Goal: Browse casually

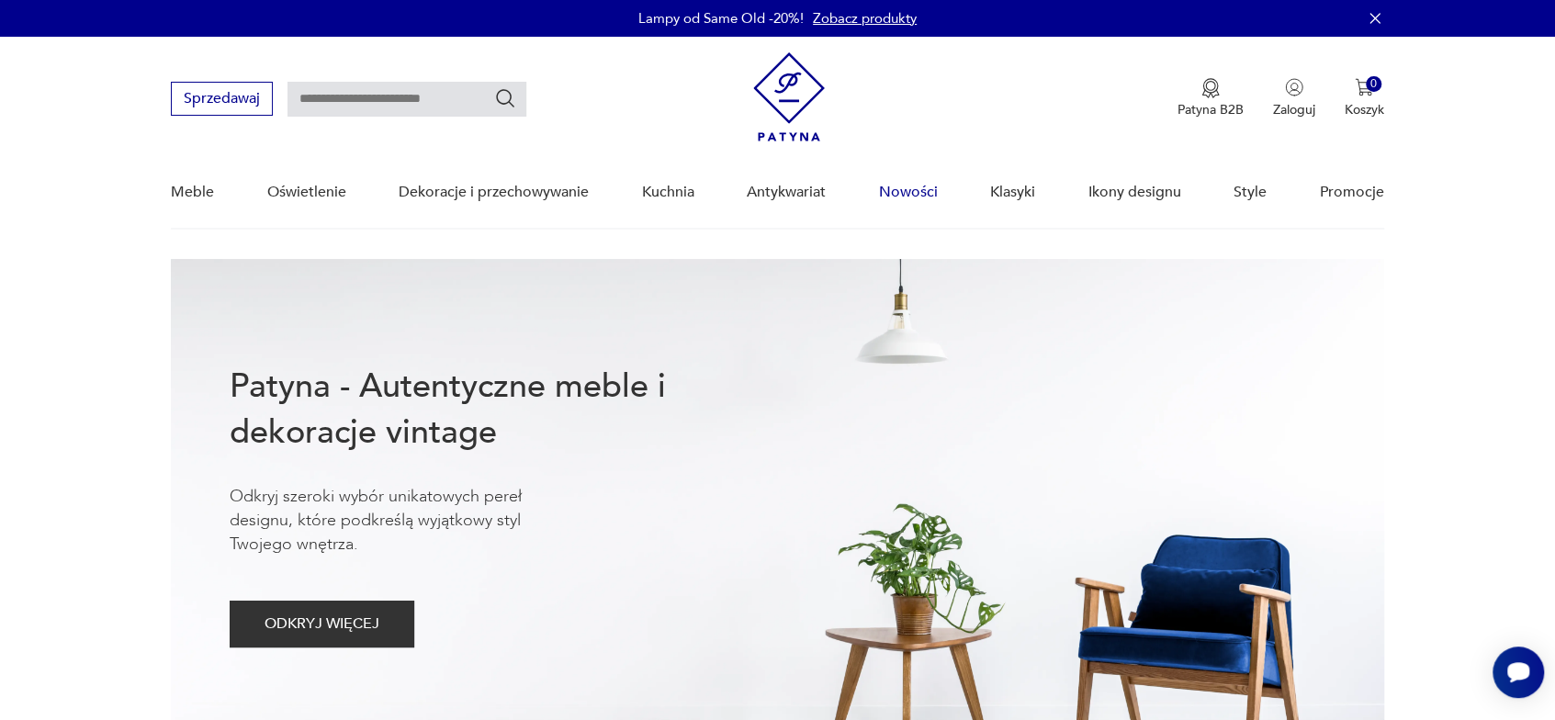
click at [913, 192] on link "Nowości" at bounding box center [908, 192] width 59 height 71
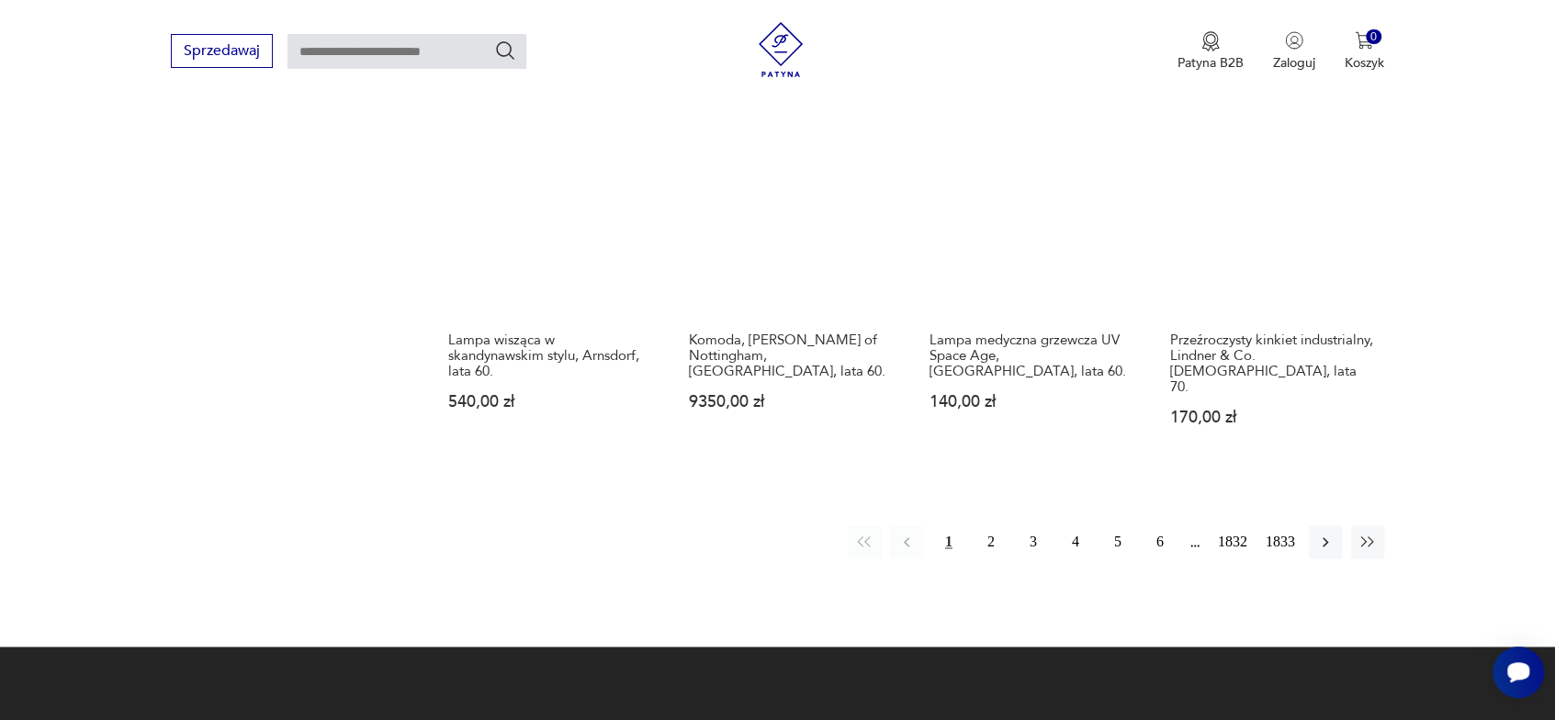
scroll to position [1735, 0]
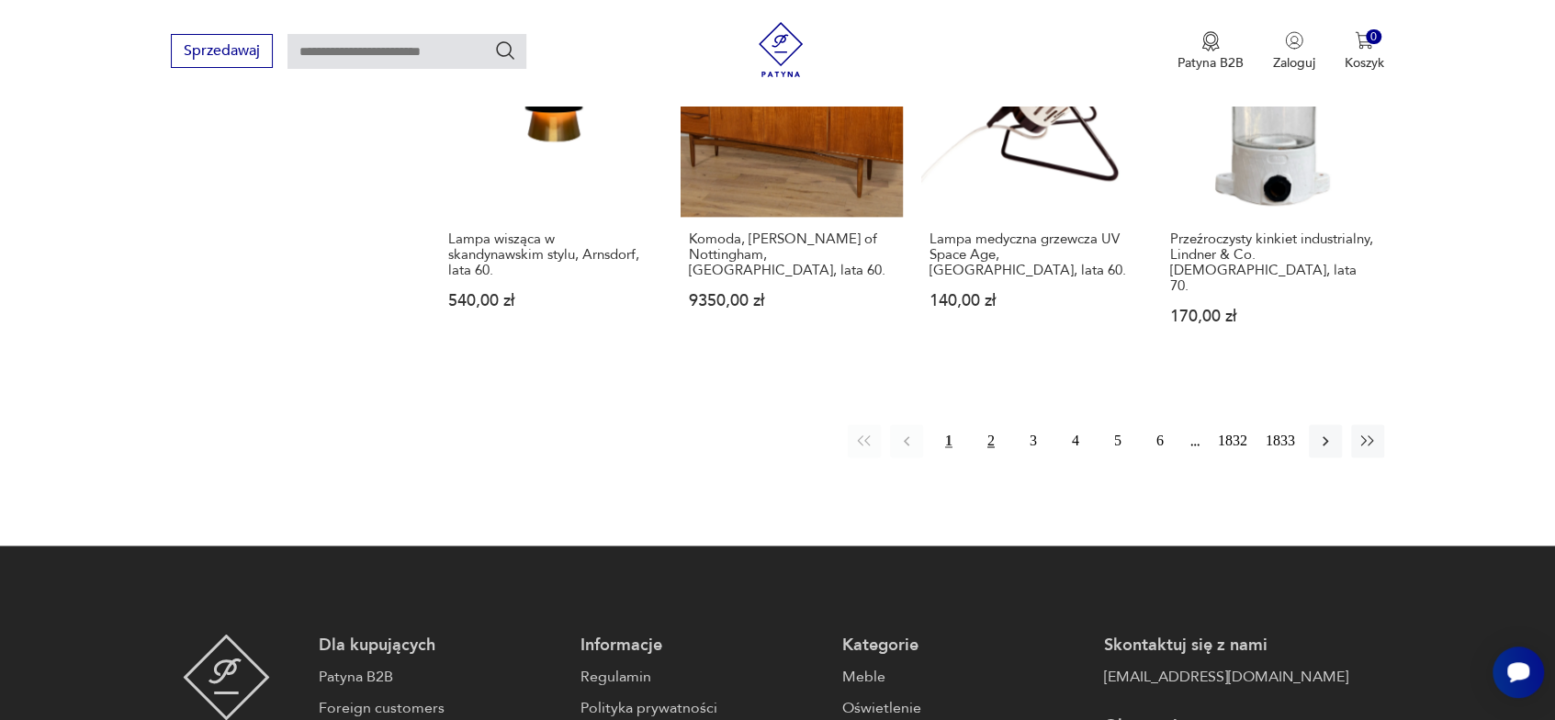
click at [985, 425] on button "2" at bounding box center [990, 440] width 33 height 33
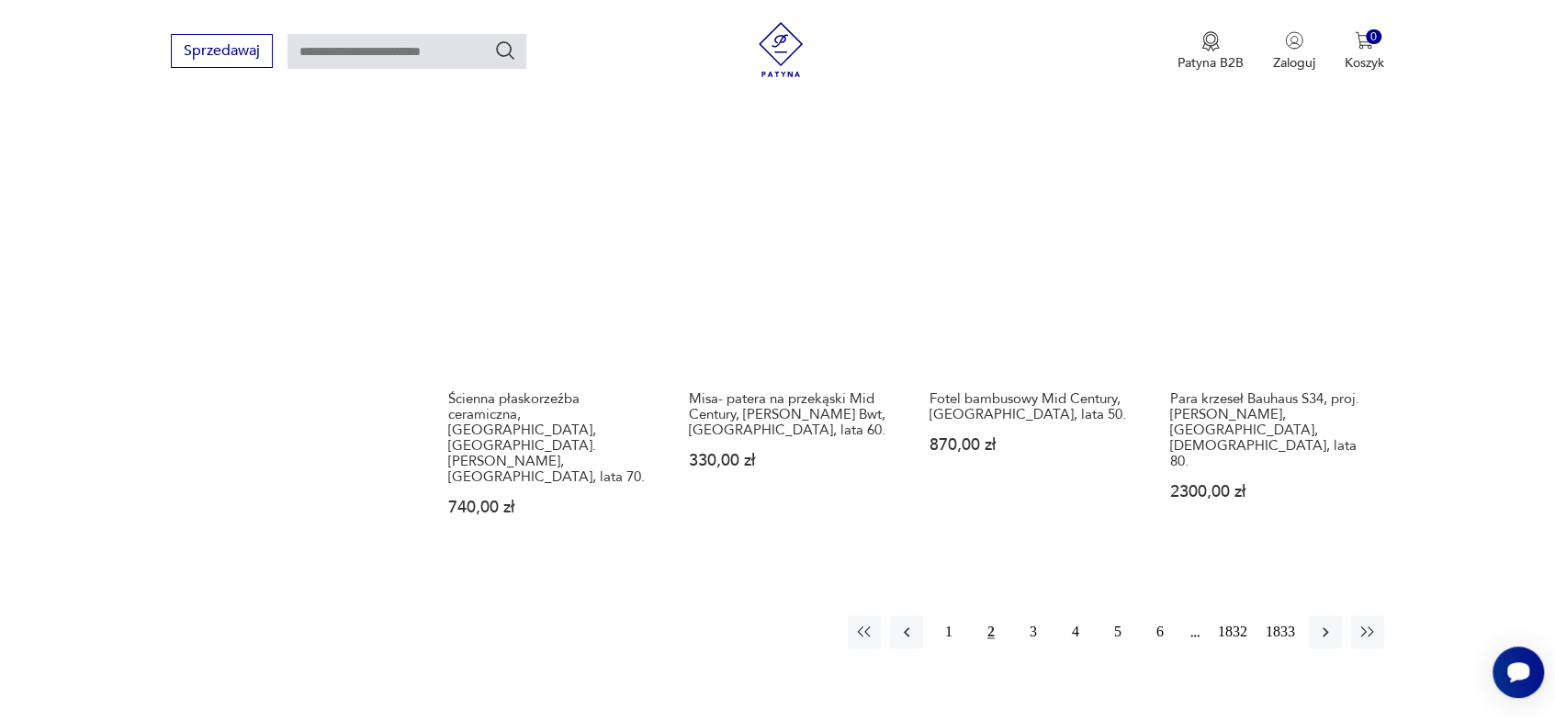
scroll to position [1706, 0]
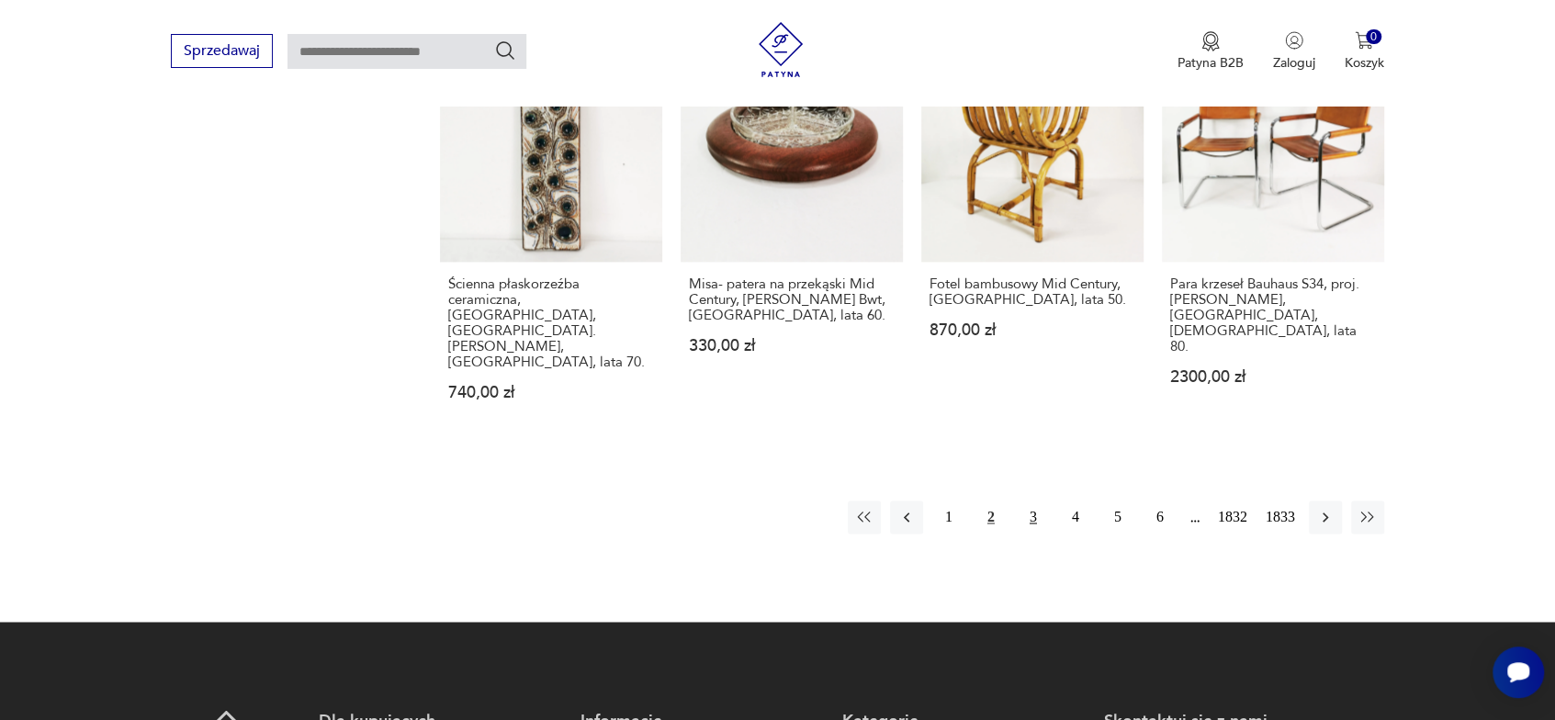
click at [1036, 500] on button "3" at bounding box center [1032, 516] width 33 height 33
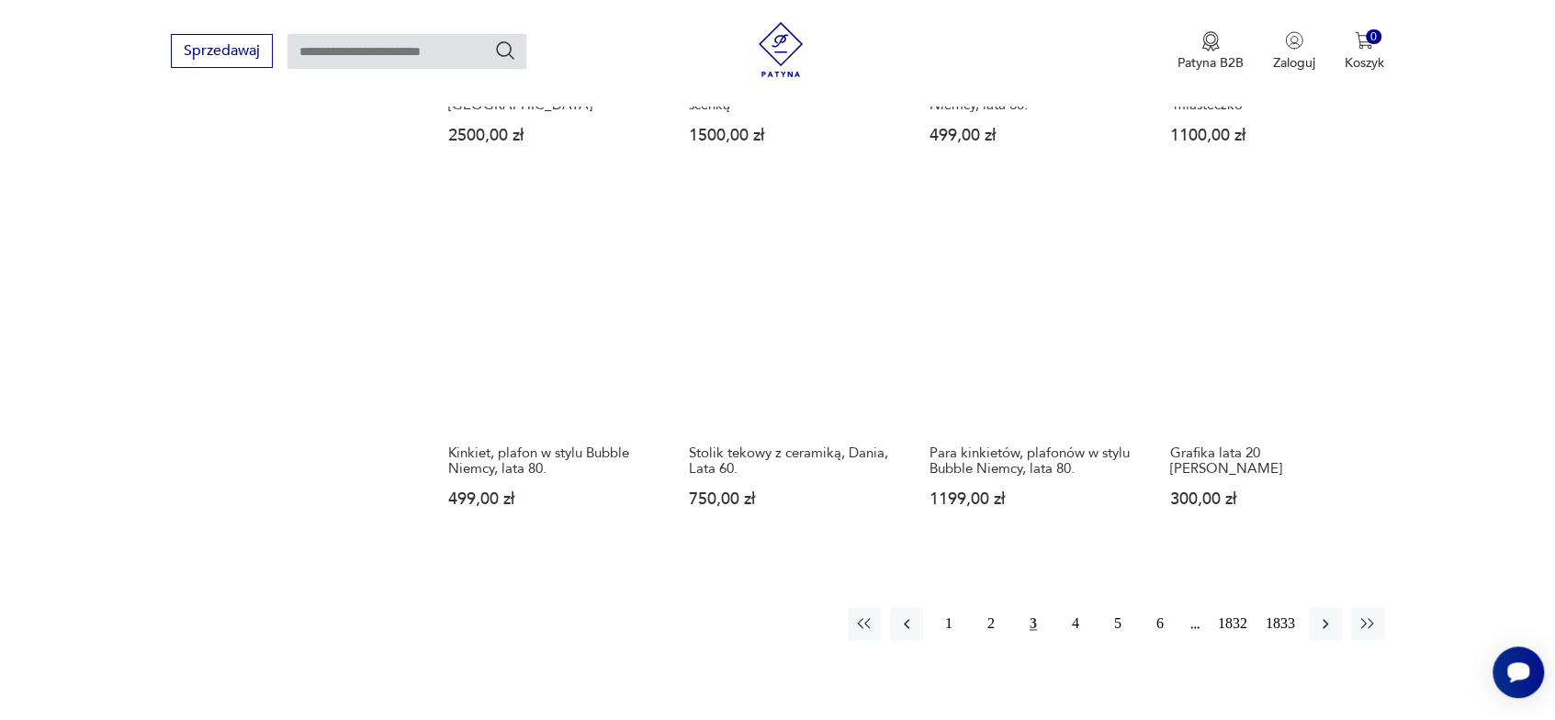
scroll to position [1522, 0]
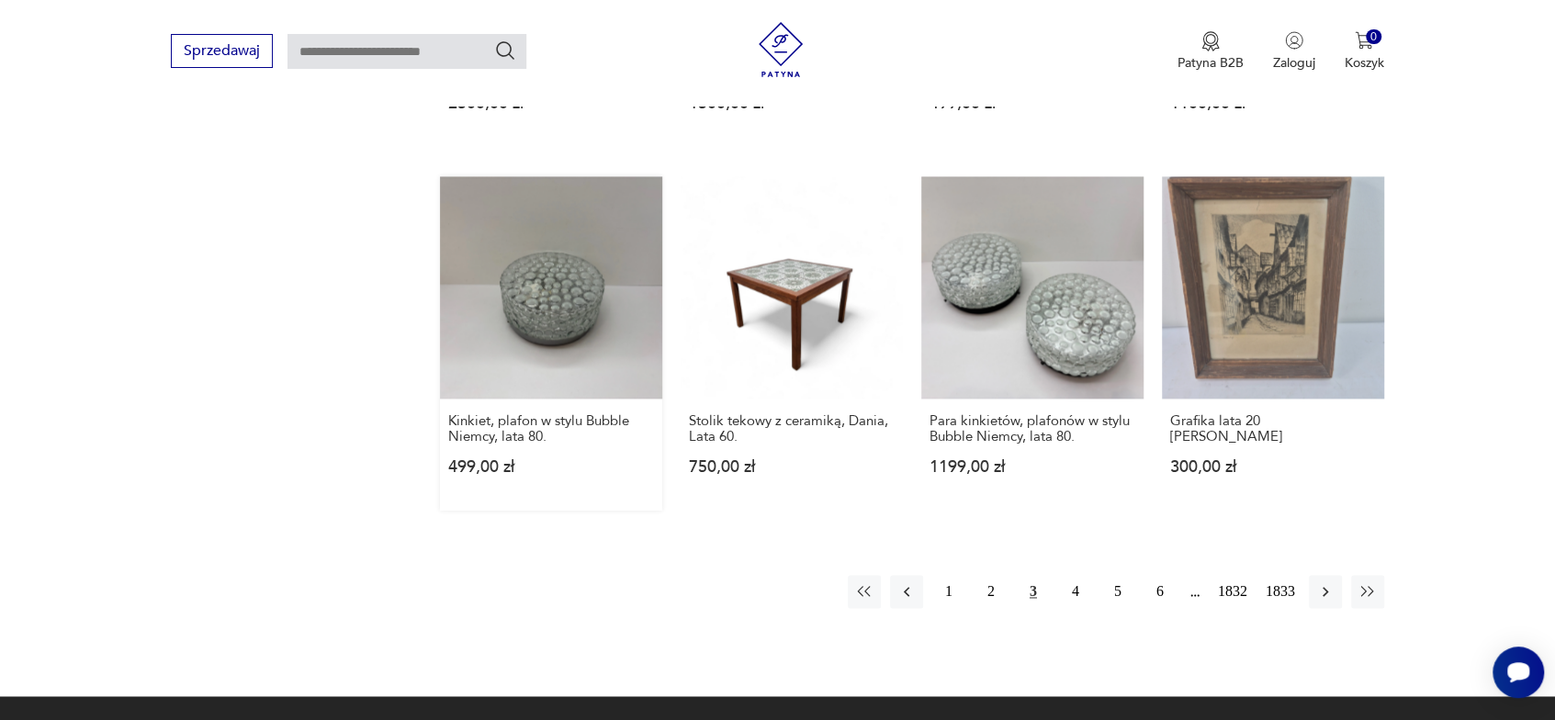
click at [558, 330] on link "Kinkiet, plafon w stylu Bubble Niemcy, lata 80. 499,00 zł" at bounding box center [551, 343] width 222 height 334
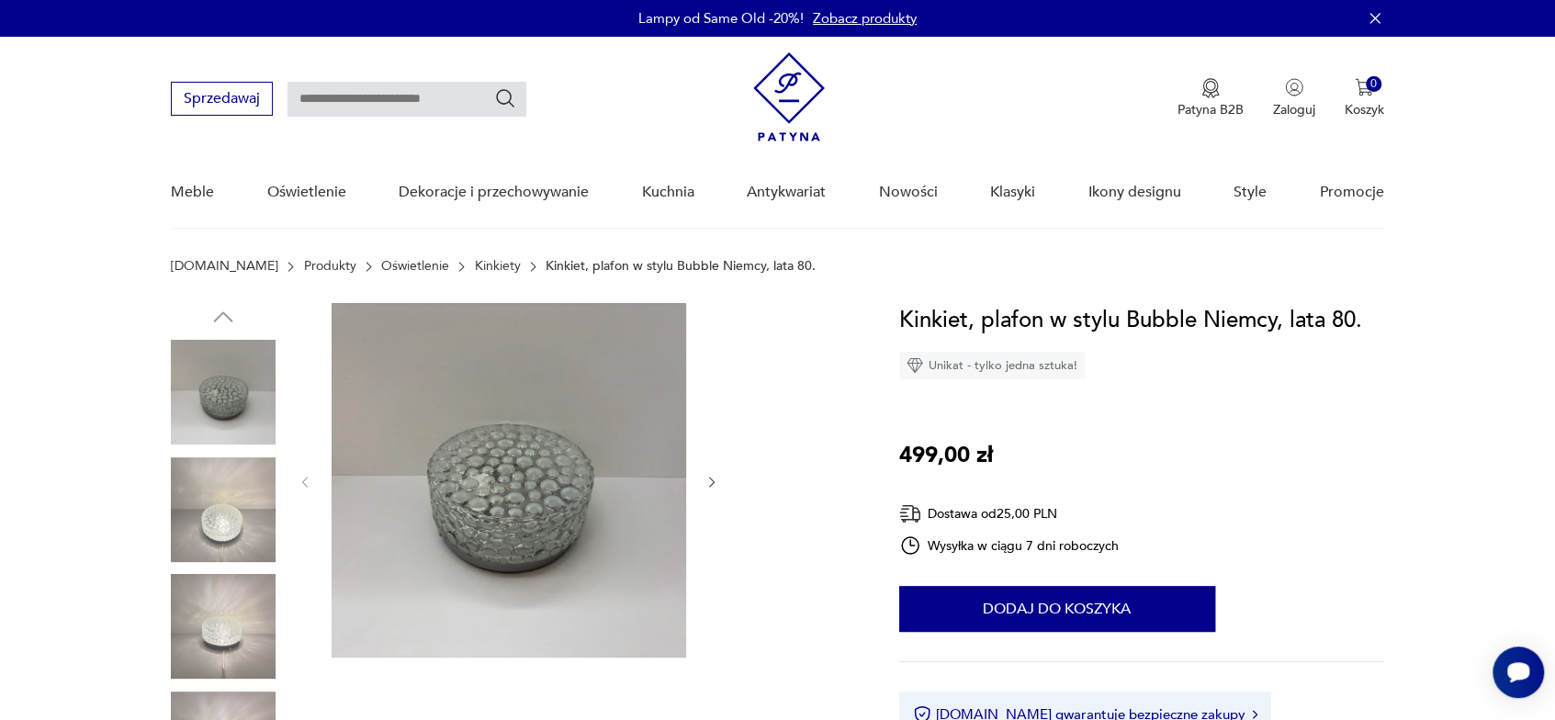
click at [222, 522] on img at bounding box center [223, 509] width 105 height 105
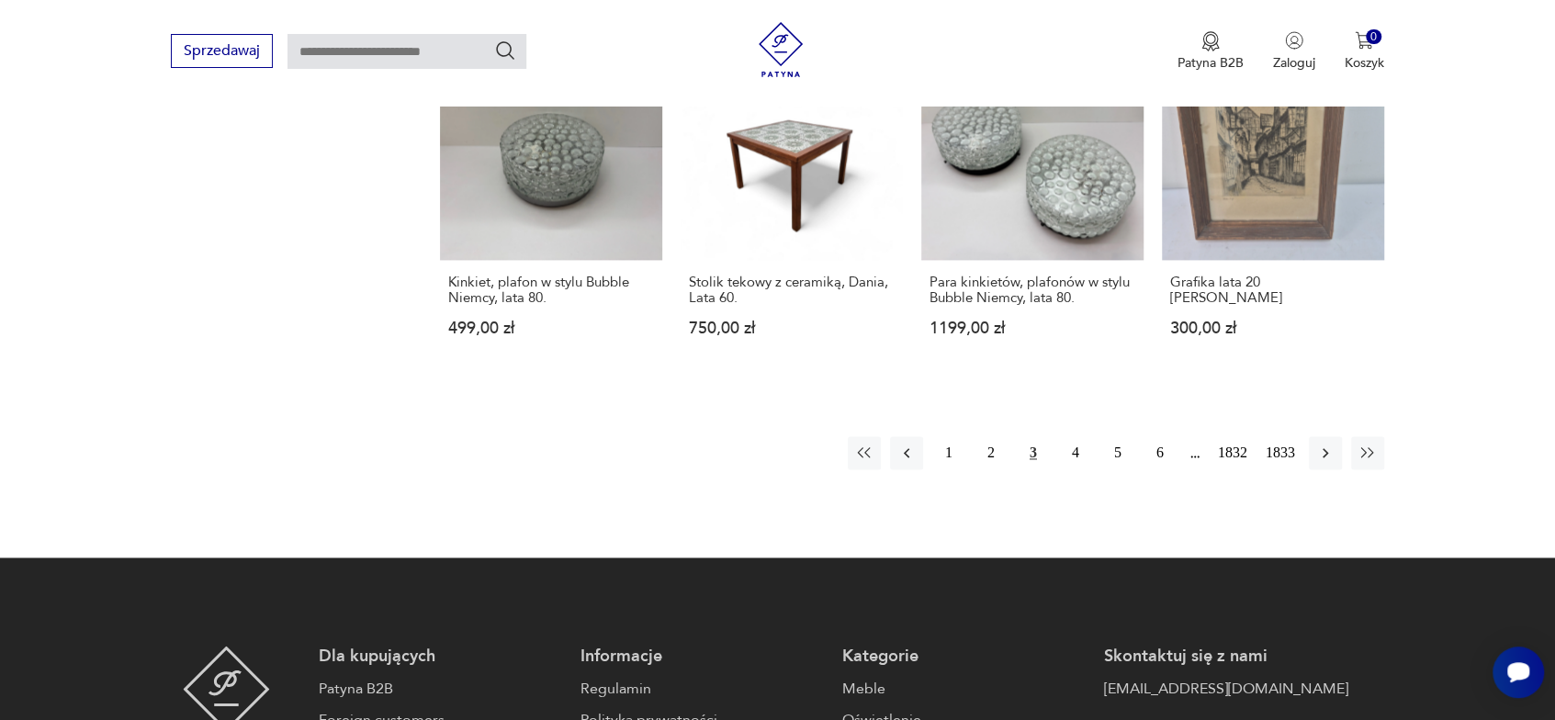
scroll to position [1677, 0]
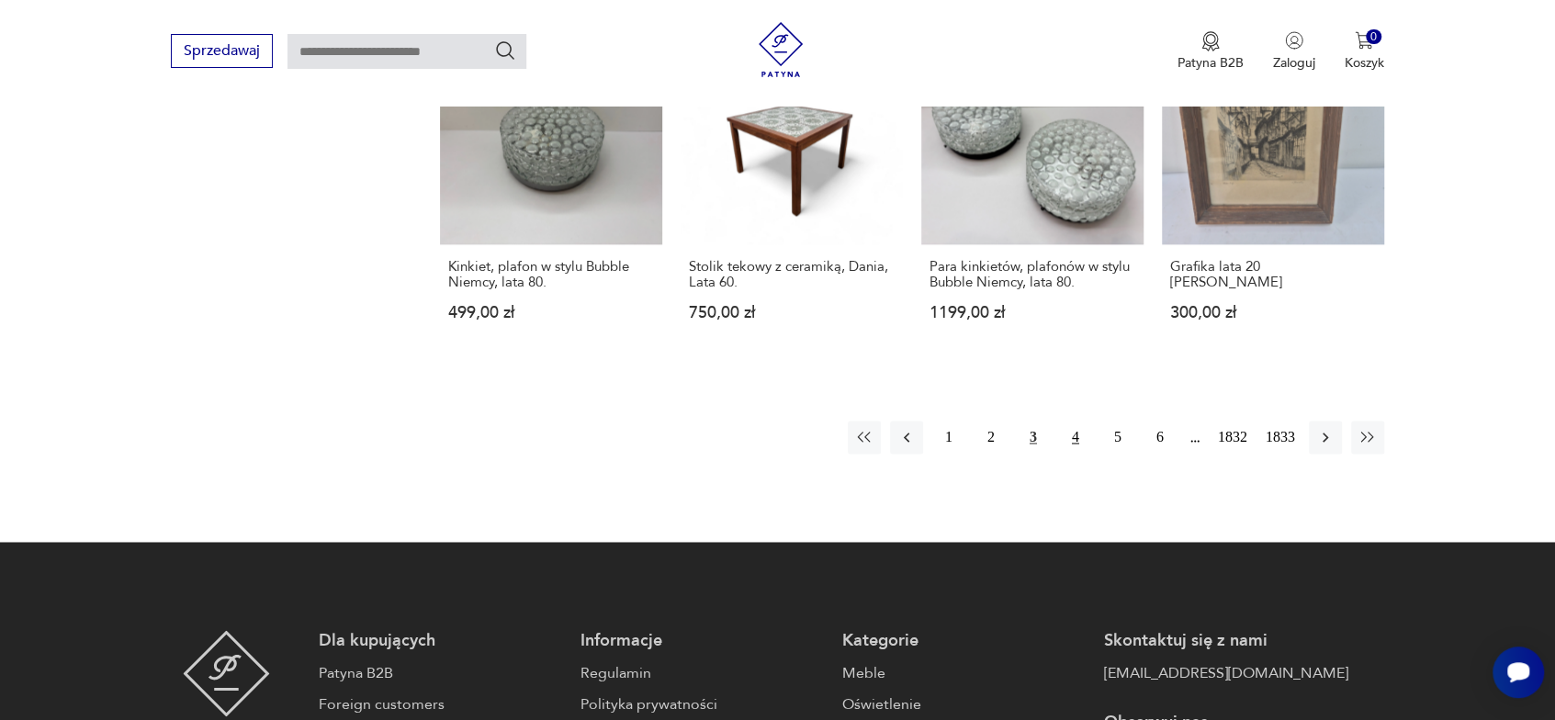
click at [1073, 421] on button "4" at bounding box center [1075, 437] width 33 height 33
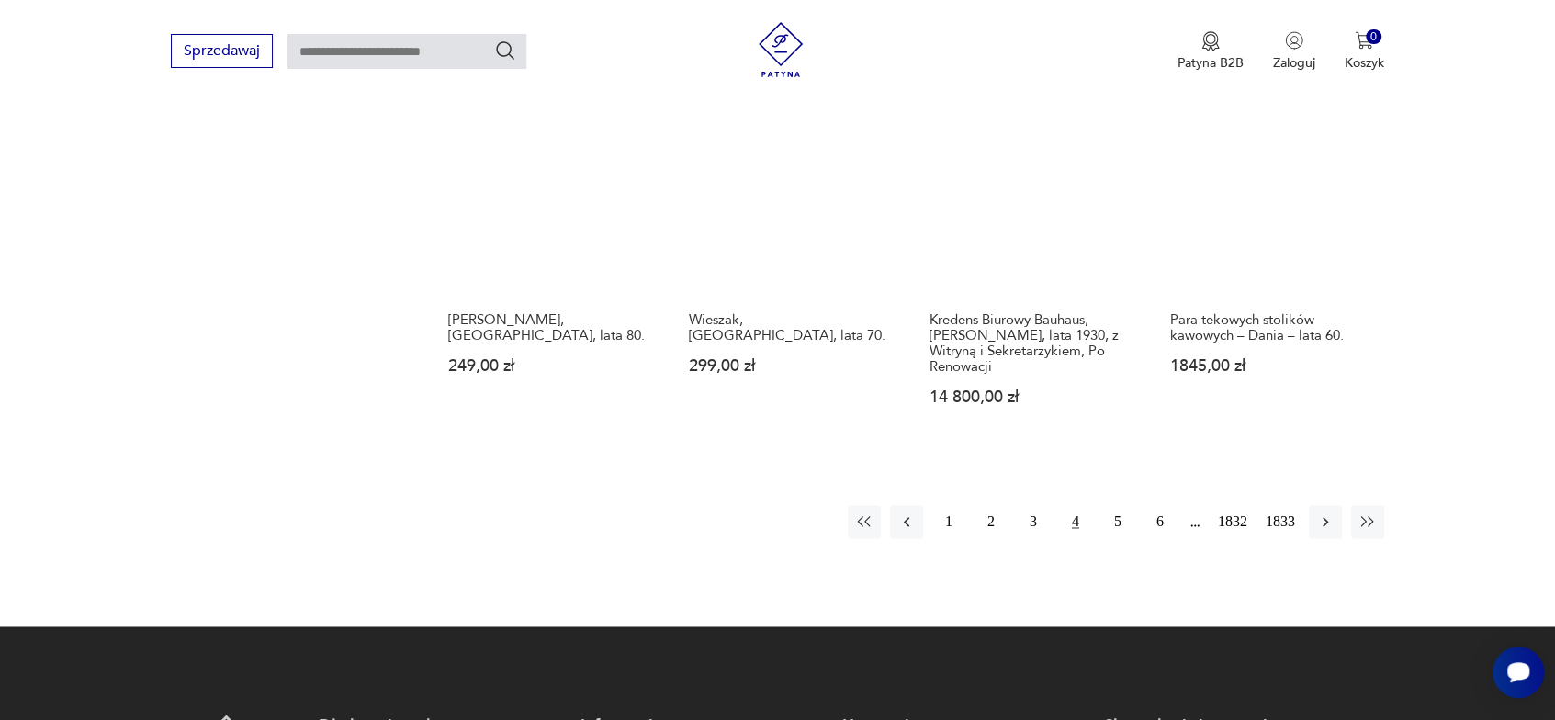
scroll to position [1706, 0]
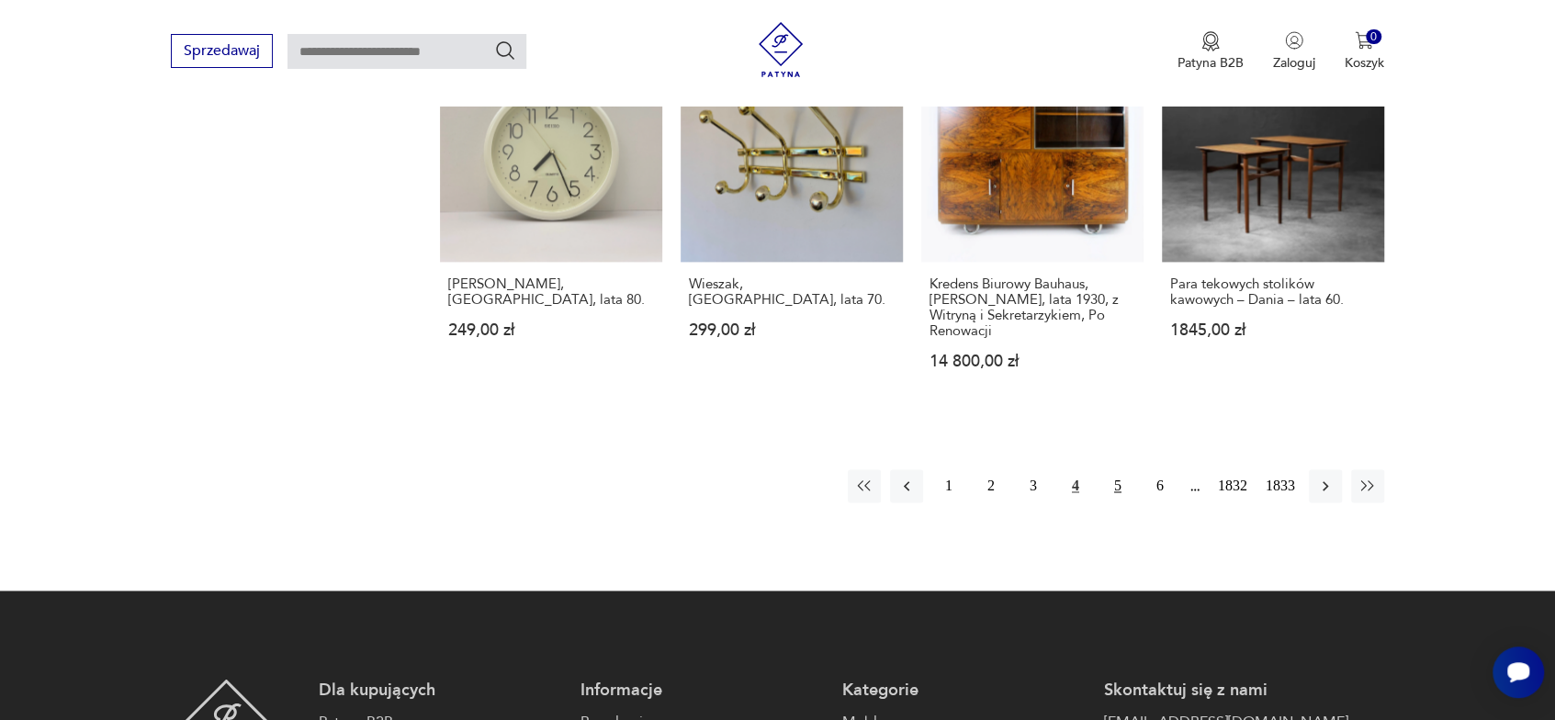
click at [1118, 469] on button "5" at bounding box center [1117, 485] width 33 height 33
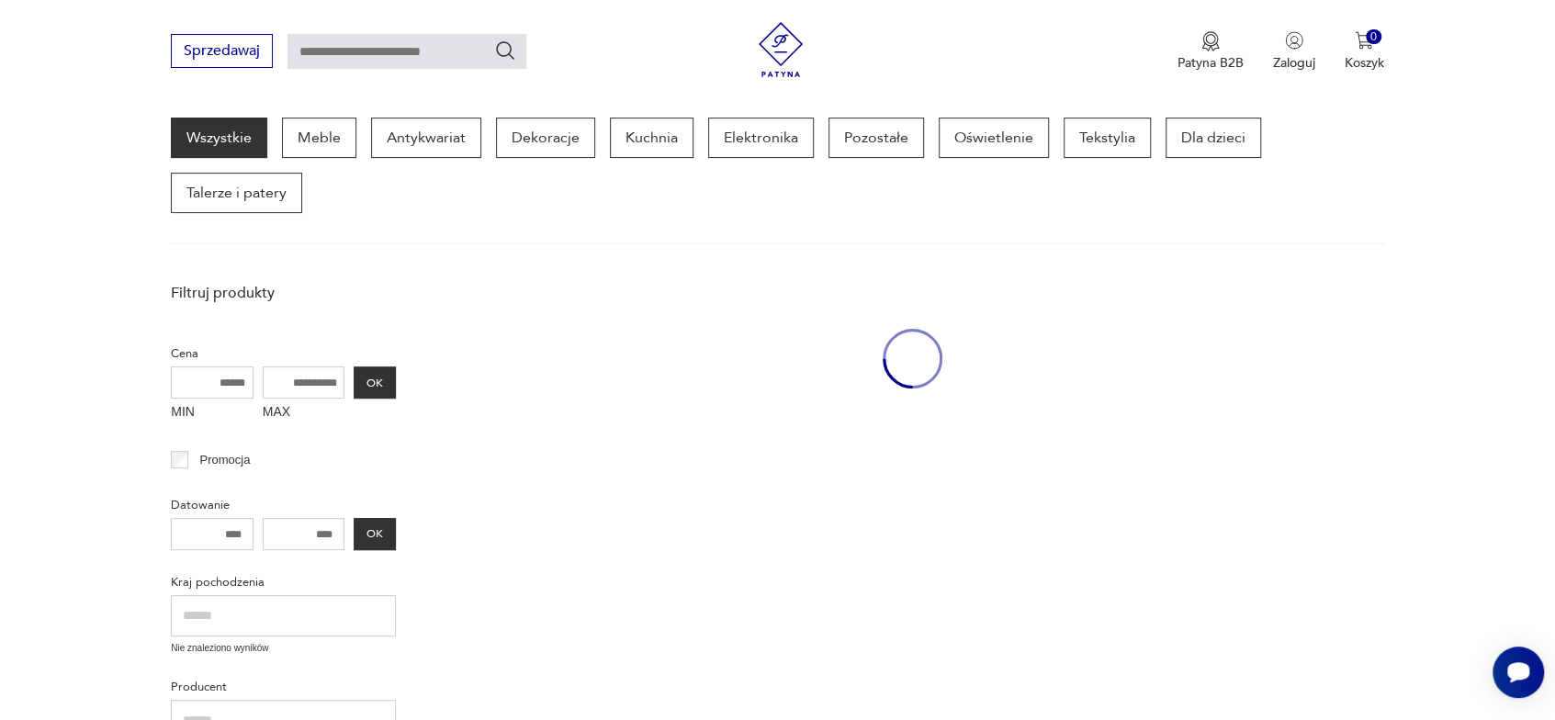
scroll to position [237, 0]
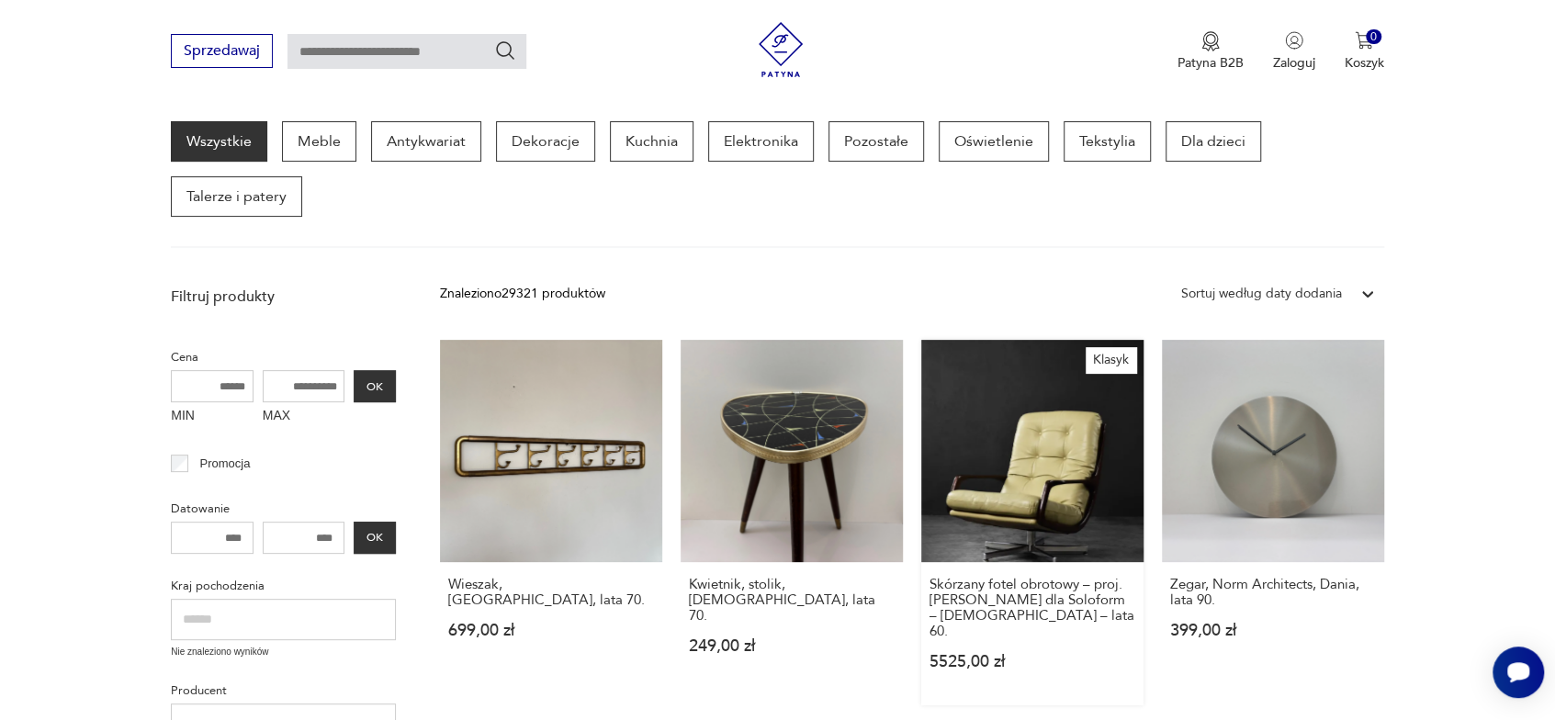
click at [1112, 500] on link "Klasyk Skórzany fotel obrotowy – proj. [PERSON_NAME] dla Soloform – [DEMOGRAPHI…" at bounding box center [1032, 522] width 222 height 365
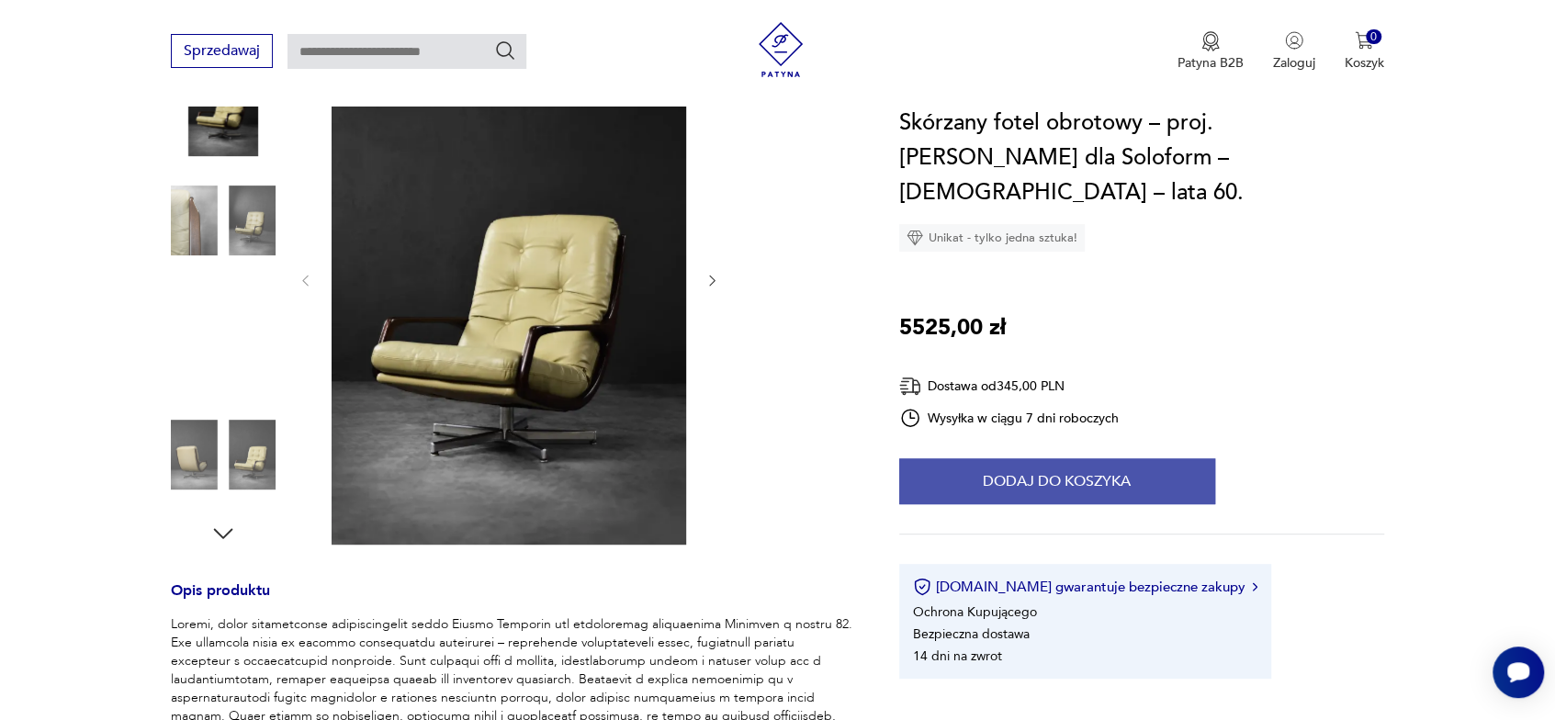
scroll to position [275, 0]
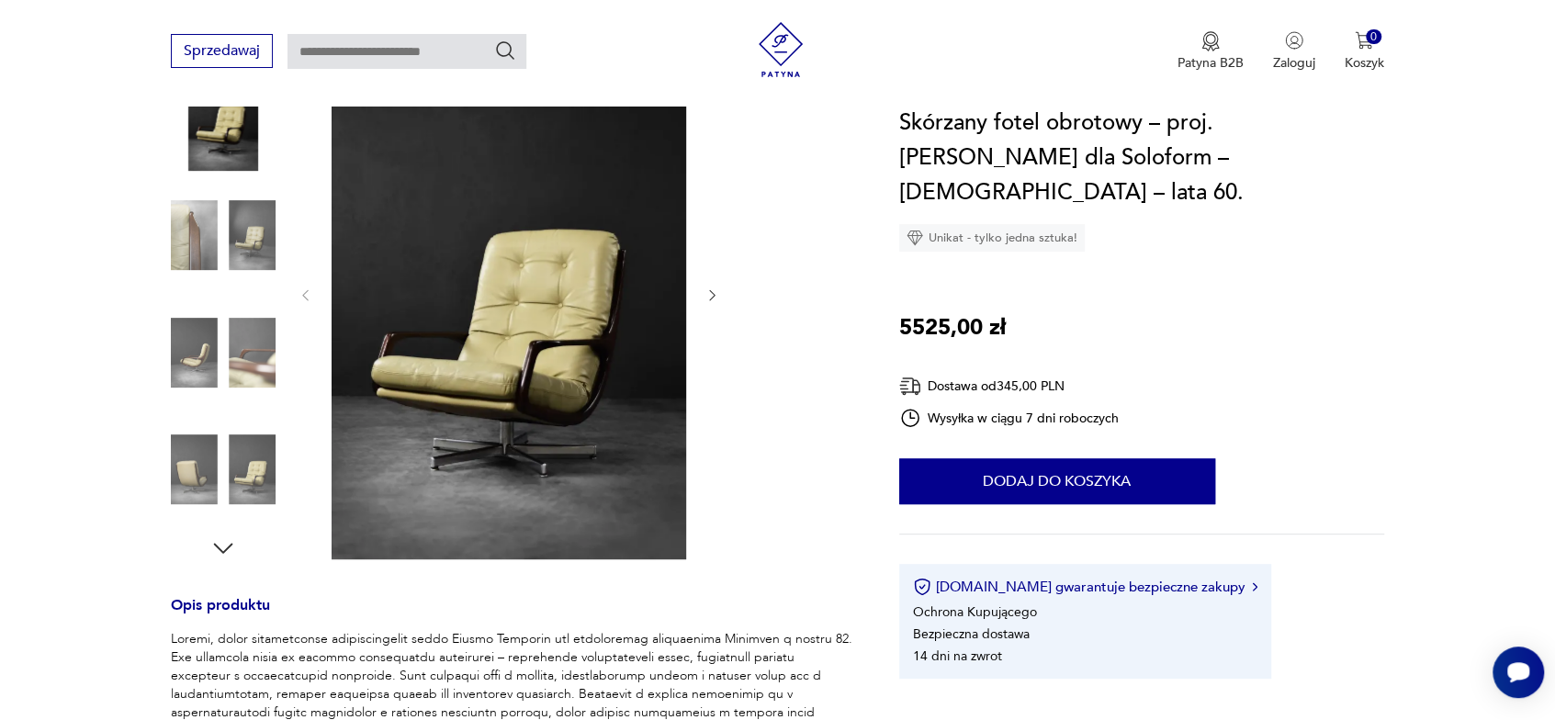
click at [718, 297] on icon "button" at bounding box center [712, 295] width 16 height 16
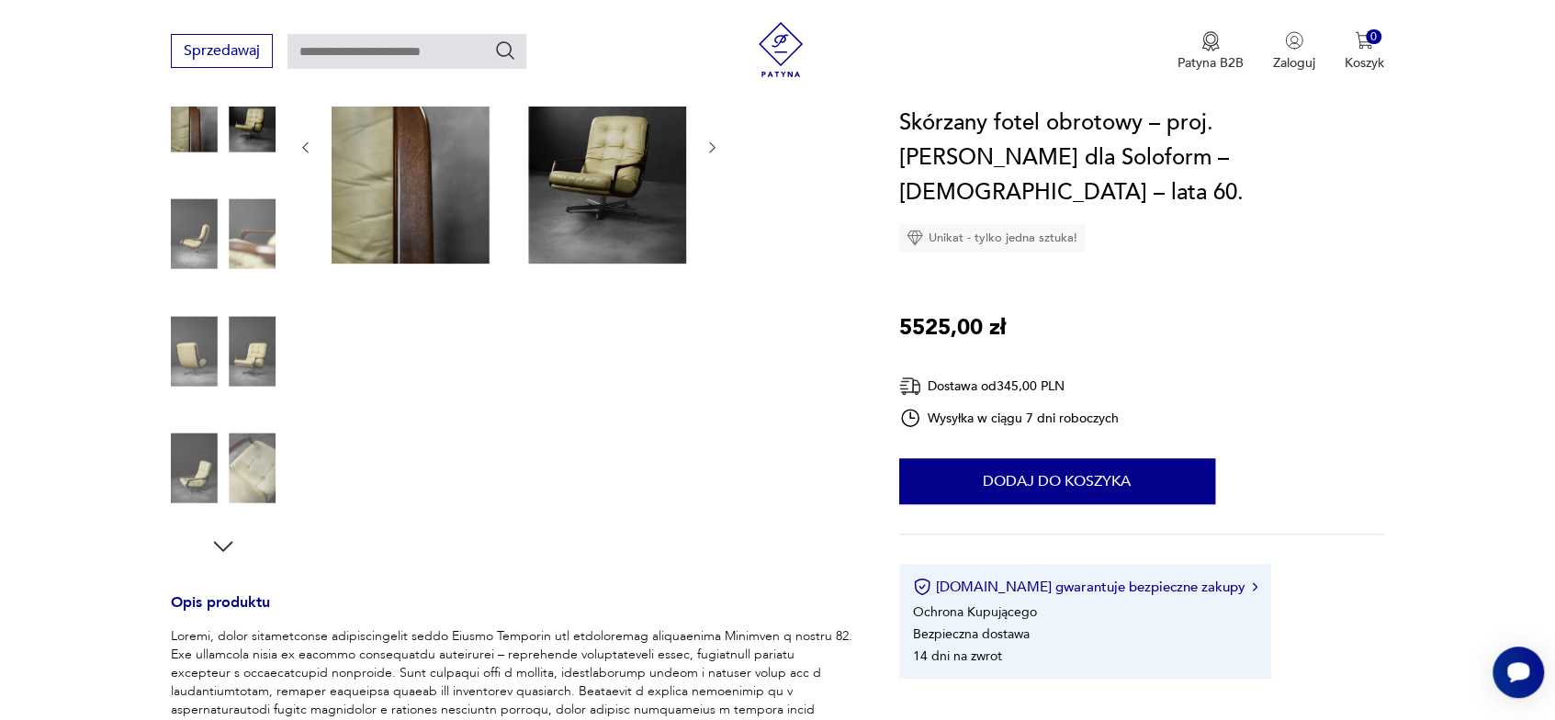
click at [718, 297] on div "Klasyk" at bounding box center [509, 294] width 422 height 533
click at [198, 243] on img at bounding box center [223, 234] width 105 height 105
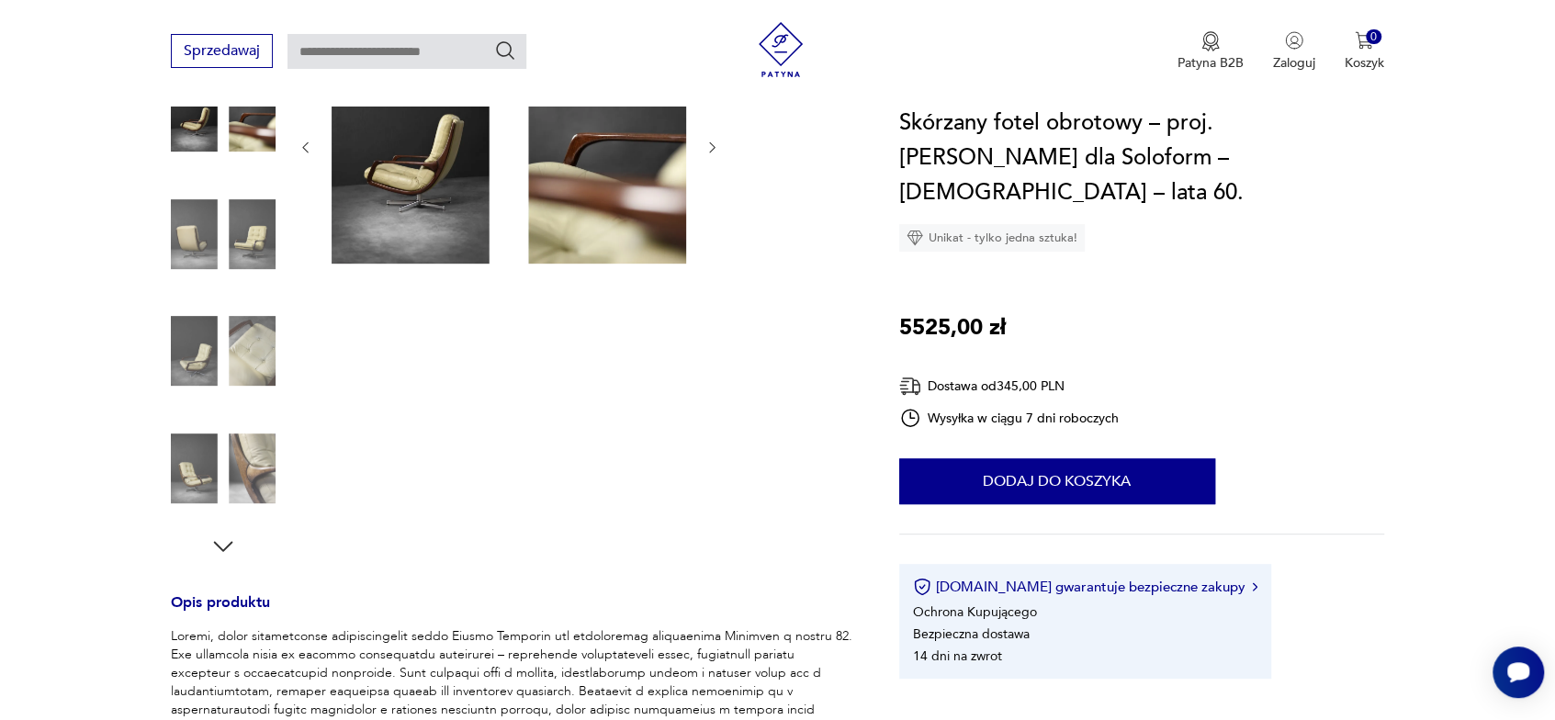
click at [715, 151] on icon "button" at bounding box center [712, 148] width 16 height 16
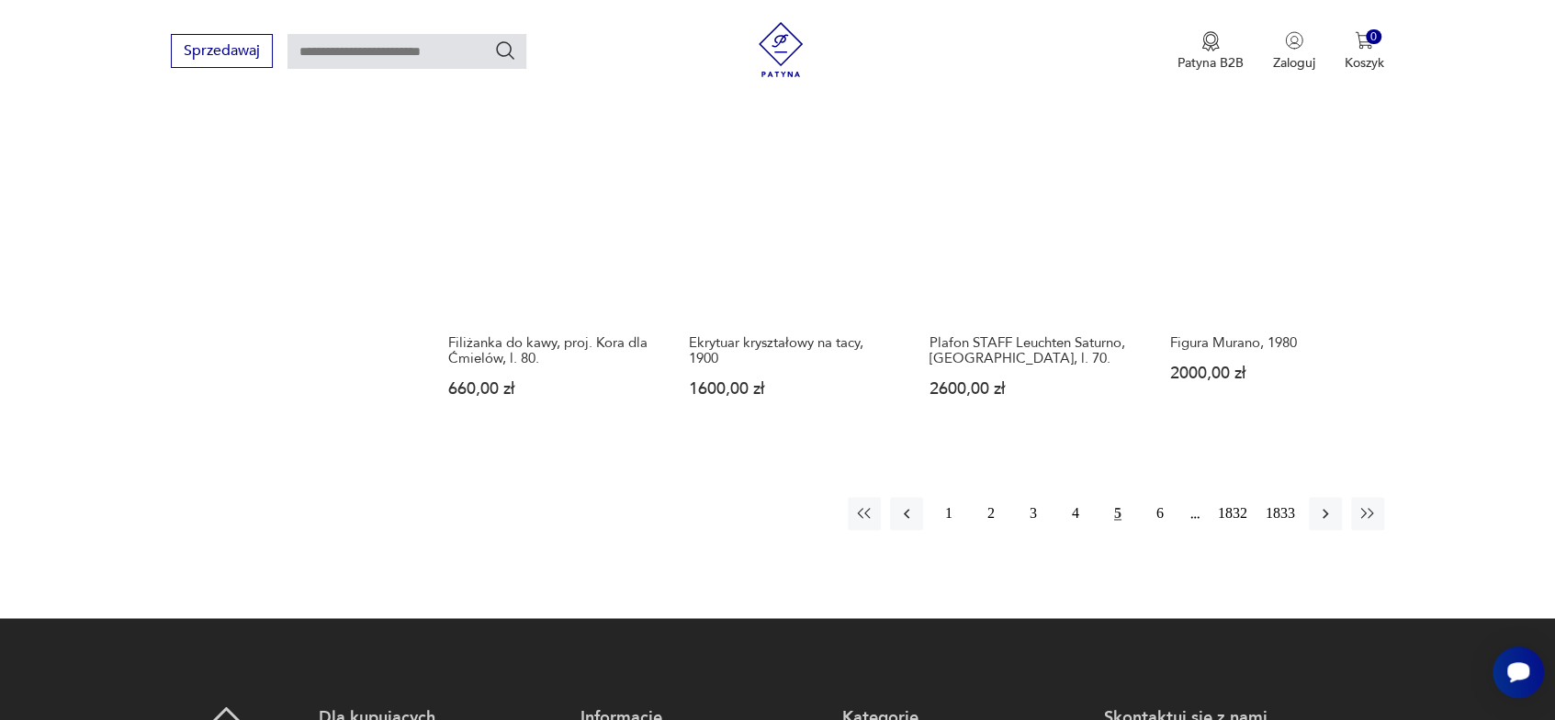
scroll to position [1706, 0]
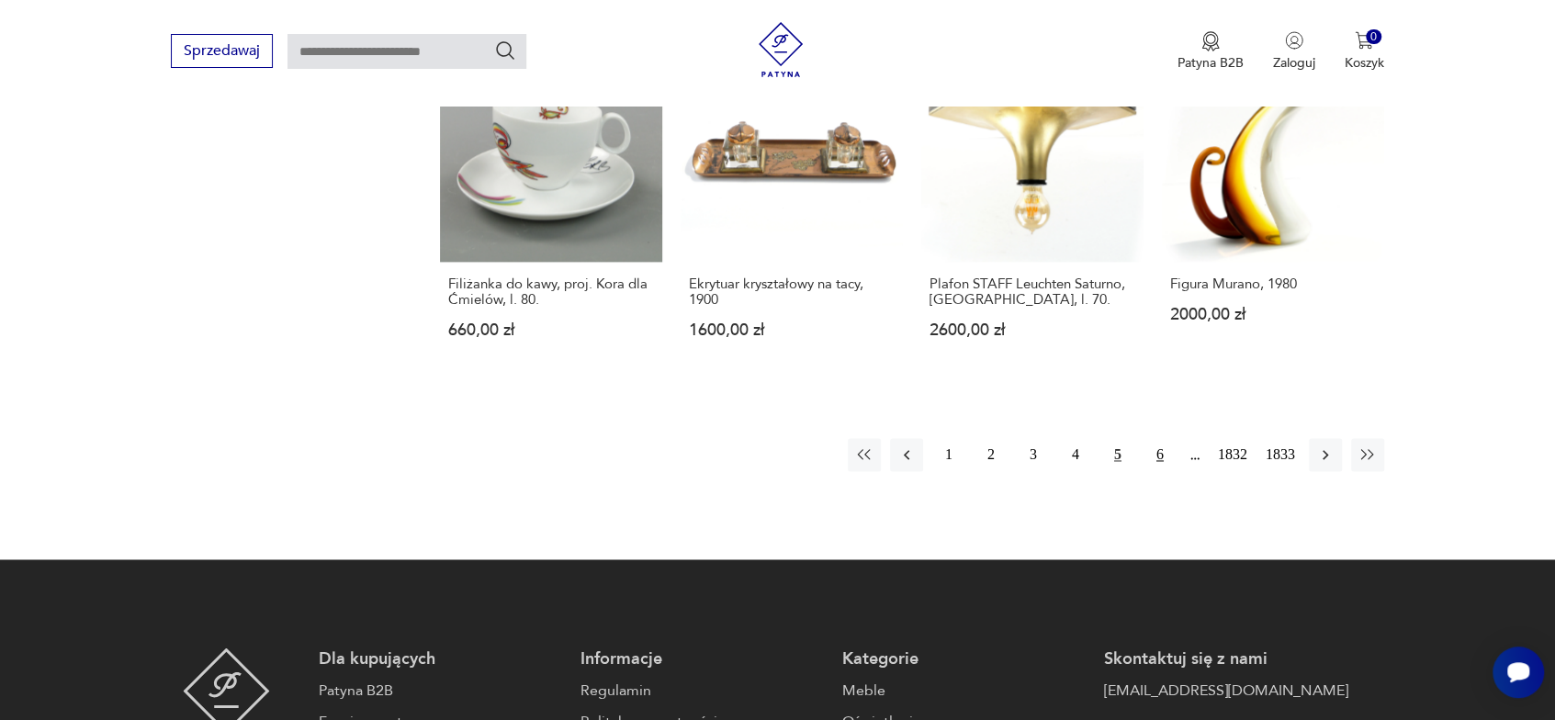
click at [1154, 438] on button "6" at bounding box center [1159, 454] width 33 height 33
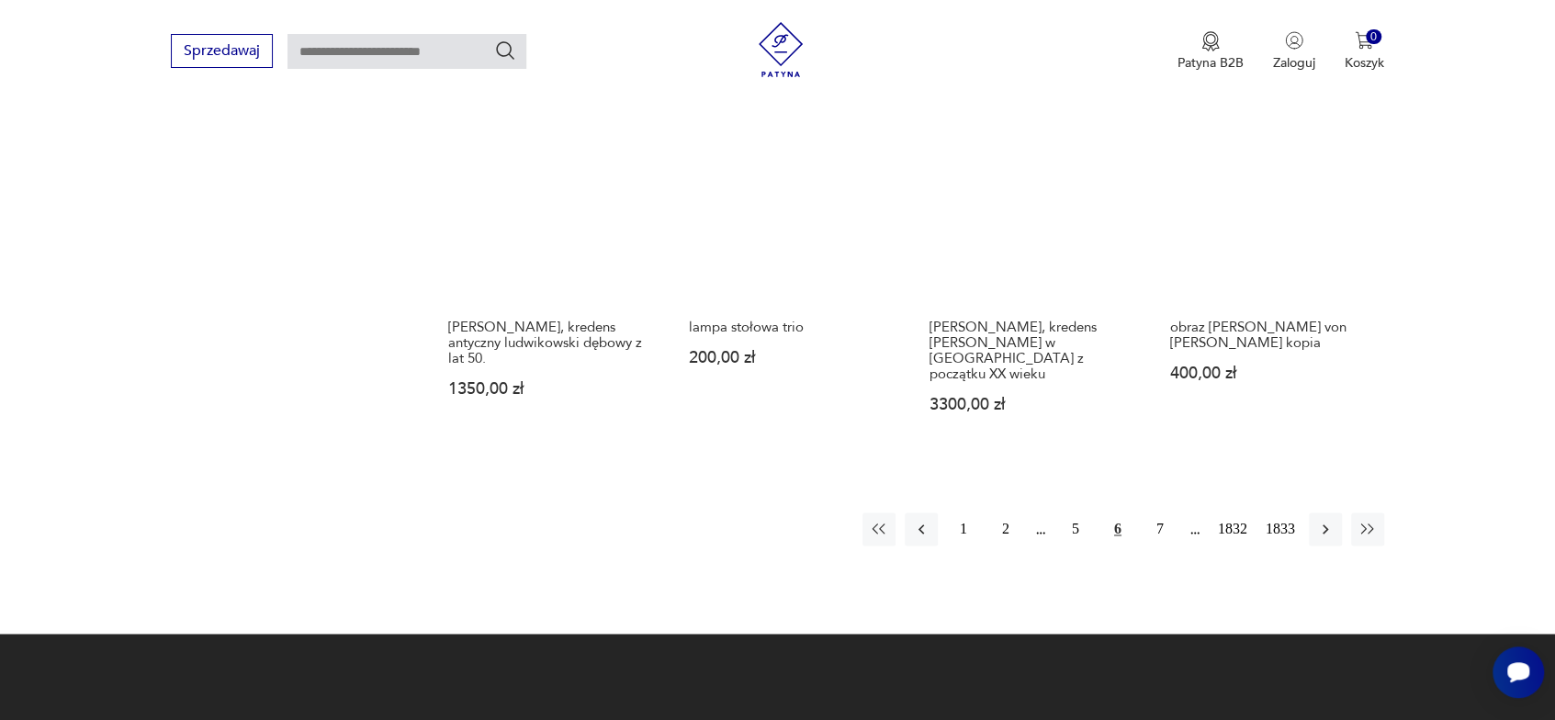
scroll to position [1706, 0]
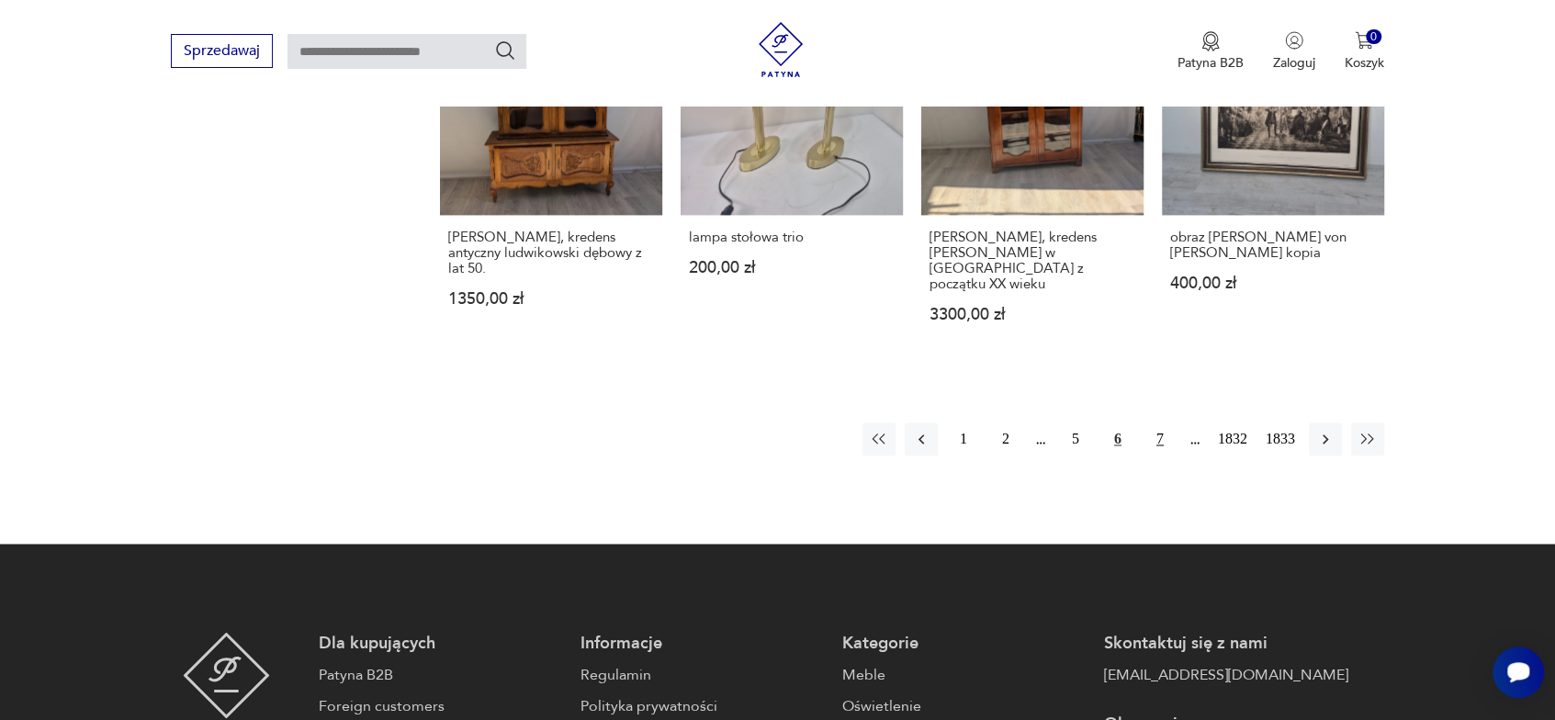
click at [1157, 422] on button "7" at bounding box center [1159, 438] width 33 height 33
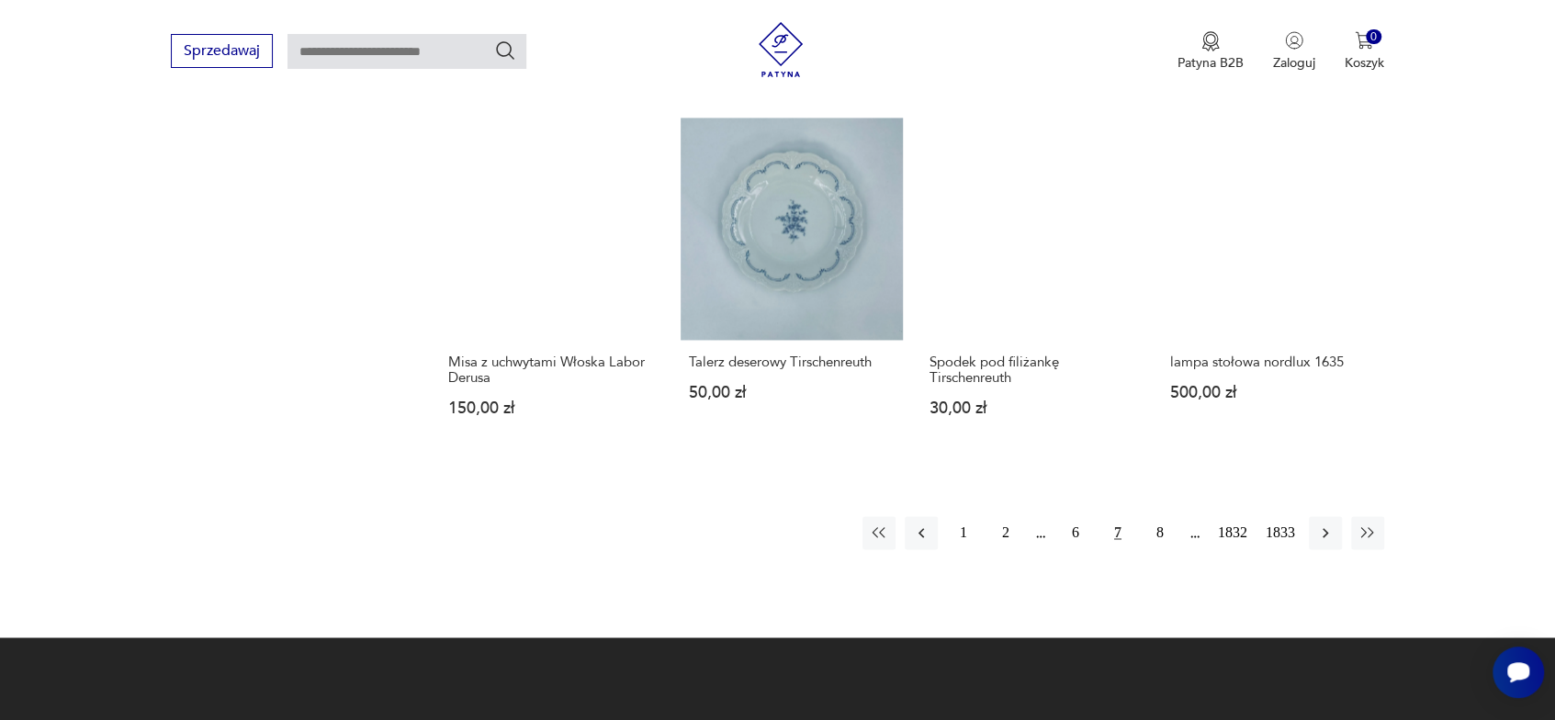
scroll to position [1706, 0]
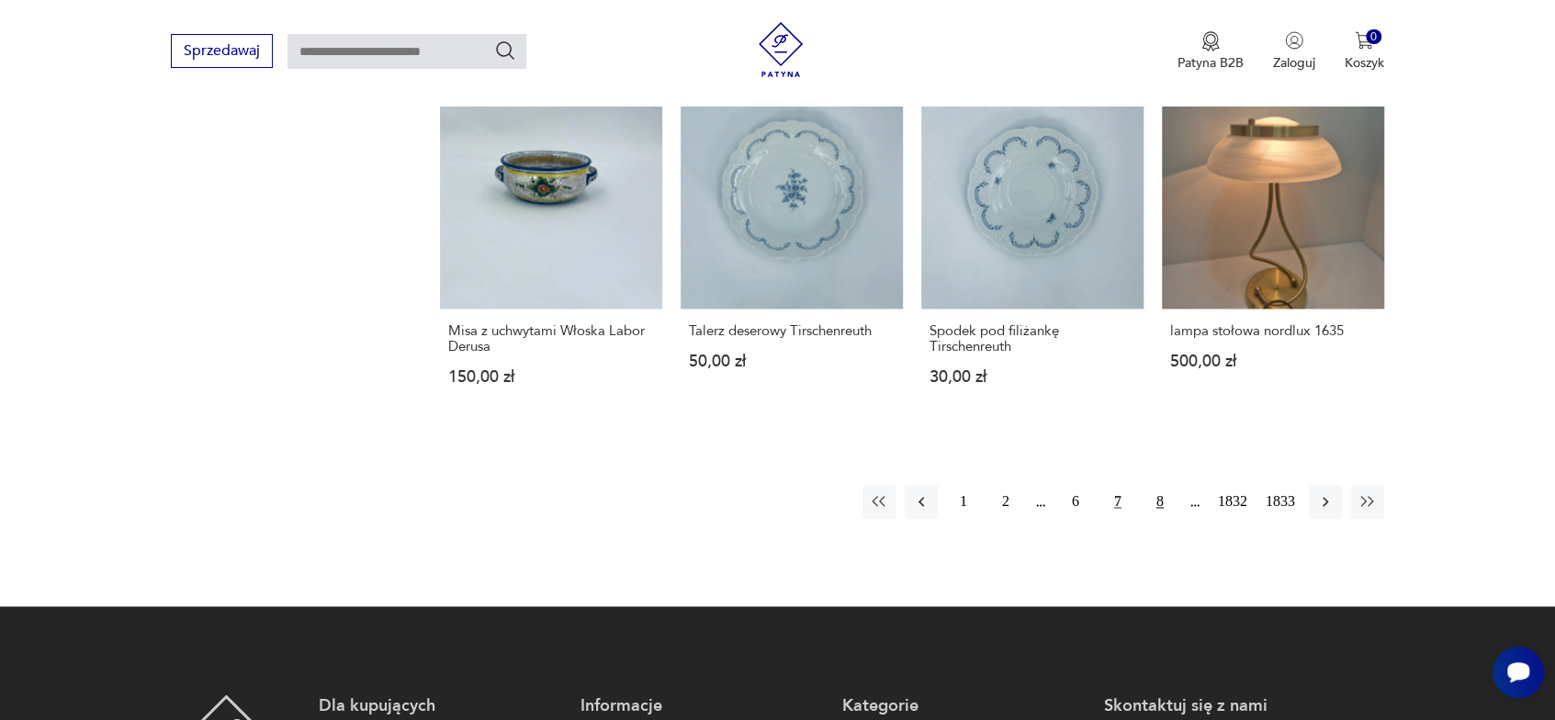
click at [1158, 516] on button "8" at bounding box center [1159, 501] width 33 height 33
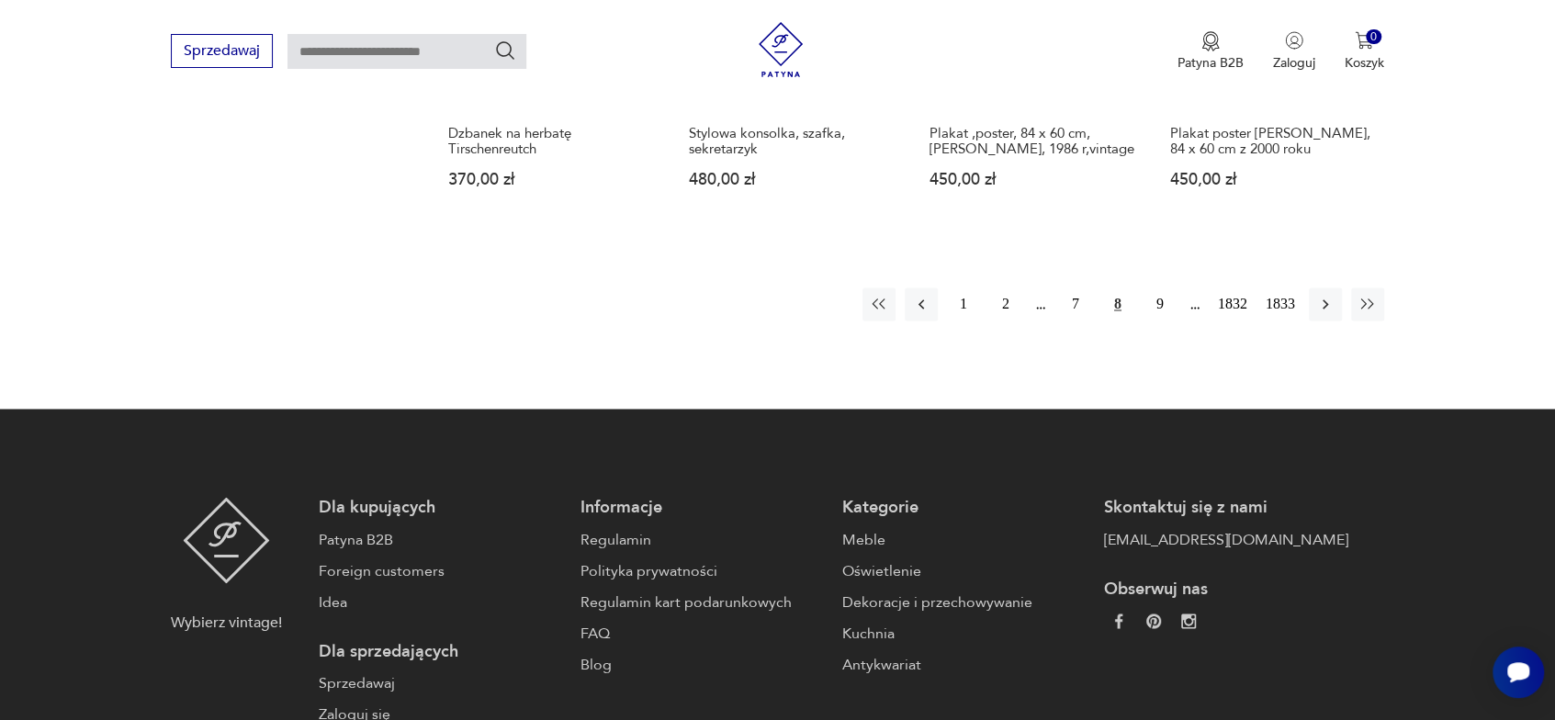
scroll to position [1798, 0]
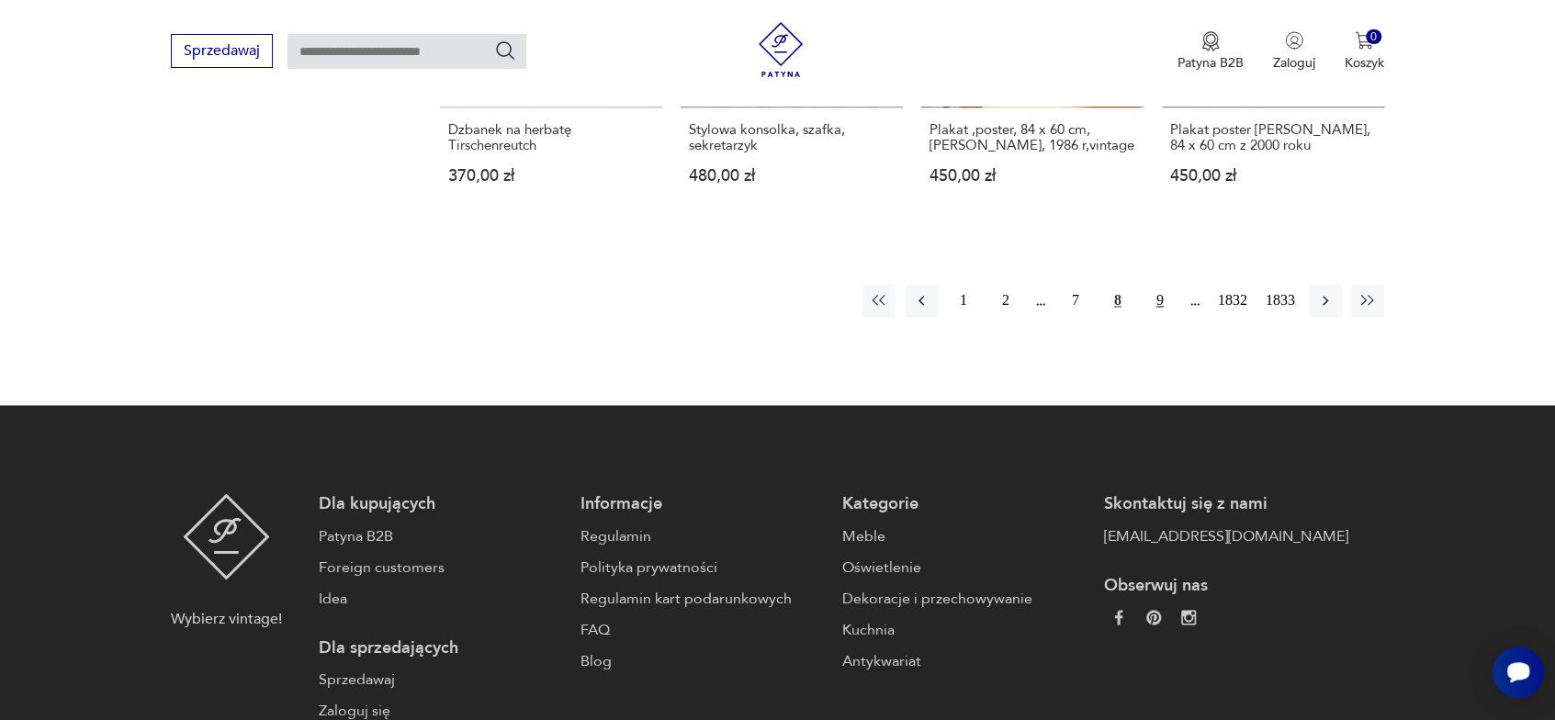
click at [1154, 297] on button "9" at bounding box center [1159, 300] width 33 height 33
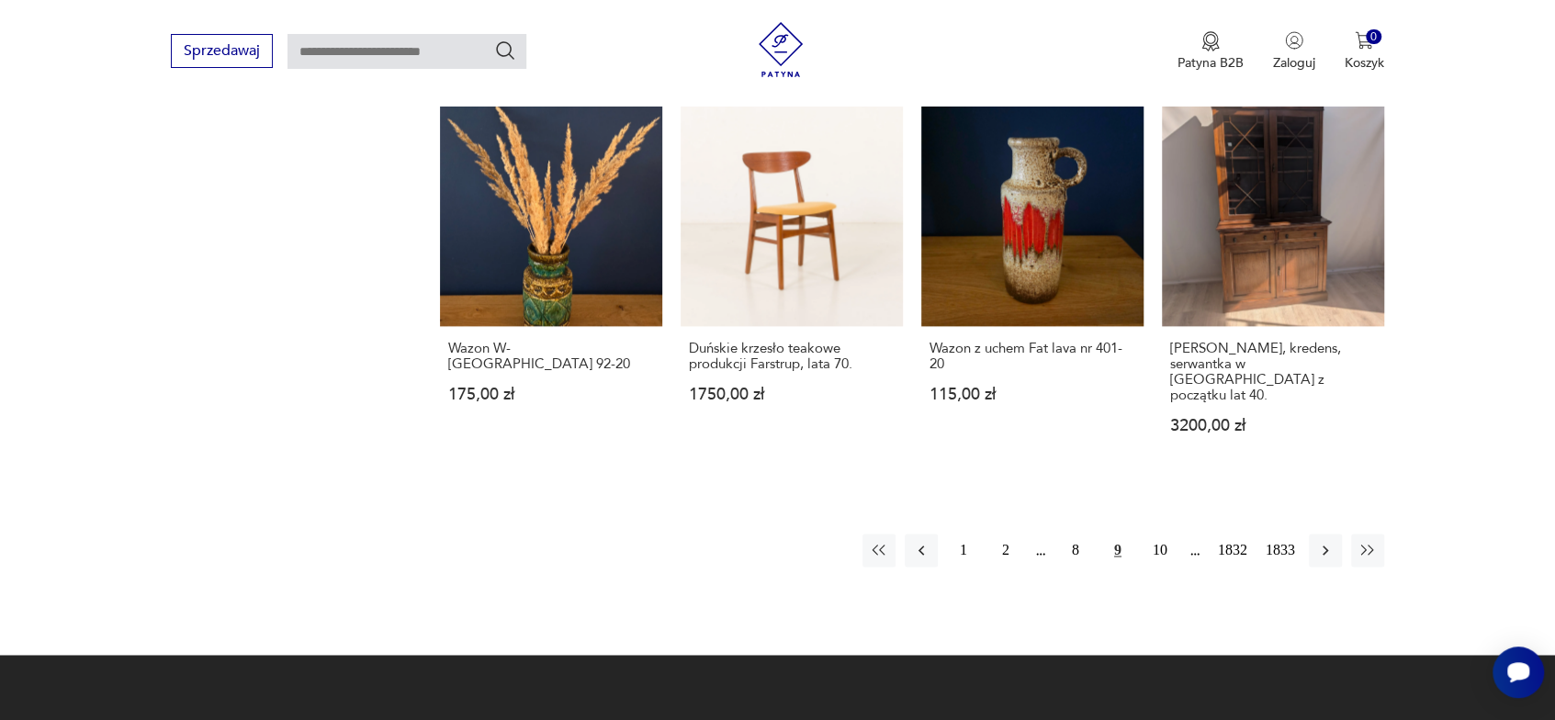
scroll to position [1706, 0]
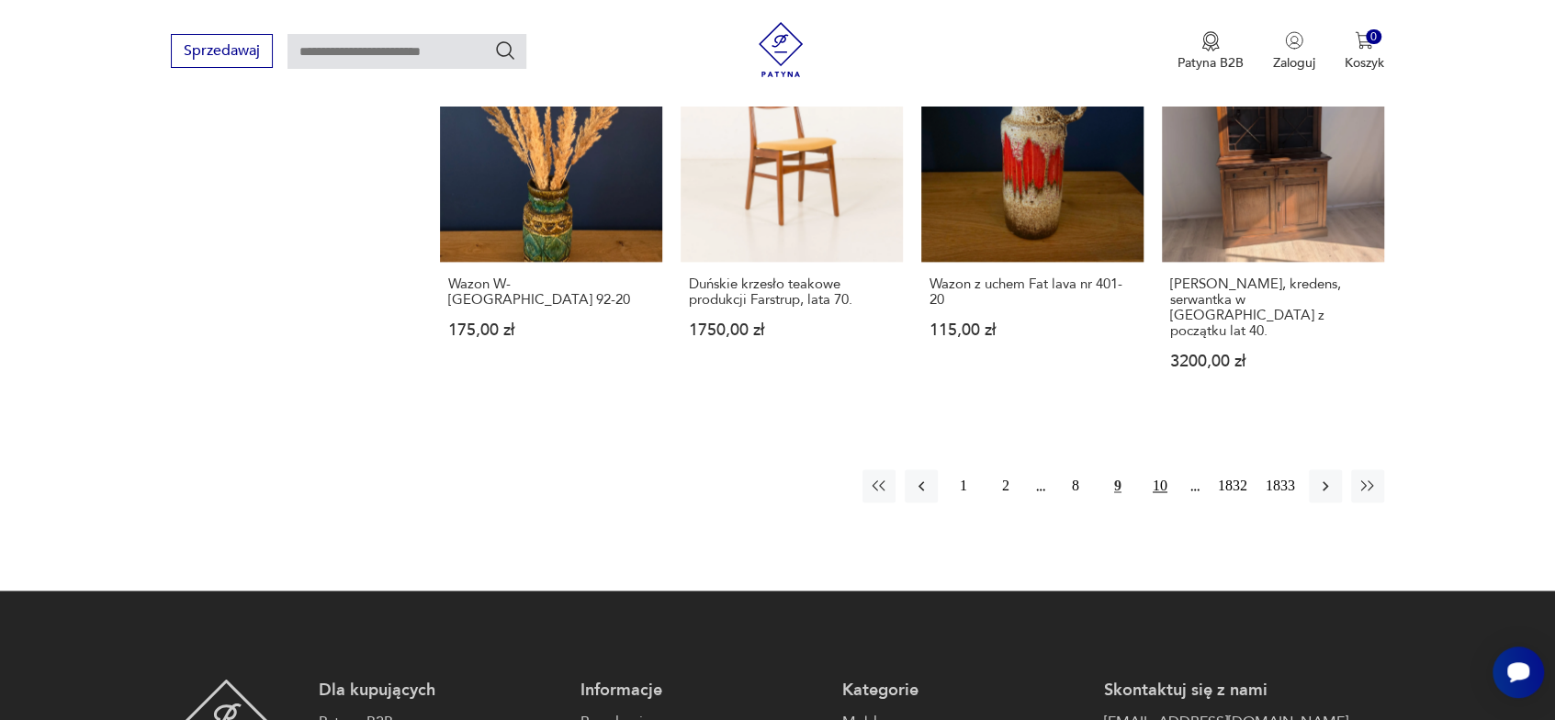
click at [1159, 469] on button "10" at bounding box center [1159, 485] width 33 height 33
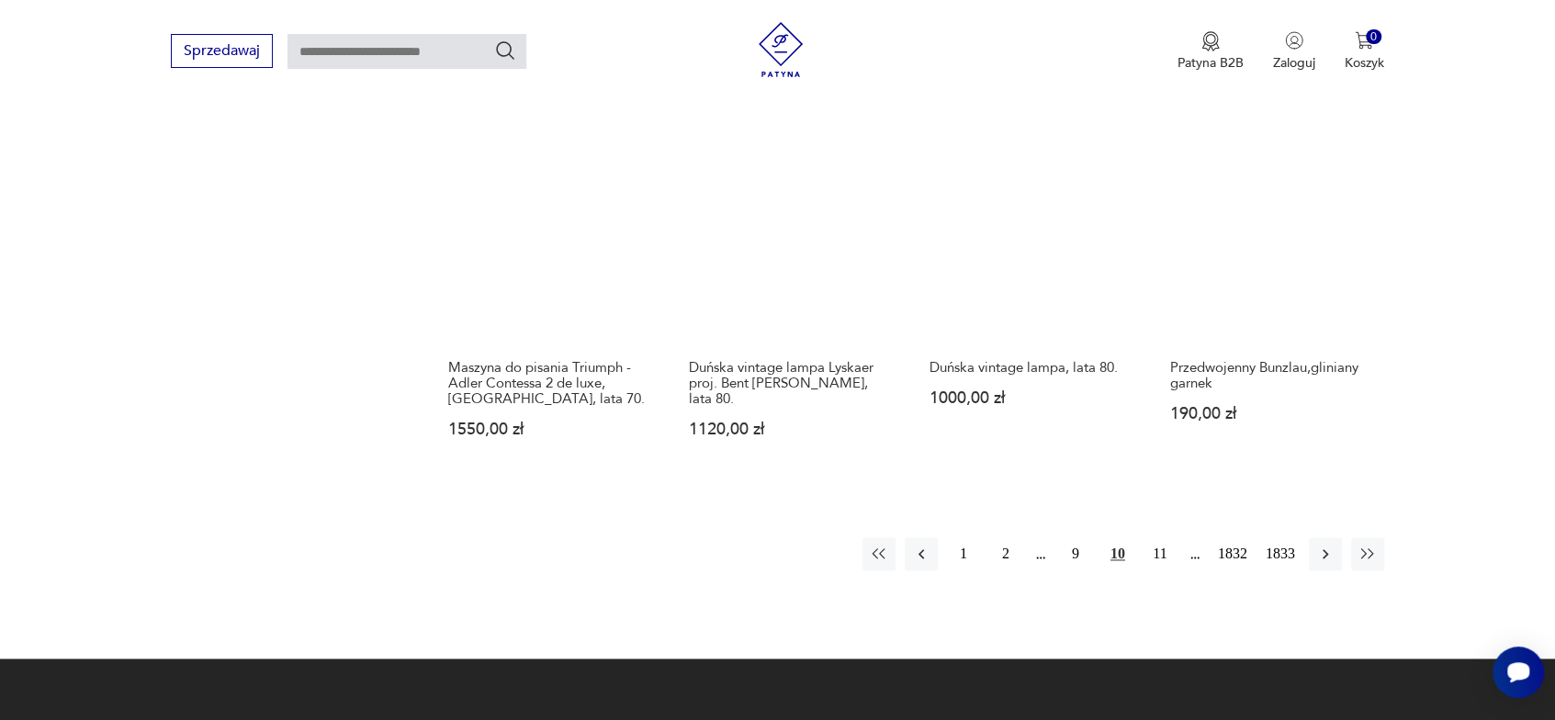
scroll to position [1614, 0]
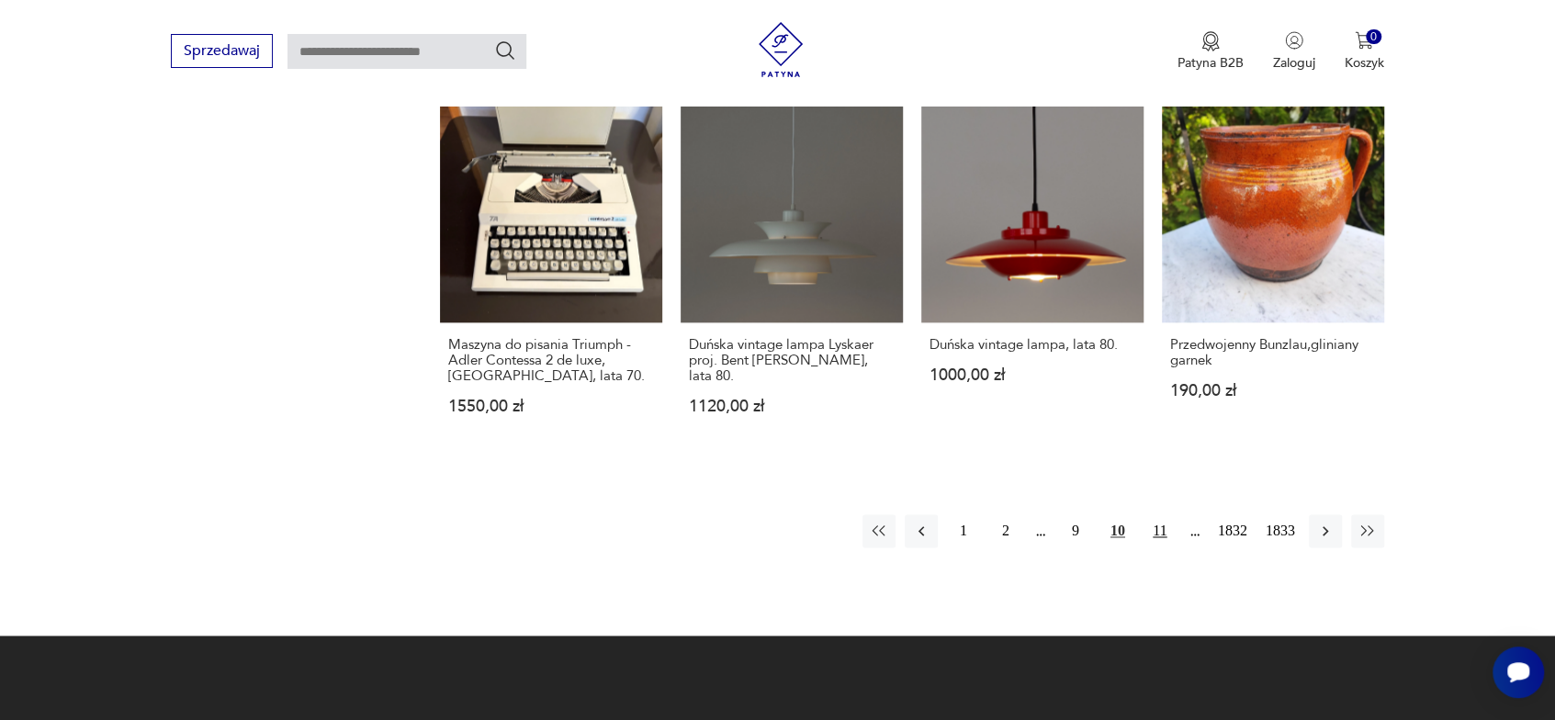
click at [1155, 514] on button "11" at bounding box center [1159, 530] width 33 height 33
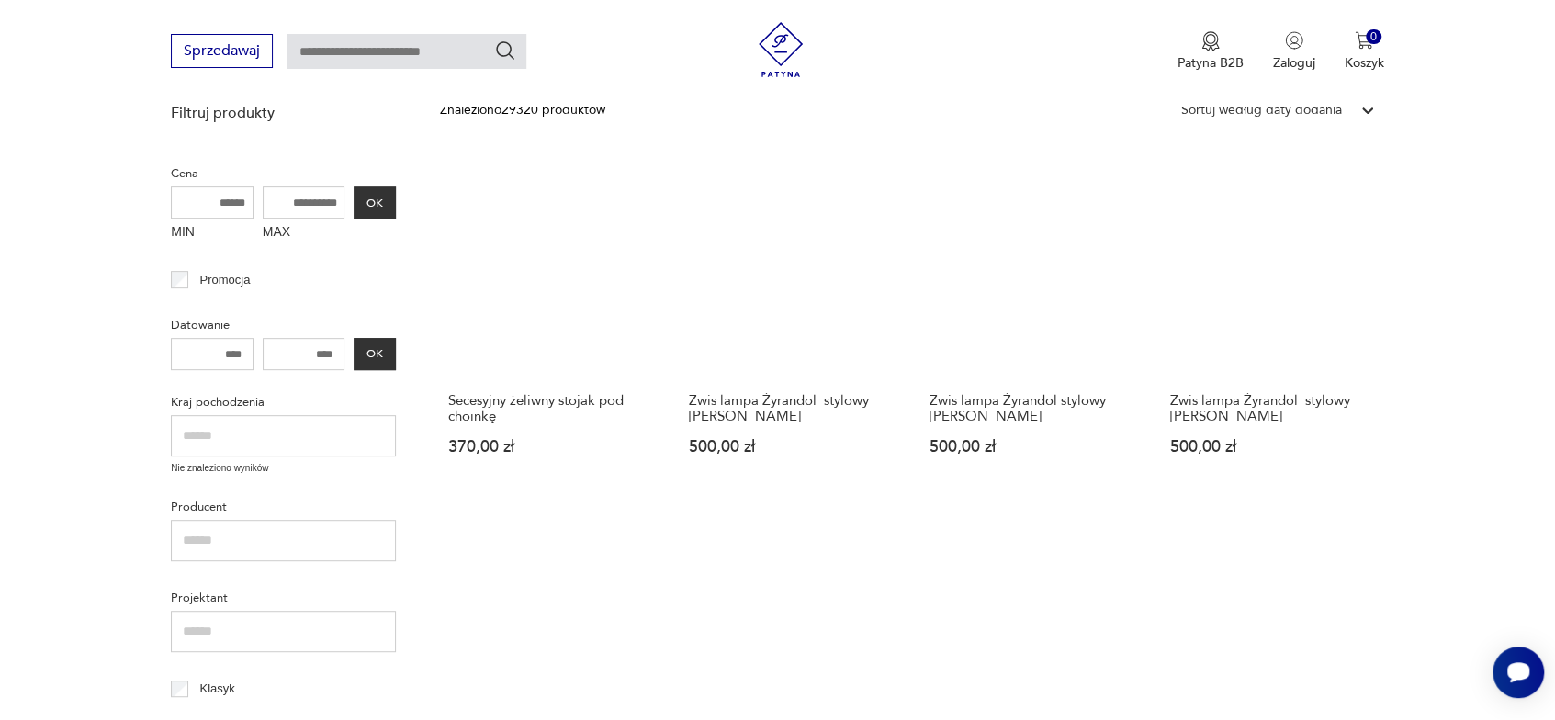
scroll to position [421, 0]
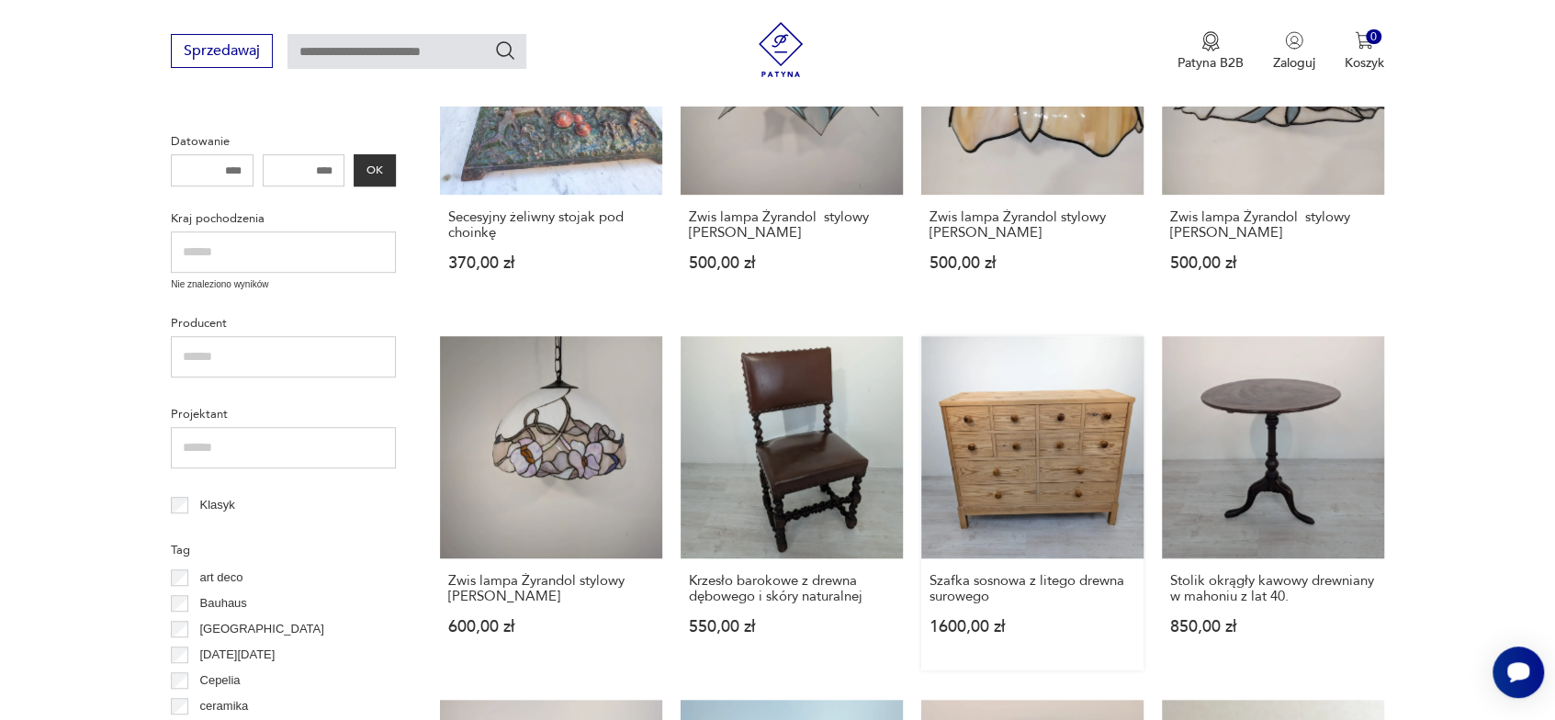
click at [1024, 481] on link "Szafka sosnowa z litego drewna surowego 1600,00 zł" at bounding box center [1032, 503] width 222 height 334
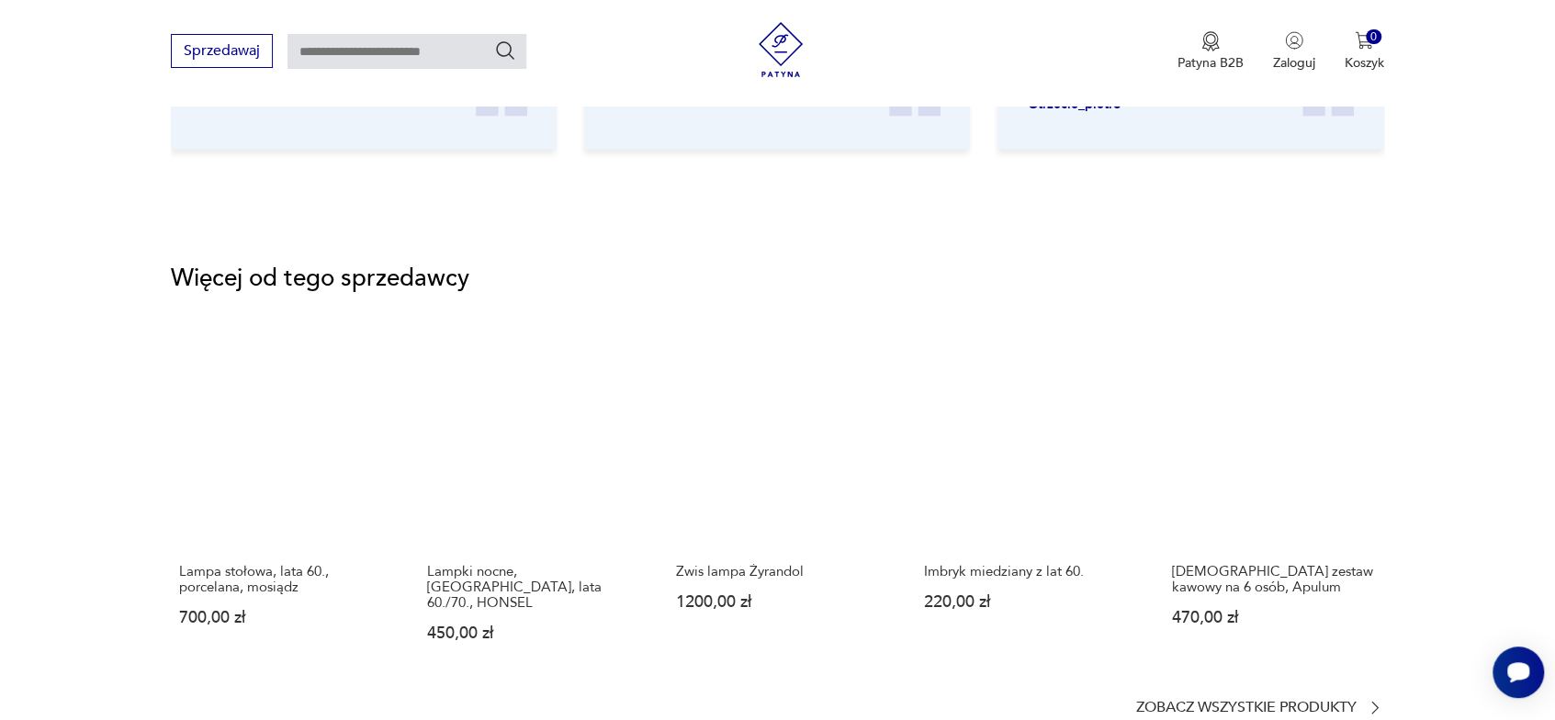
scroll to position [2571, 0]
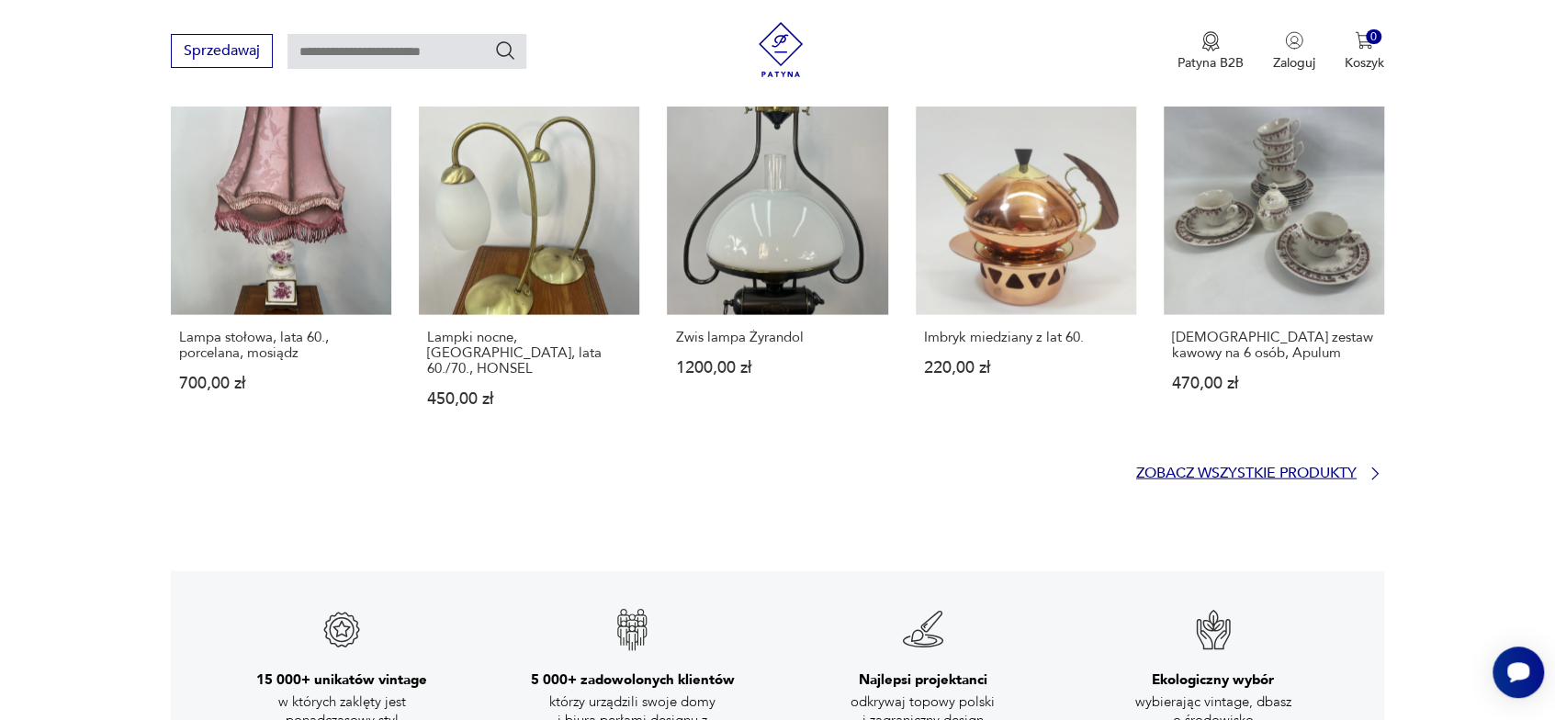
click at [1196, 467] on p "Zobacz wszystkie produkty" at bounding box center [1246, 473] width 220 height 12
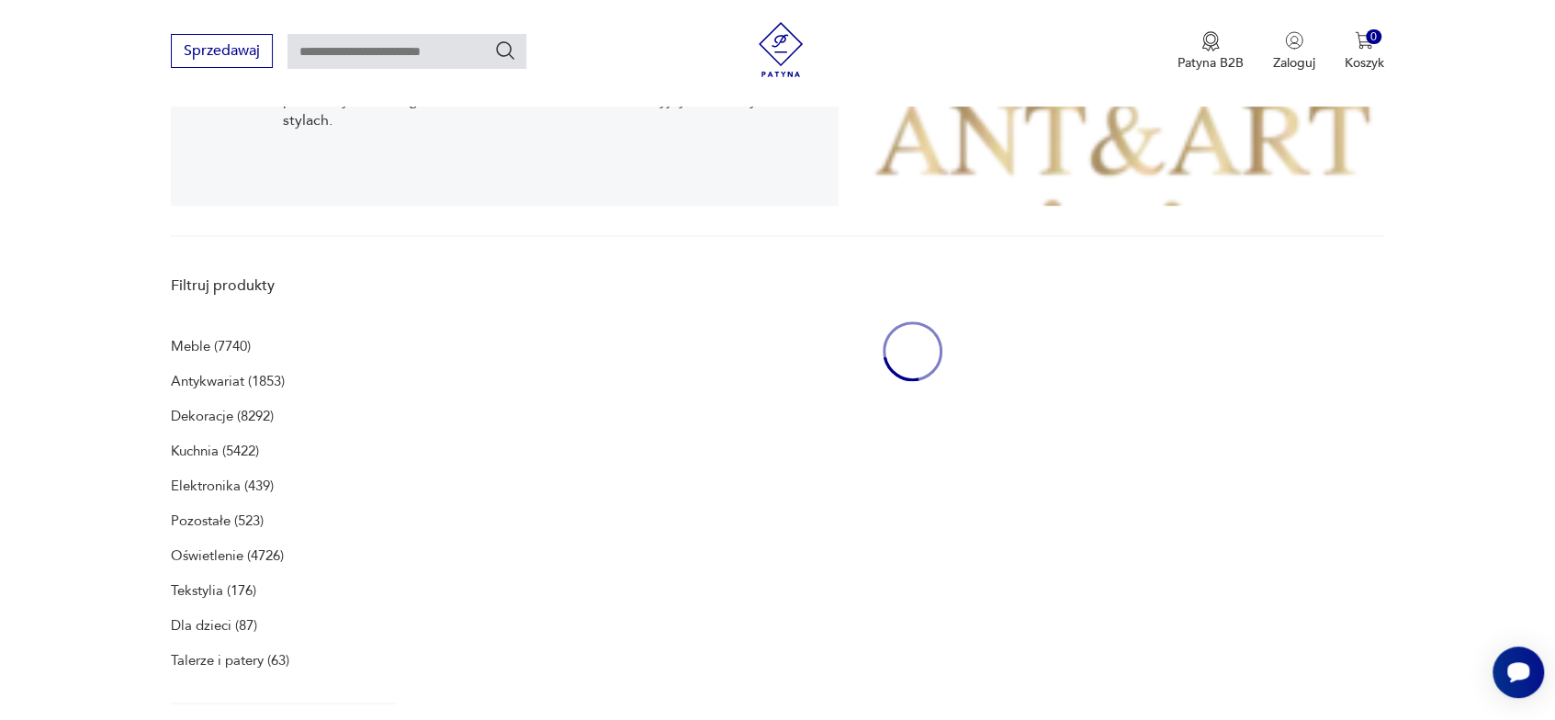
scroll to position [378, 0]
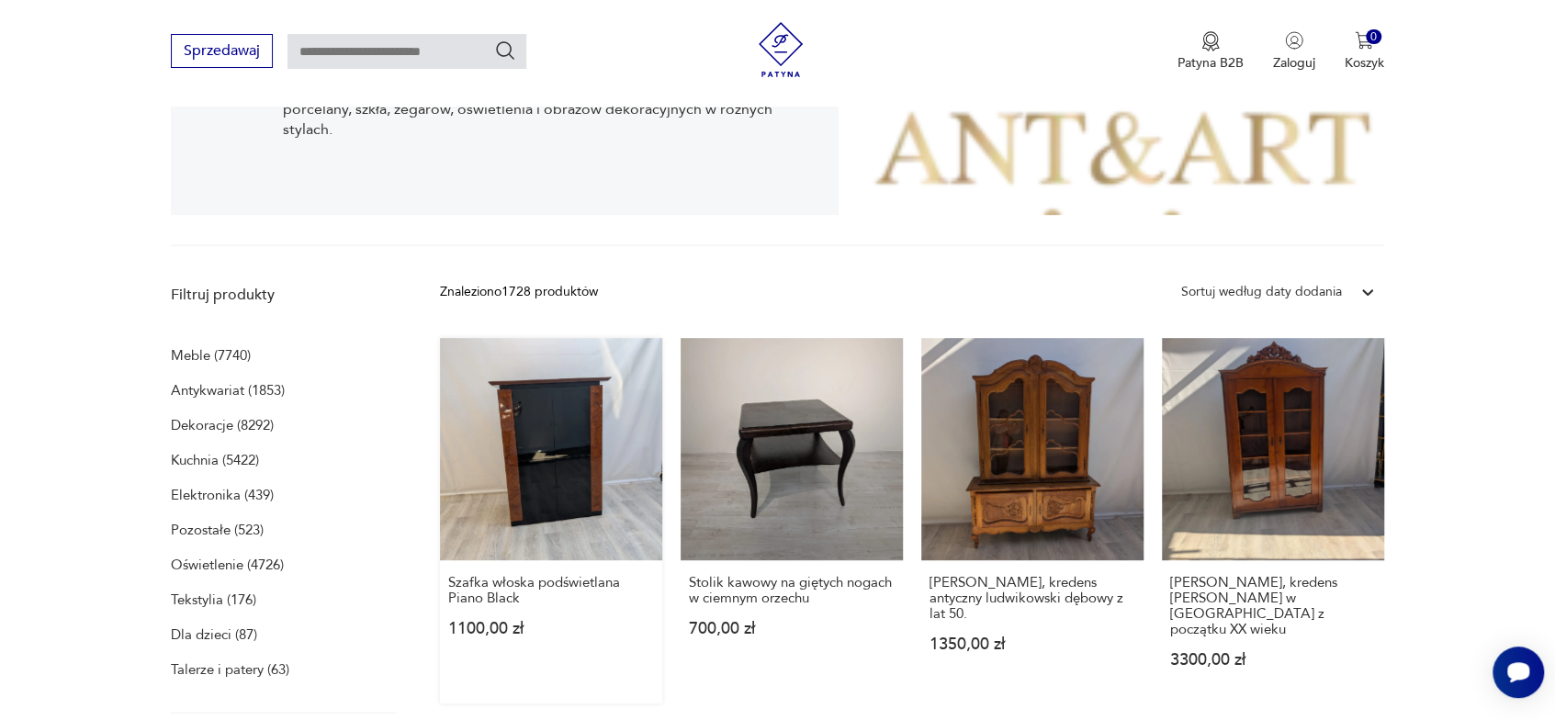
click at [546, 460] on link "Szafka włoska podświetlana Piano Black 1100,00 zł" at bounding box center [551, 520] width 222 height 365
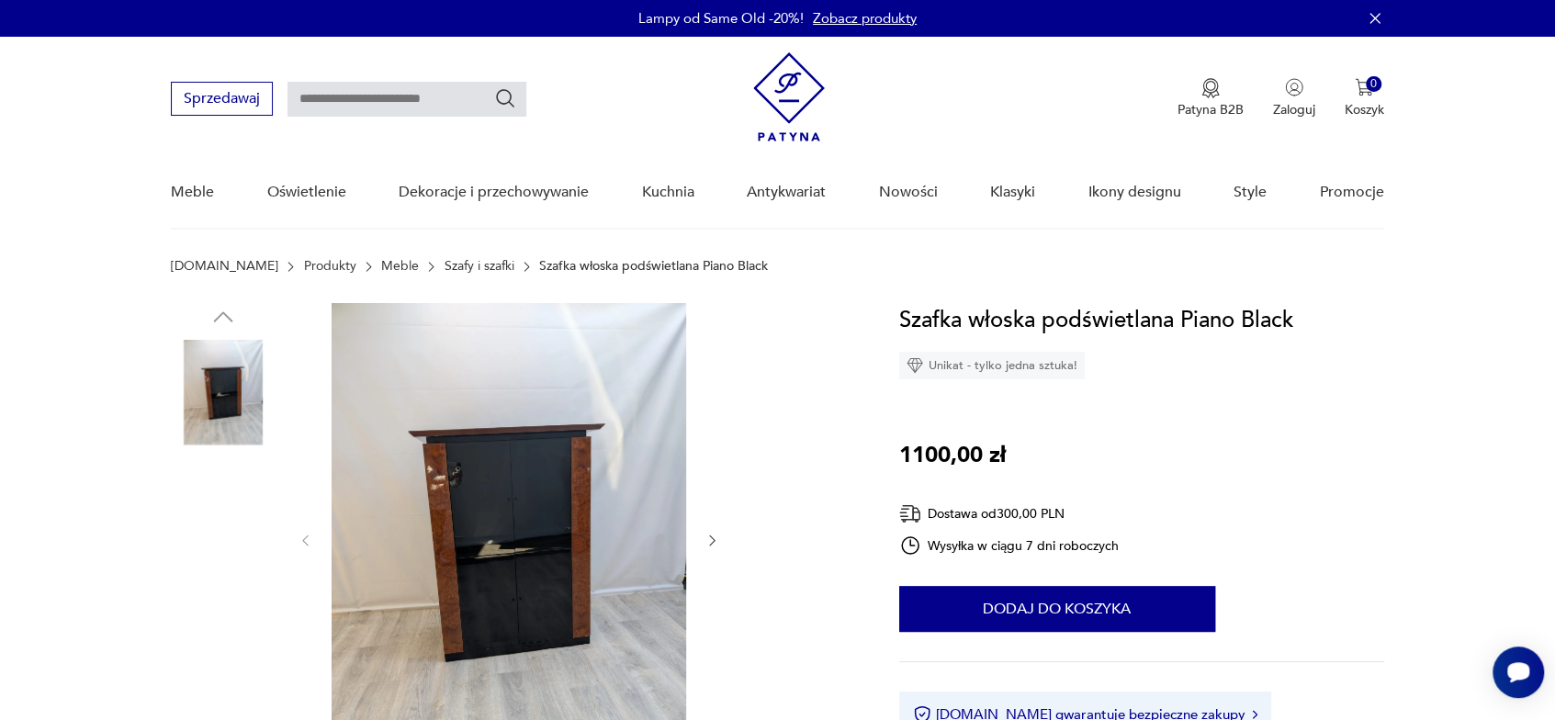
click at [220, 530] on img at bounding box center [223, 509] width 105 height 105
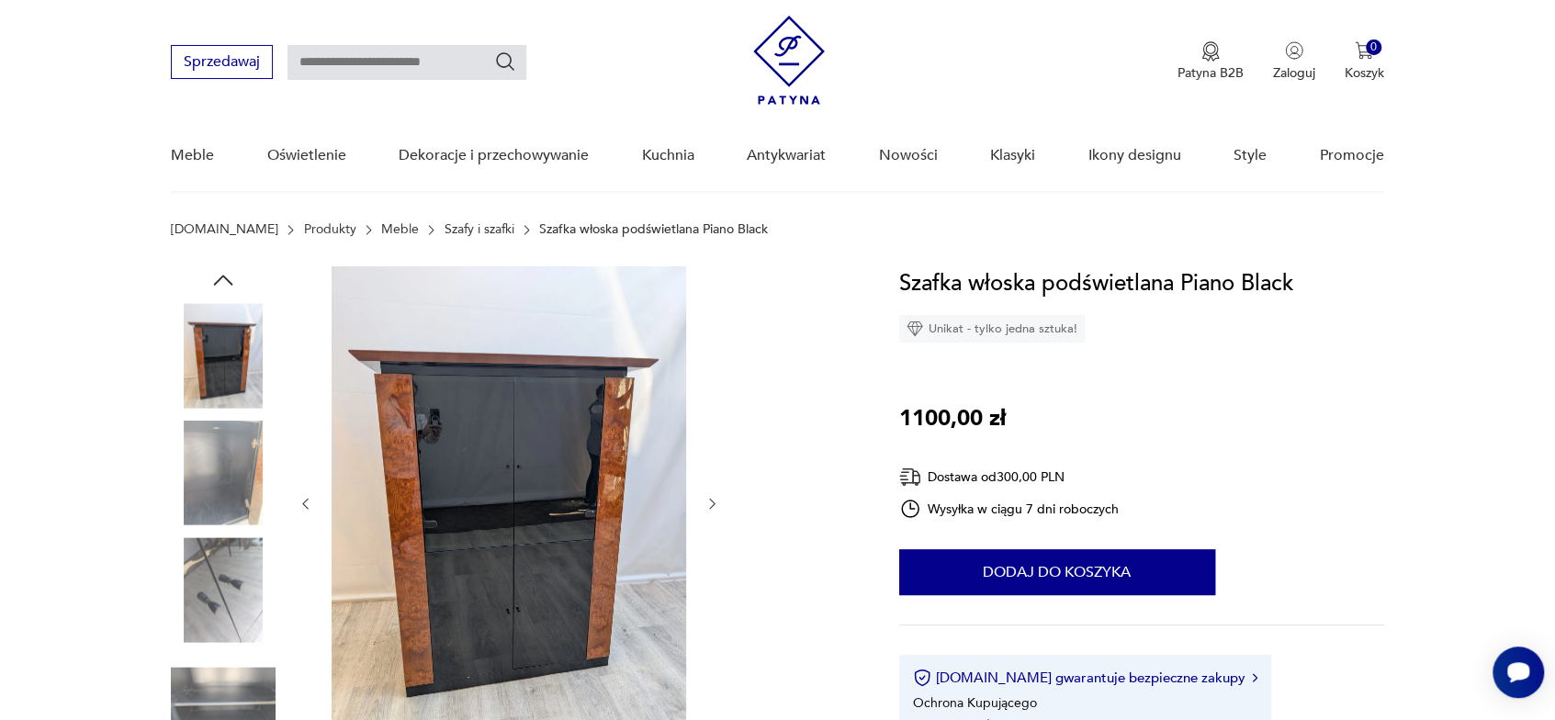
scroll to position [275, 0]
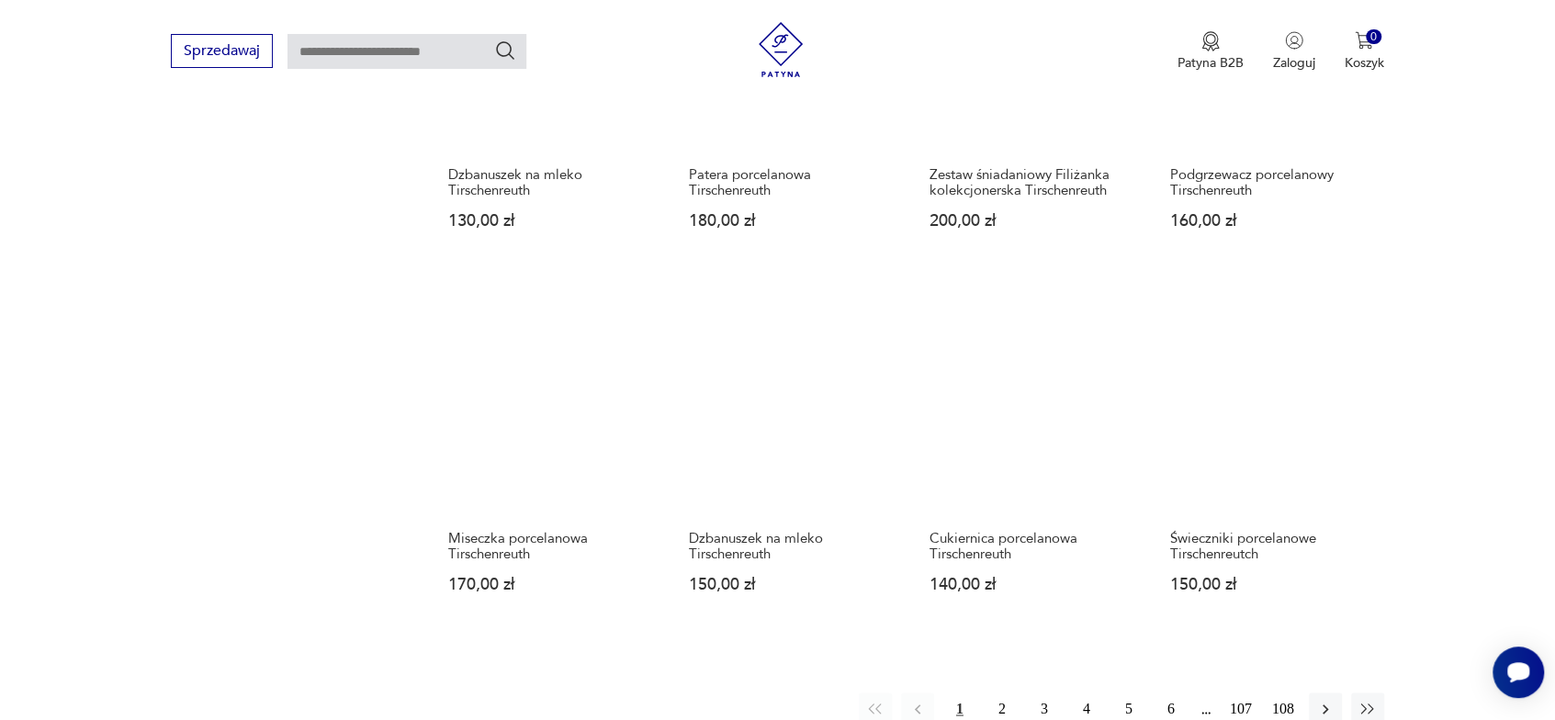
scroll to position [1756, 0]
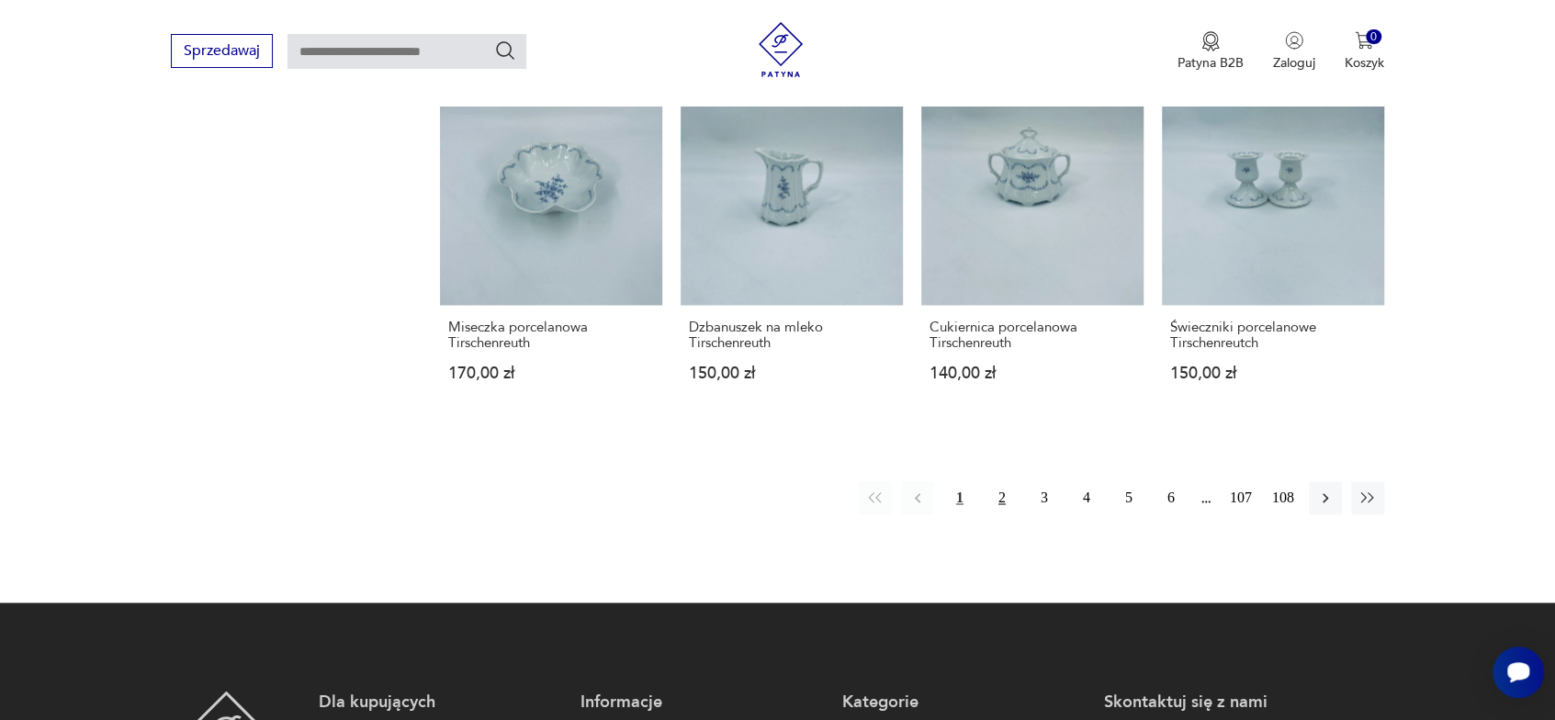
click at [999, 481] on button "2" at bounding box center [1001, 497] width 33 height 33
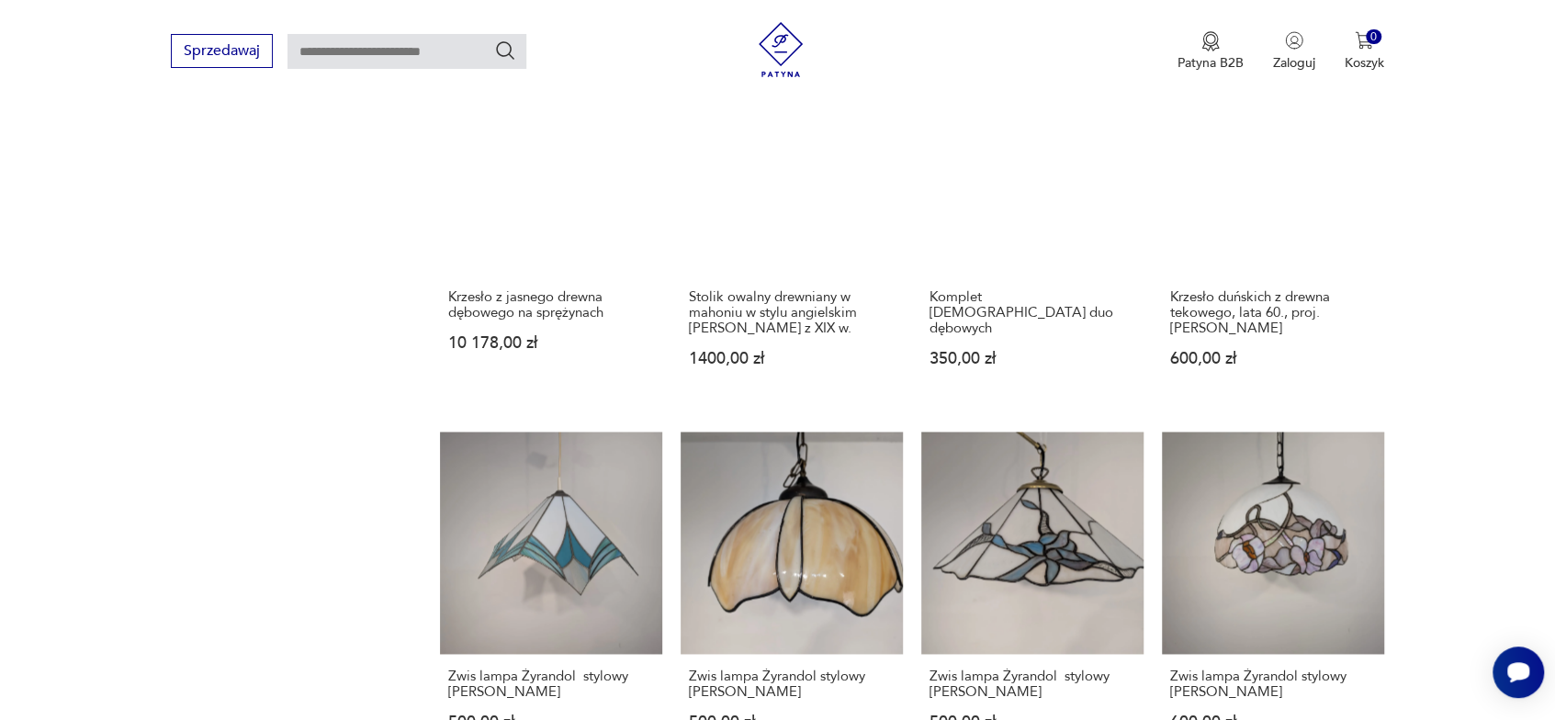
scroll to position [1756, 0]
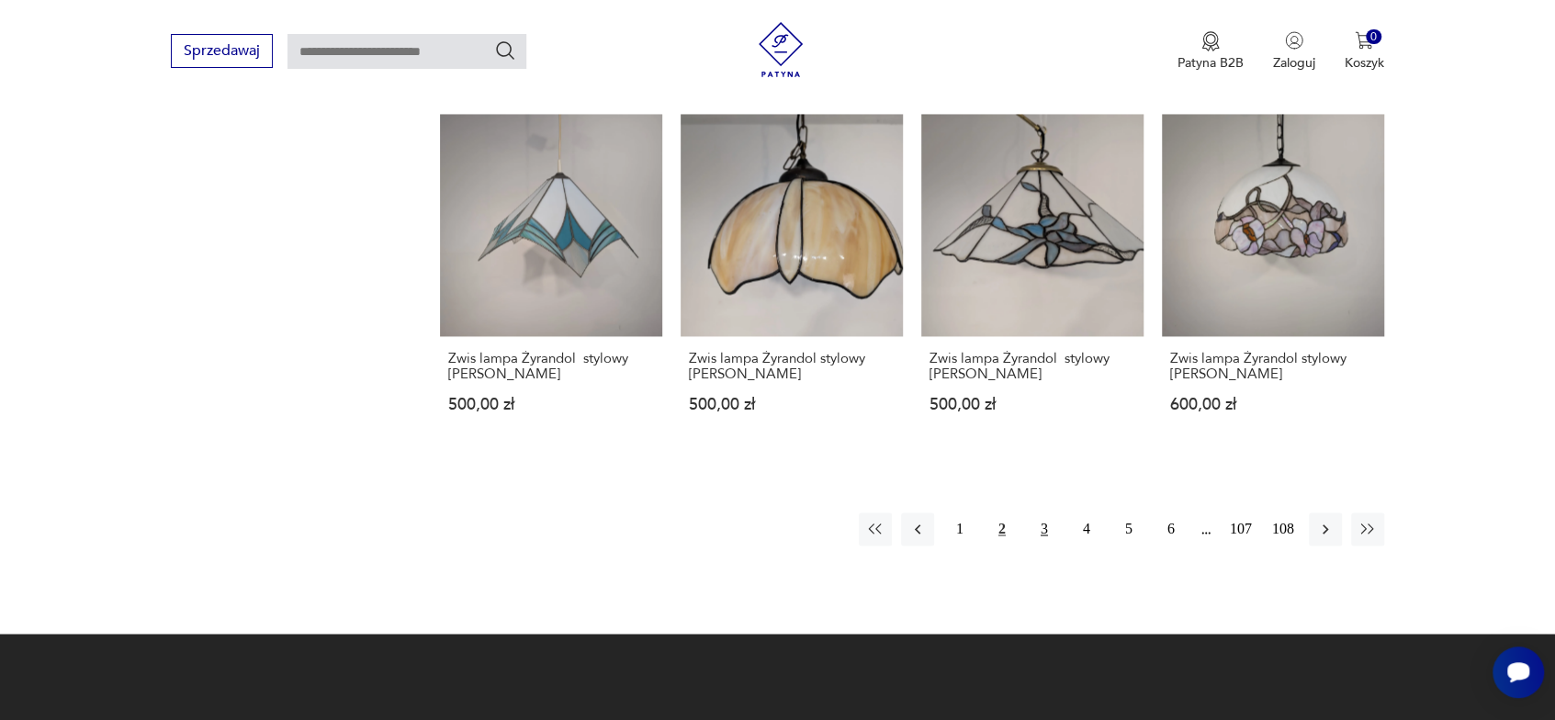
click at [1045, 512] on button "3" at bounding box center [1044, 528] width 33 height 33
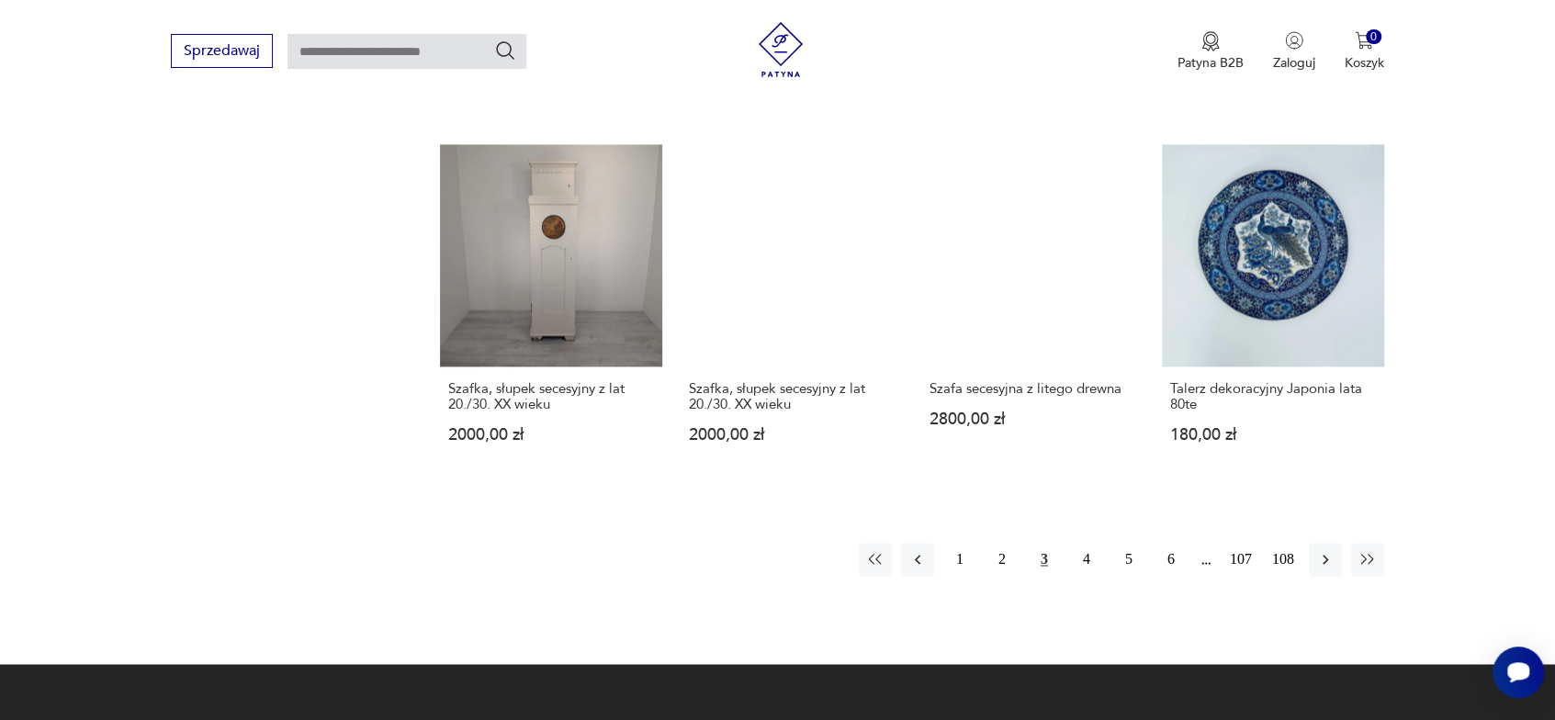
scroll to position [1756, 0]
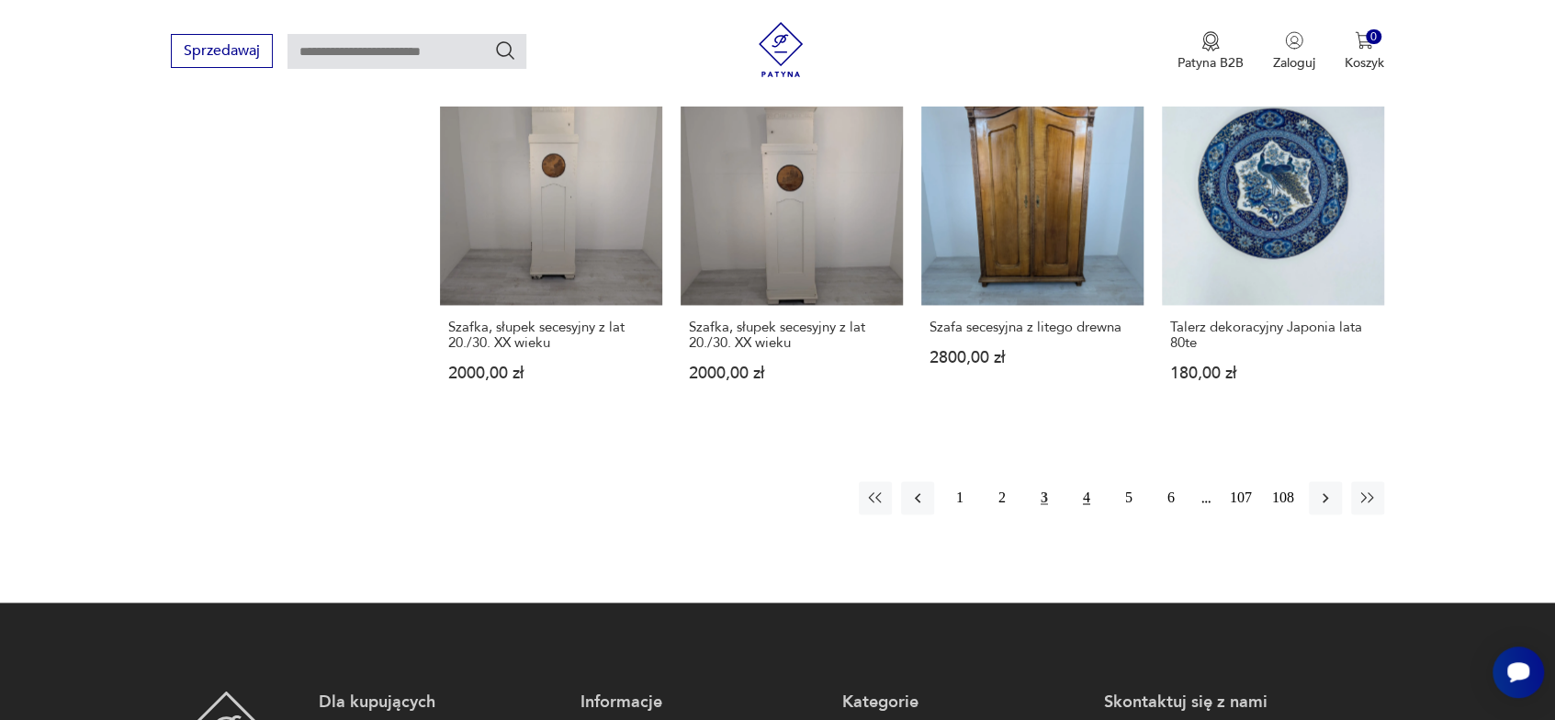
click at [1088, 481] on button "4" at bounding box center [1086, 497] width 33 height 33
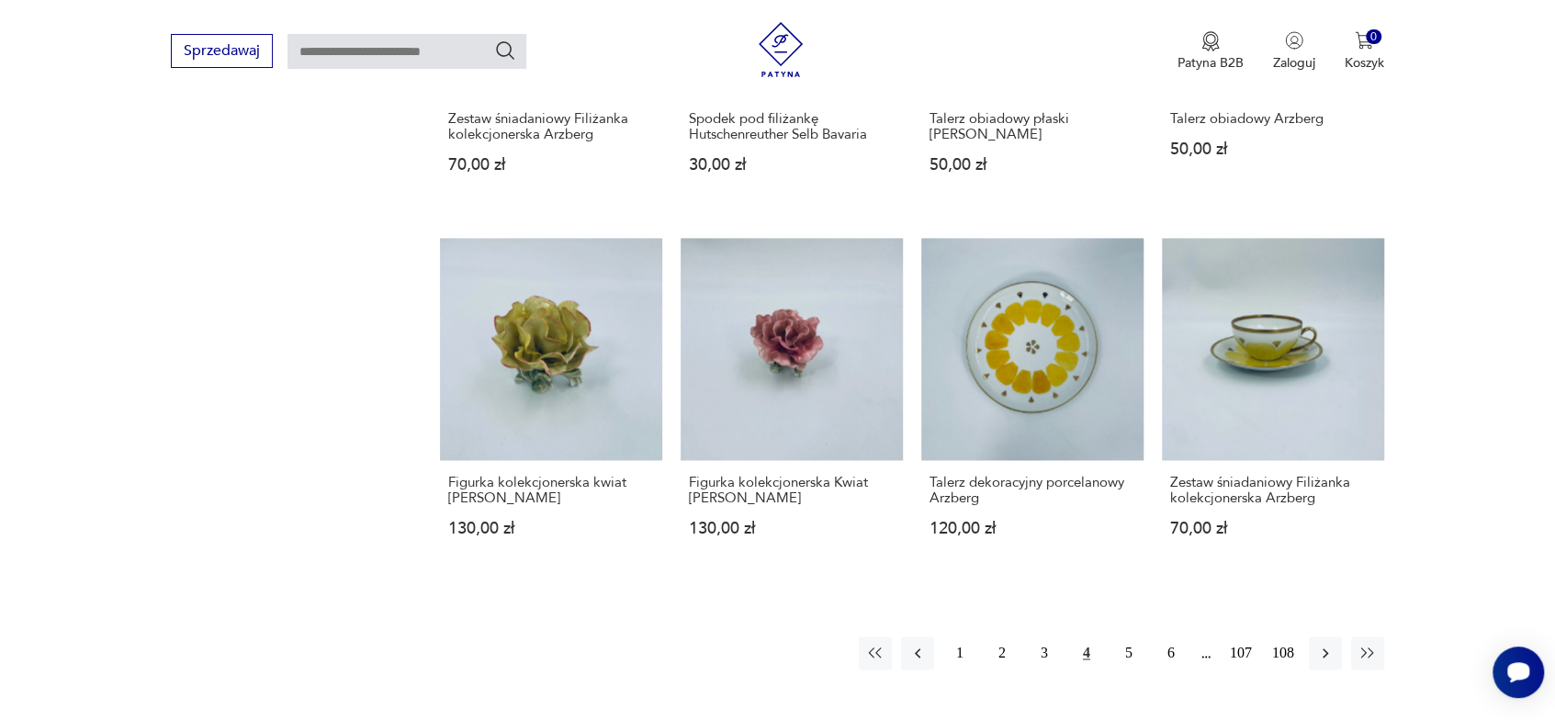
scroll to position [1572, 0]
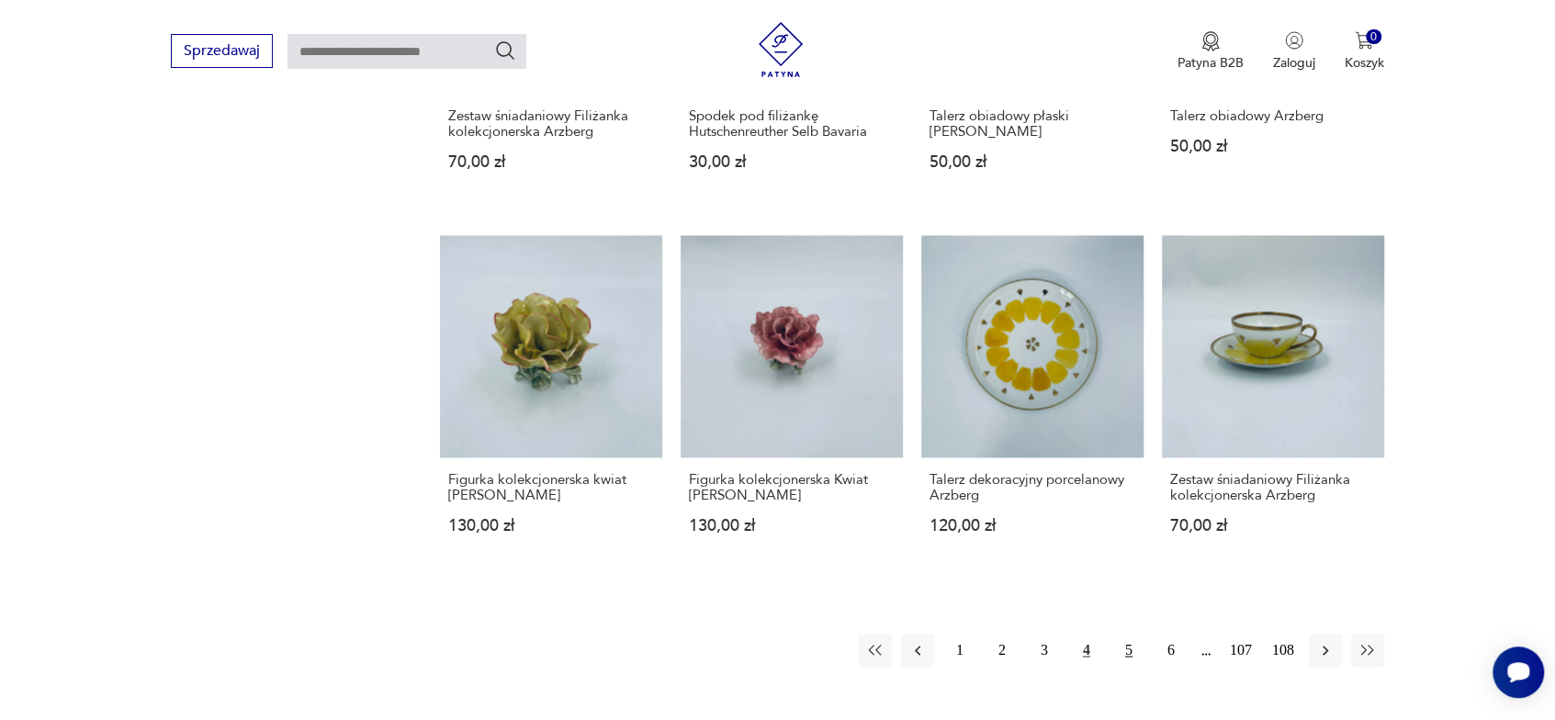
click at [1124, 649] on button "5" at bounding box center [1128, 650] width 33 height 33
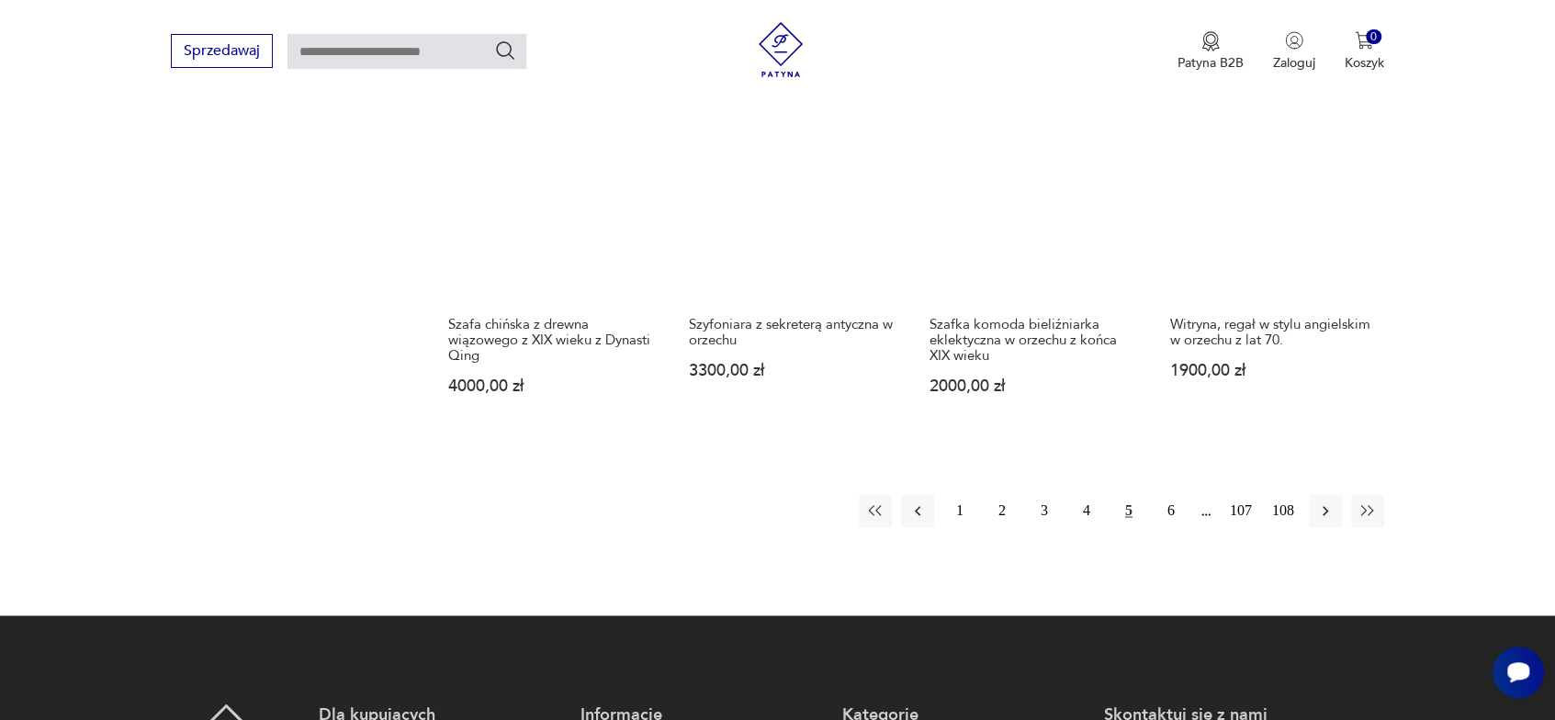
scroll to position [1756, 0]
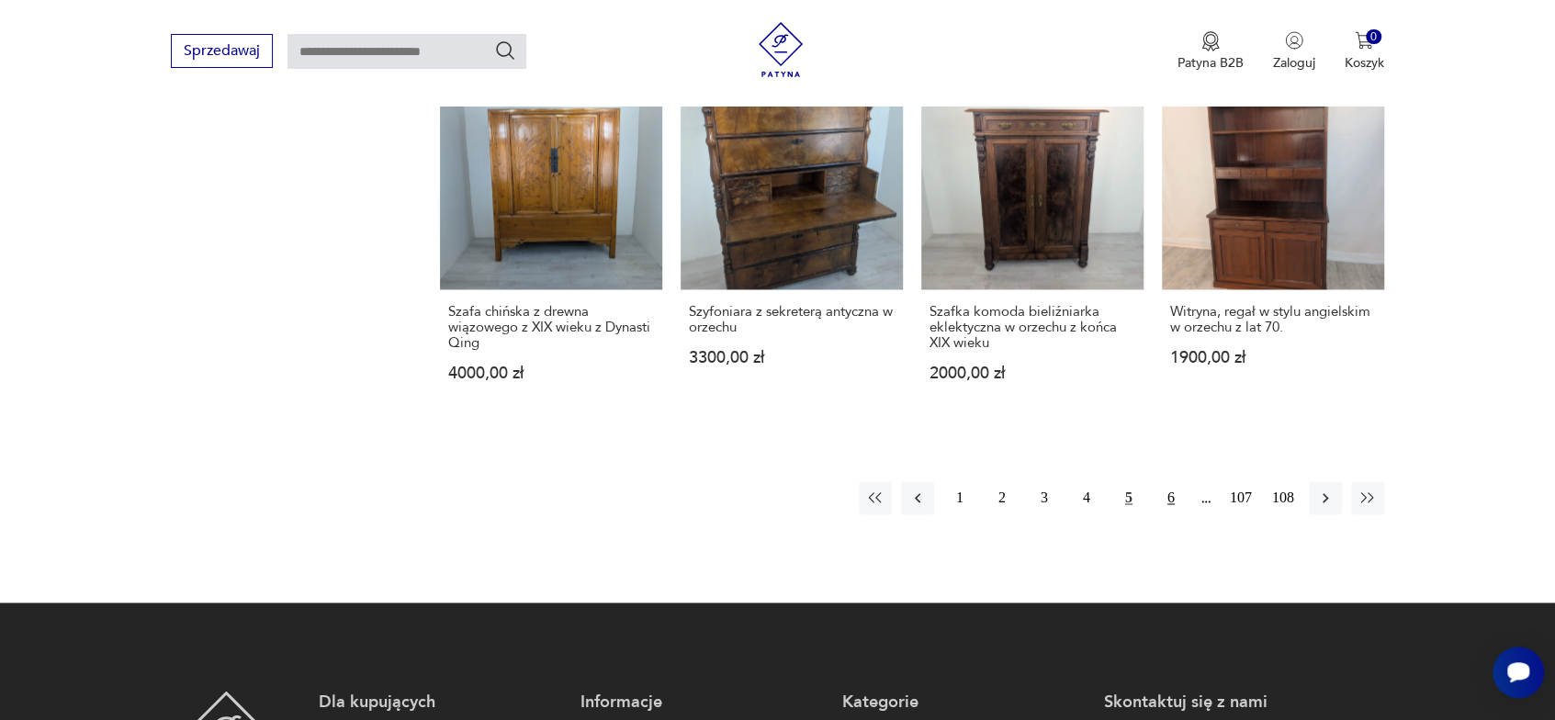
click at [1174, 497] on button "6" at bounding box center [1170, 497] width 33 height 33
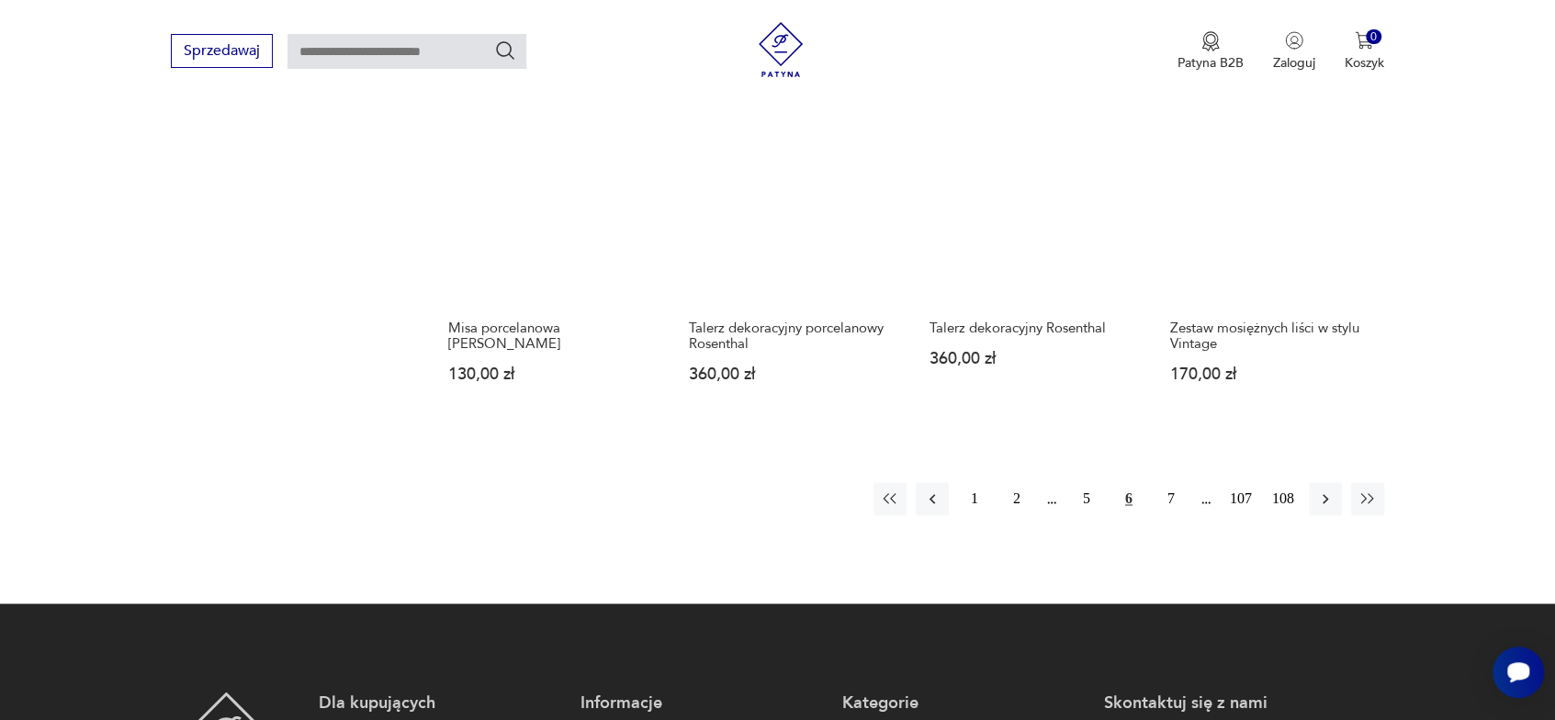
scroll to position [1756, 0]
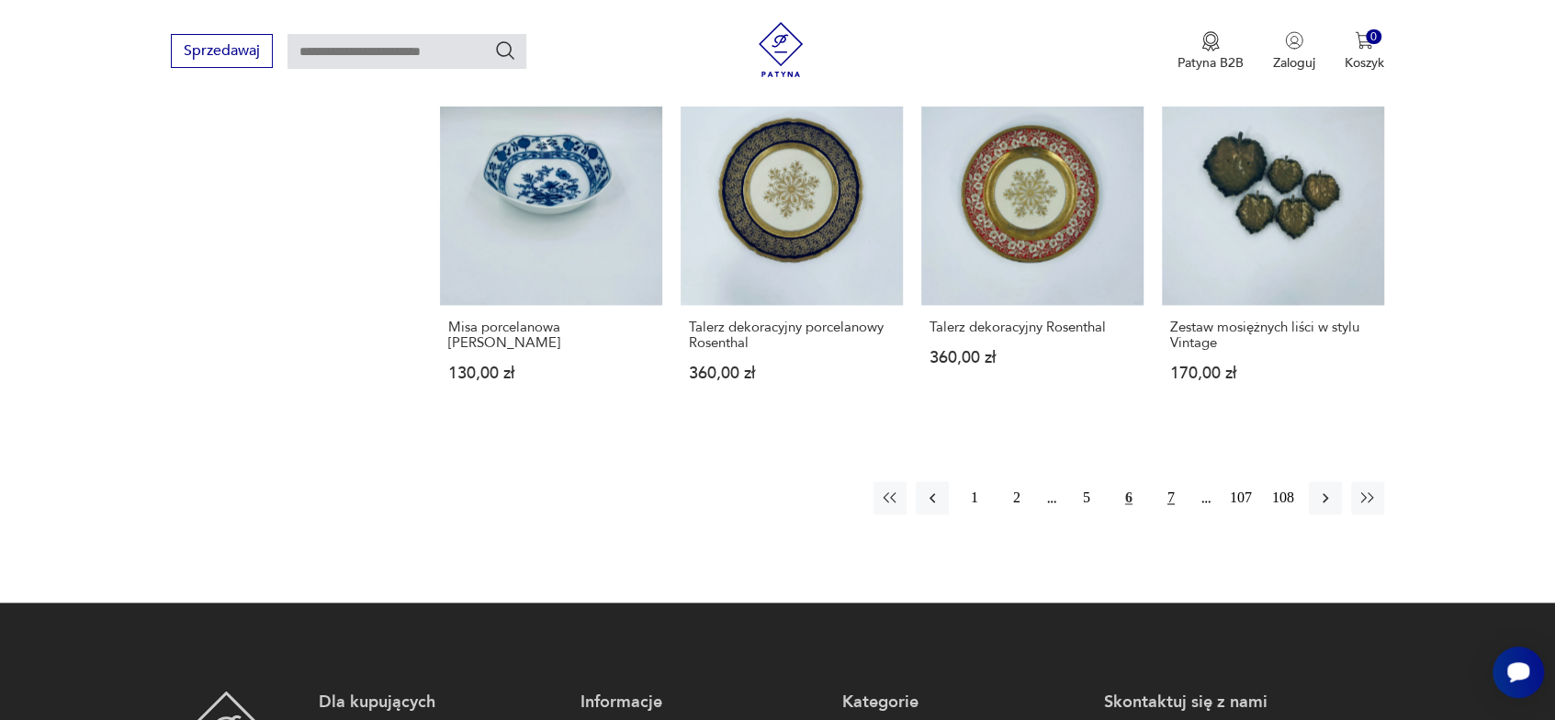
click at [1173, 481] on button "7" at bounding box center [1170, 497] width 33 height 33
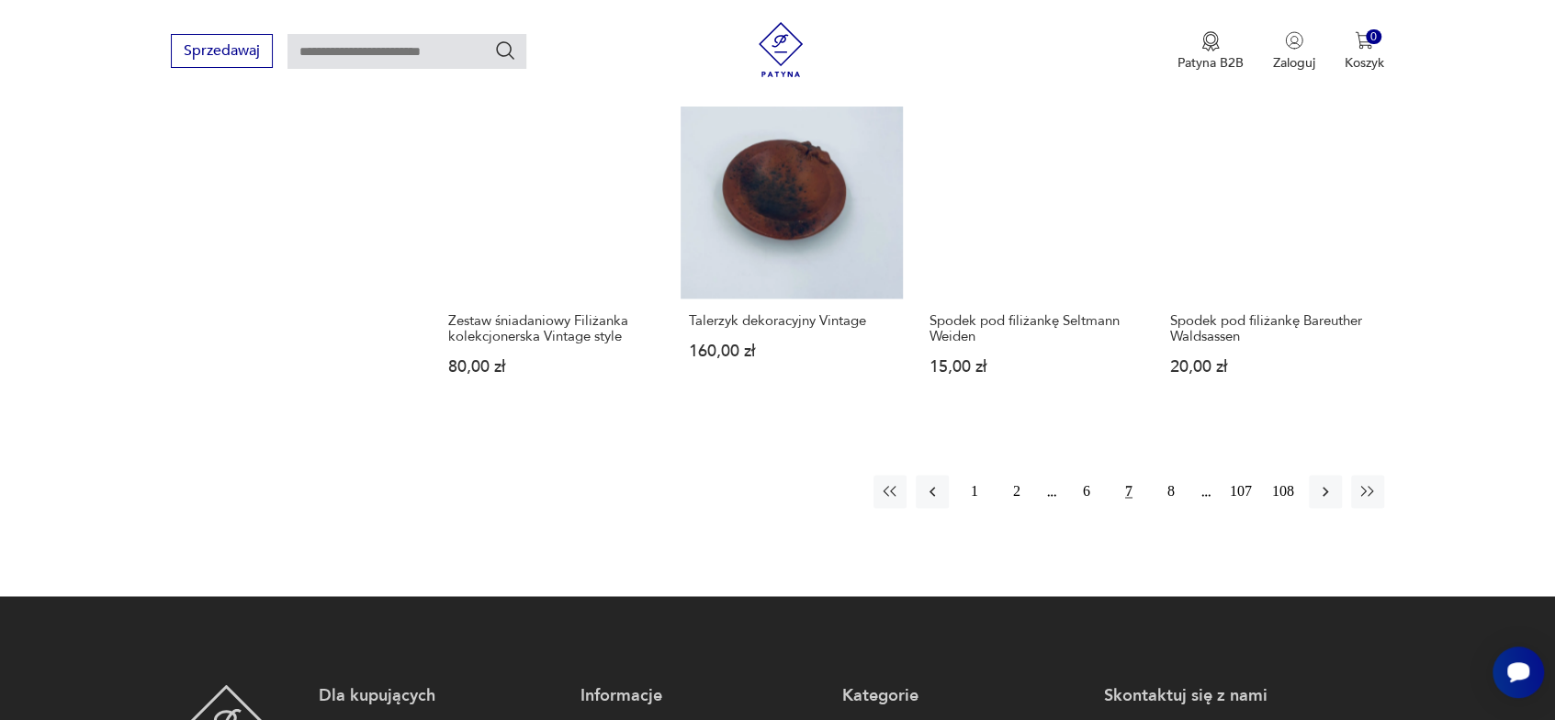
scroll to position [1847, 0]
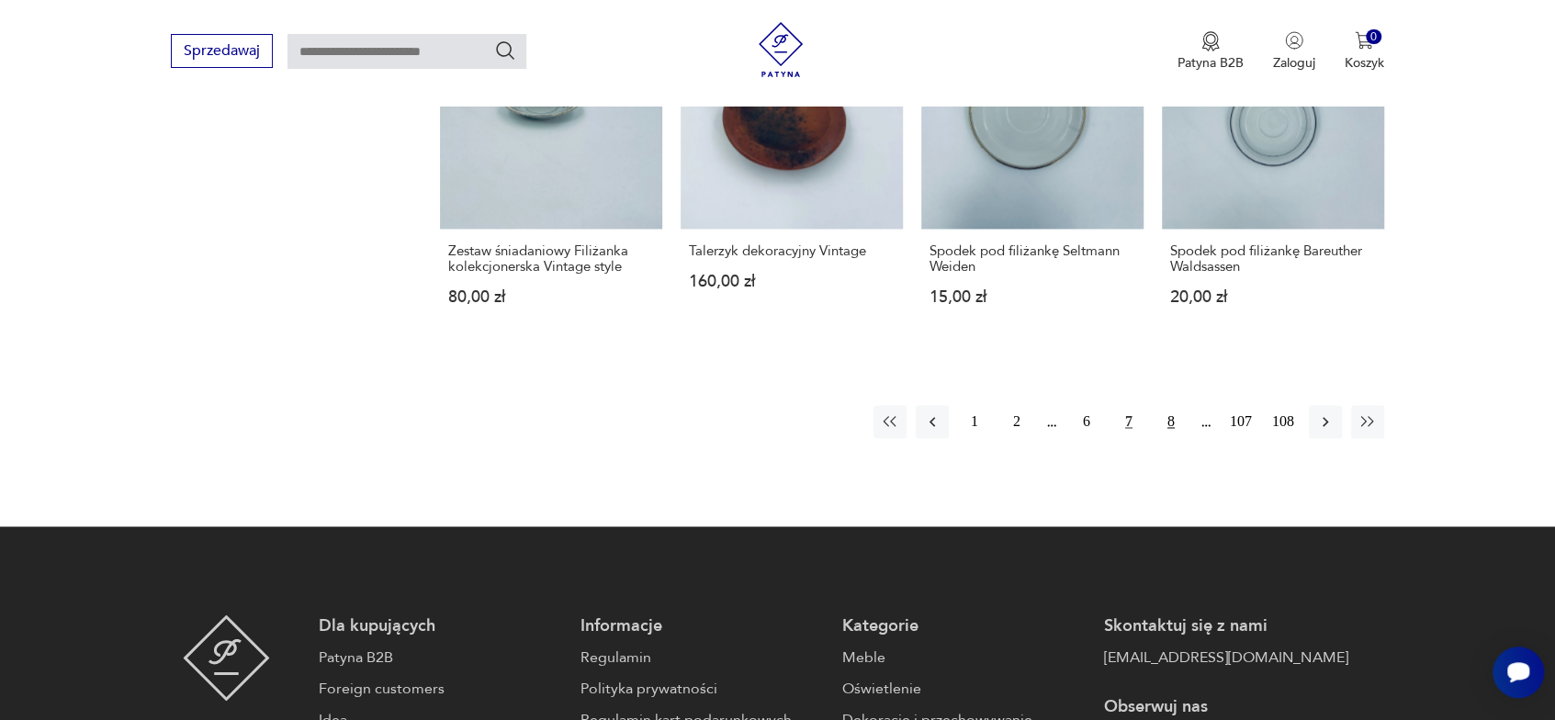
click at [1173, 405] on button "8" at bounding box center [1170, 421] width 33 height 33
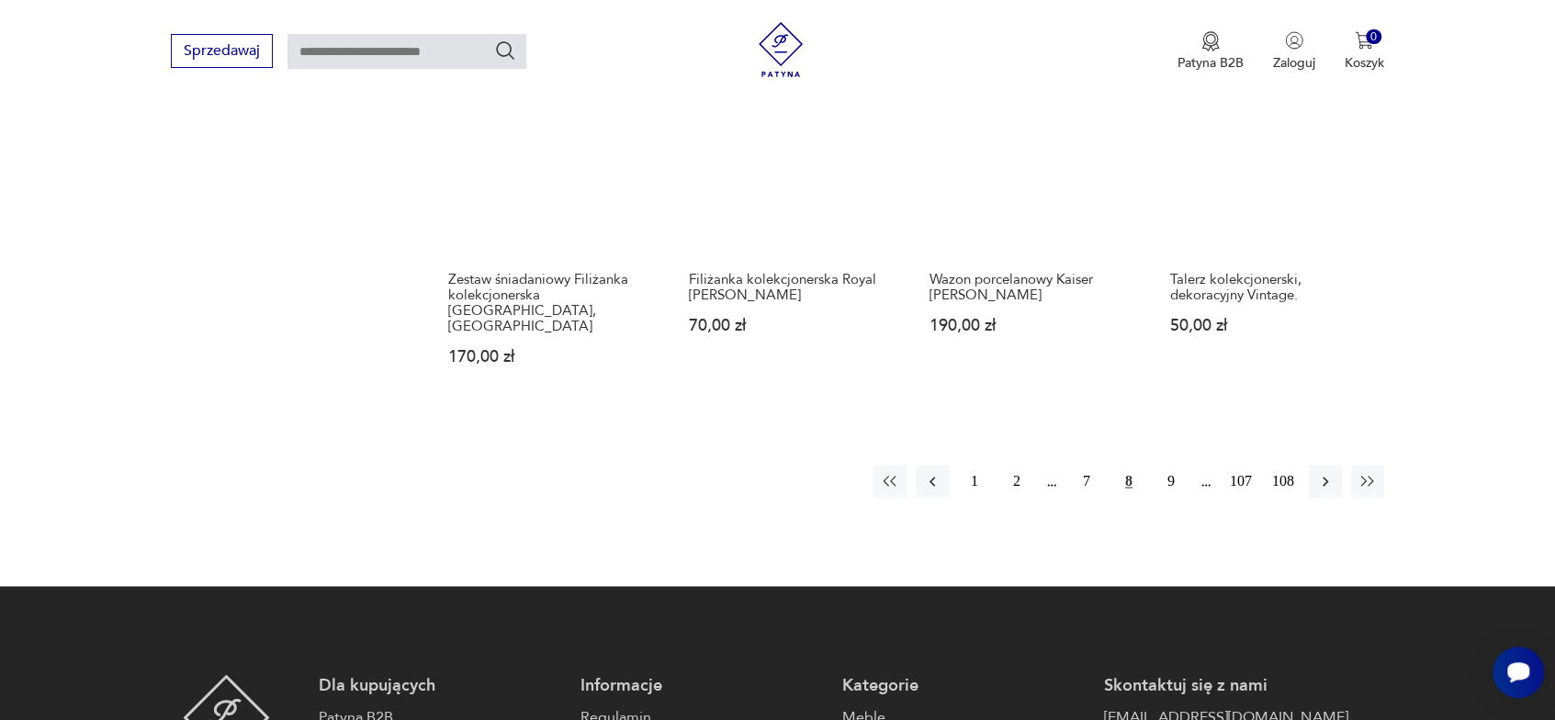
scroll to position [1847, 0]
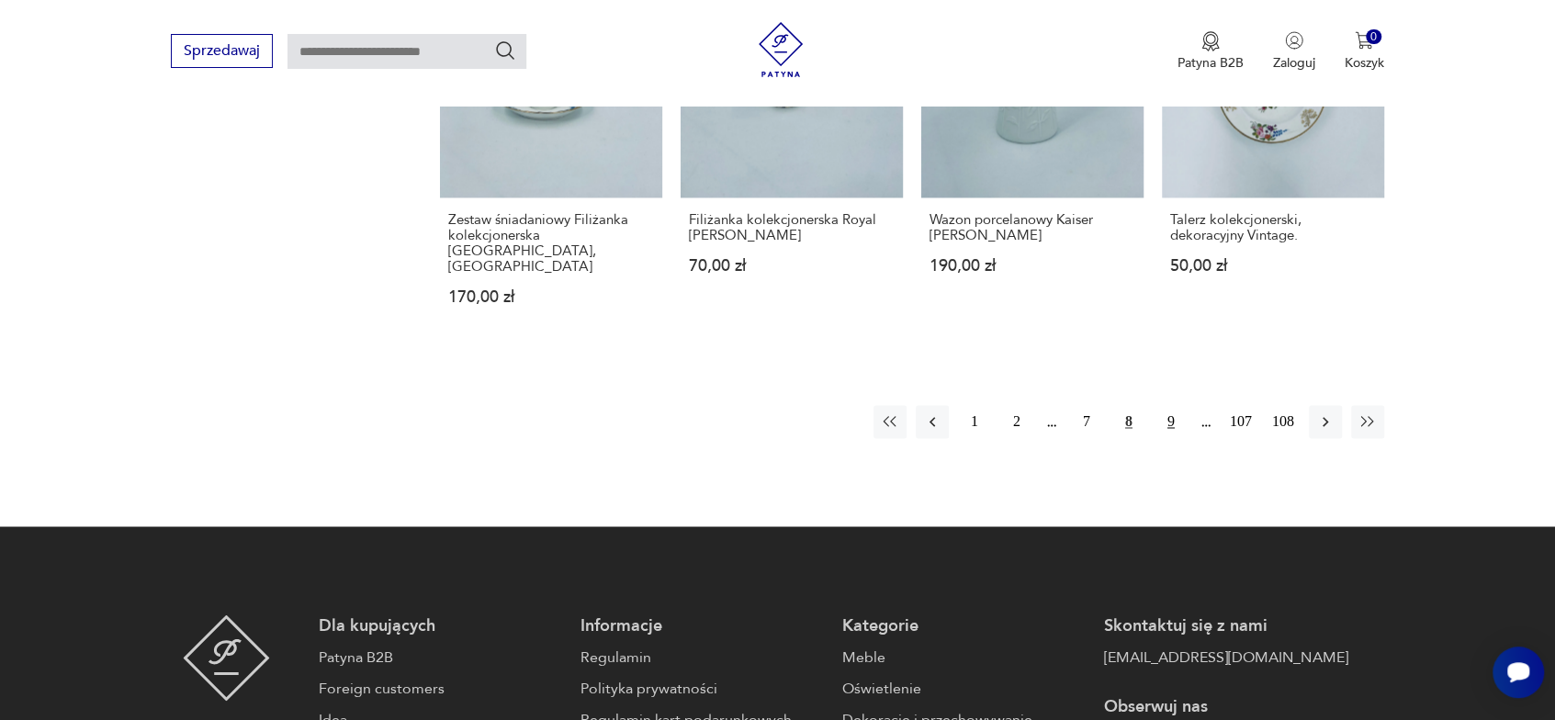
click at [1172, 421] on button "9" at bounding box center [1170, 421] width 33 height 33
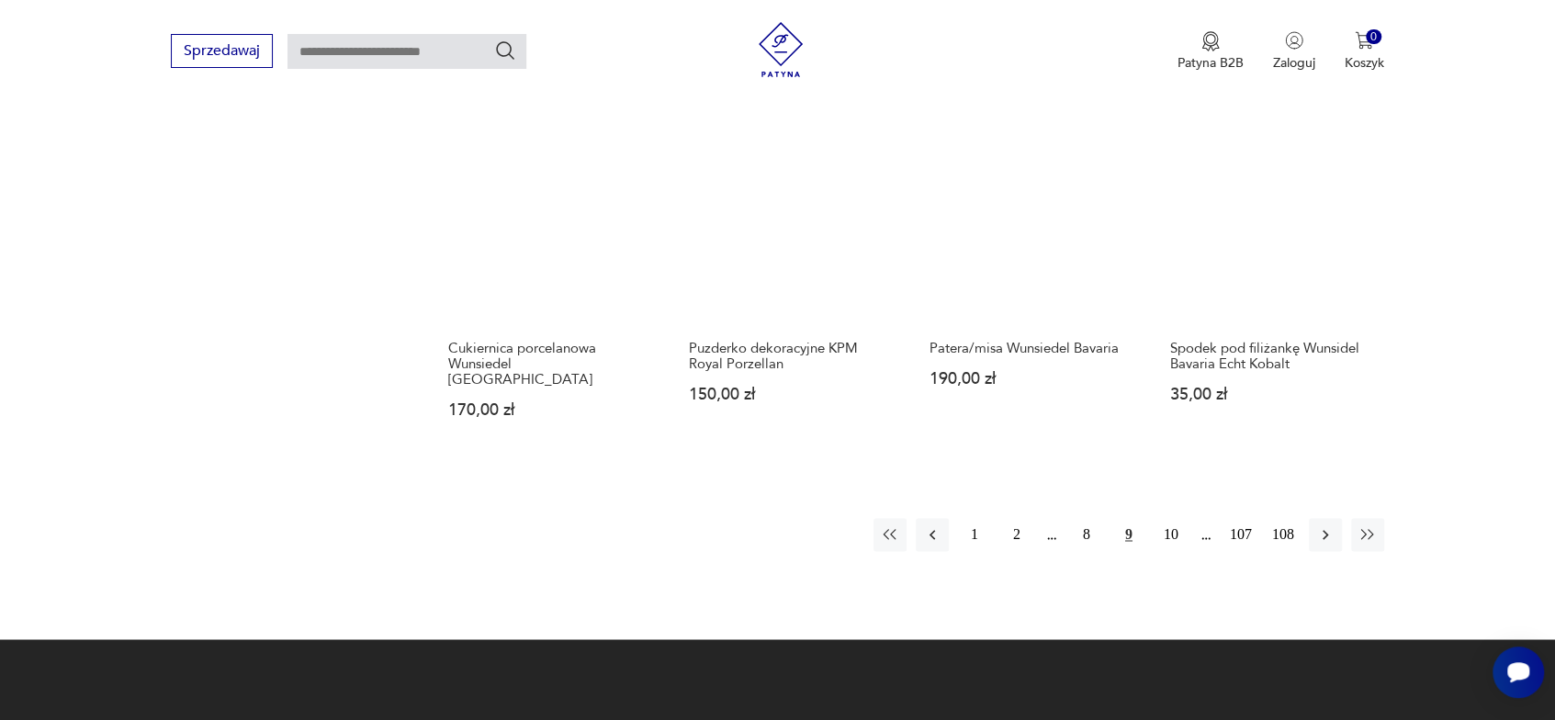
scroll to position [1756, 0]
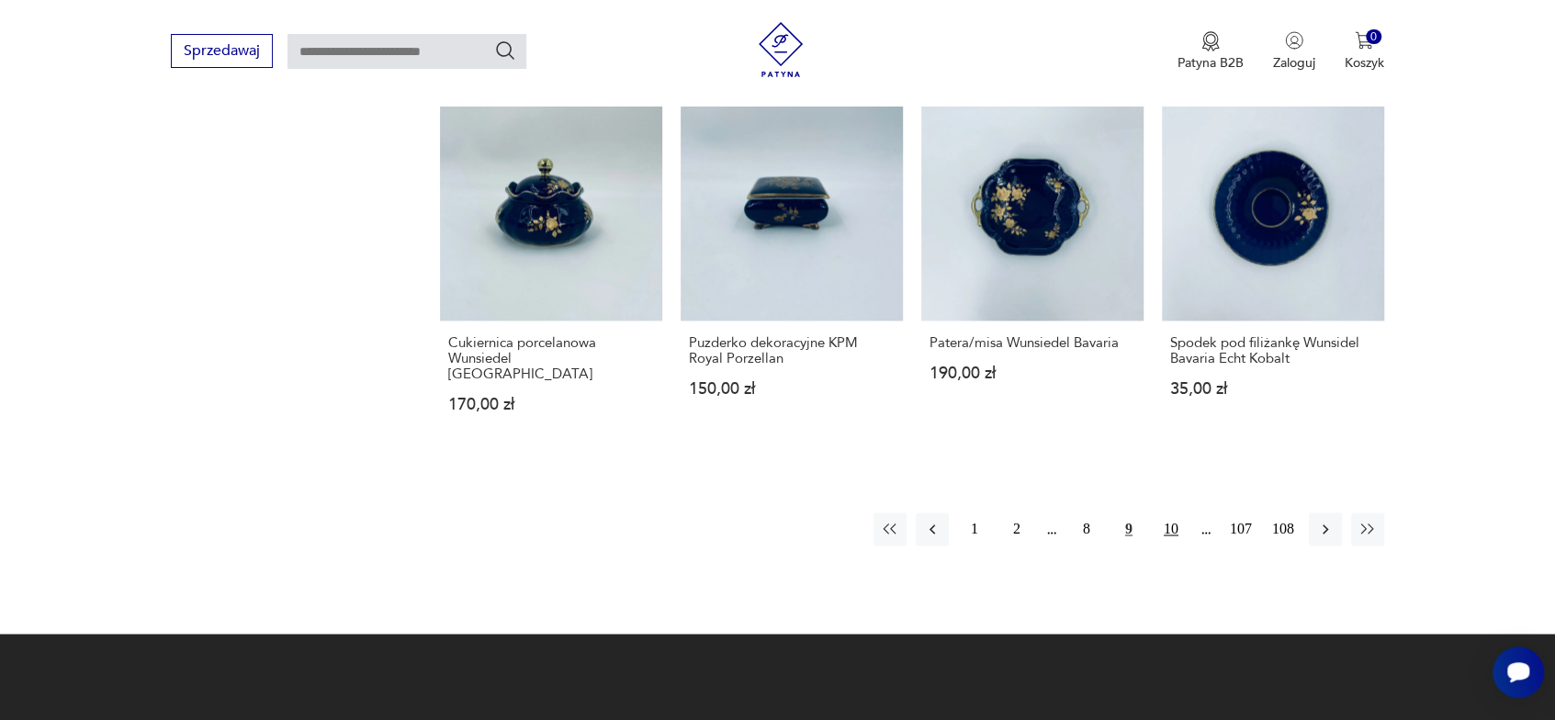
click at [1178, 517] on button "10" at bounding box center [1170, 528] width 33 height 33
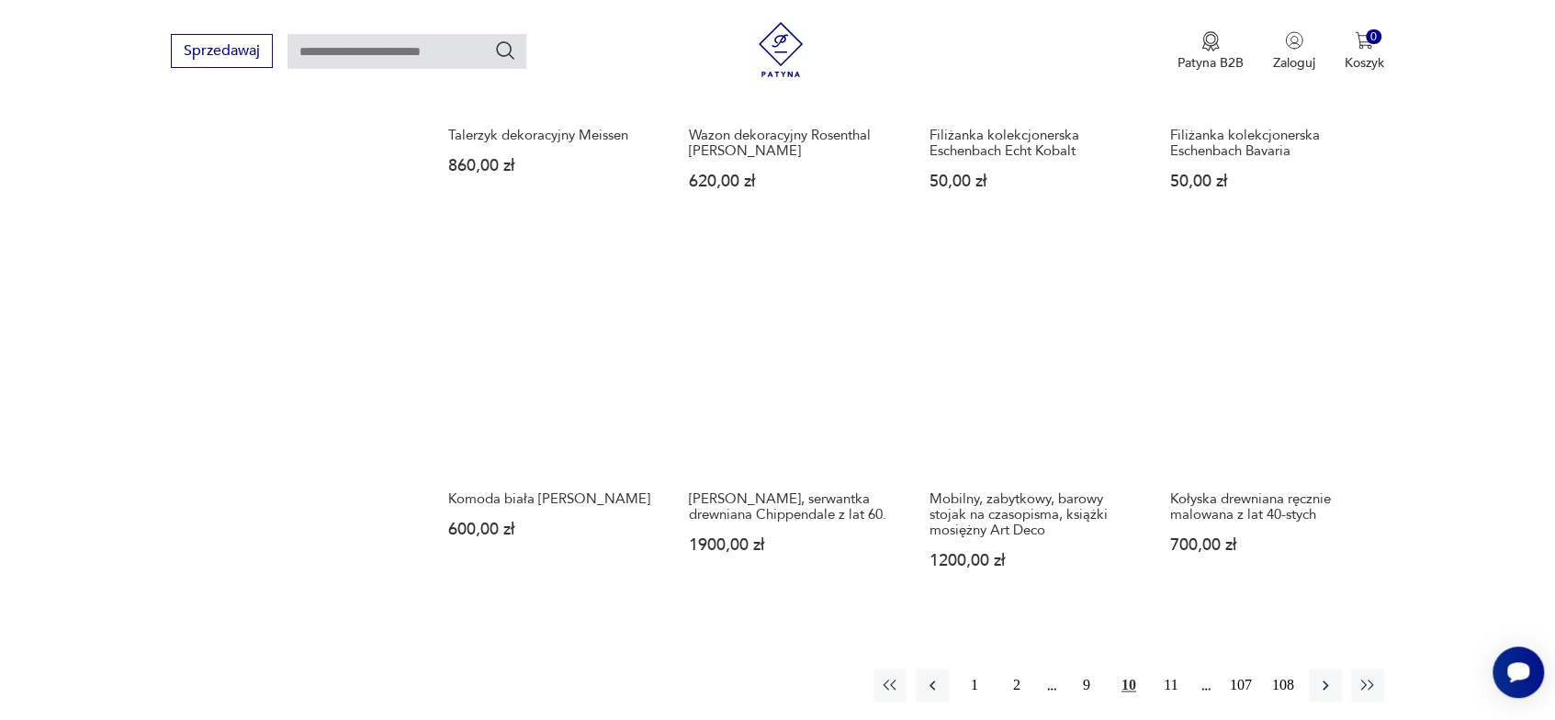
scroll to position [1572, 0]
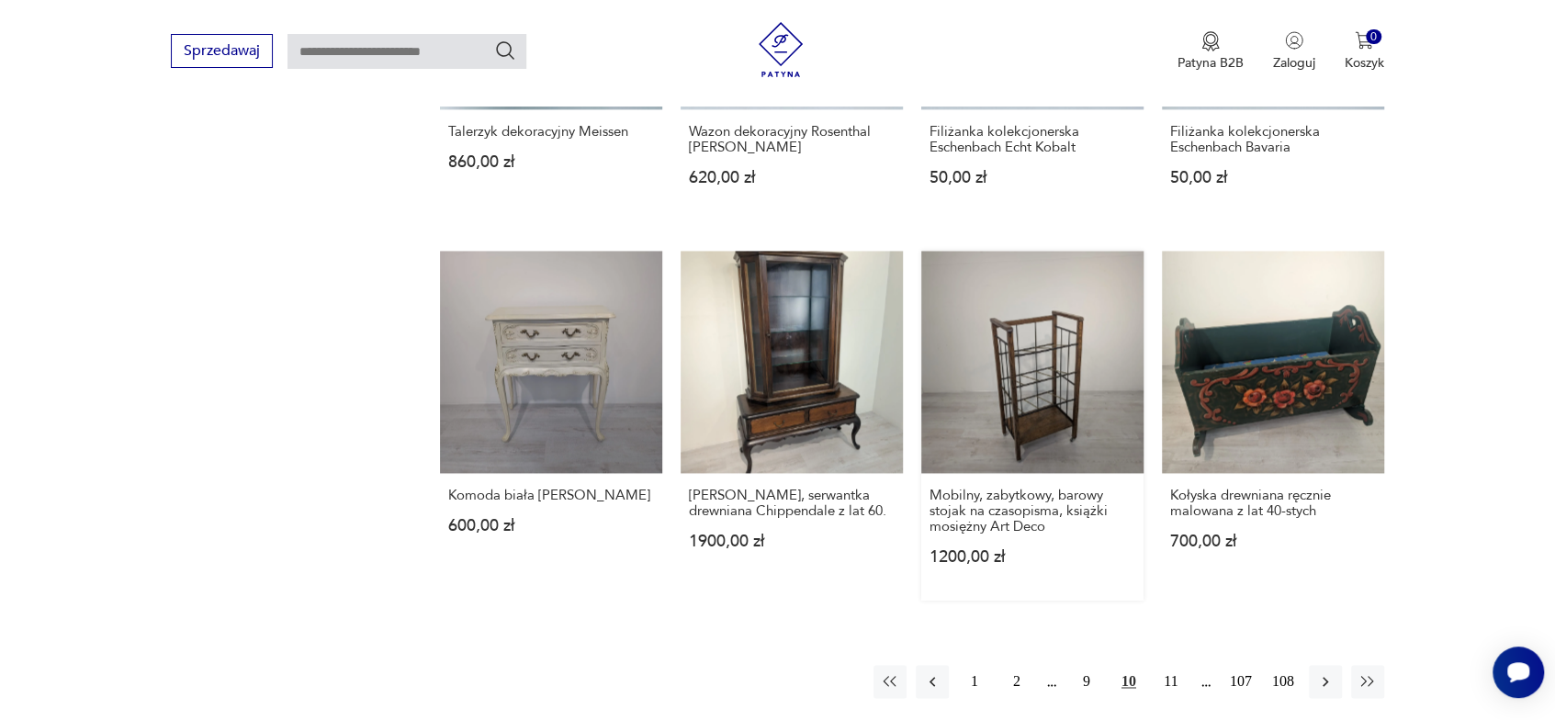
click at [1060, 392] on link "Mobilny, zabytkowy, barowy stojak na czasopisma, książki mosiężny Art Deco 1200…" at bounding box center [1032, 426] width 222 height 350
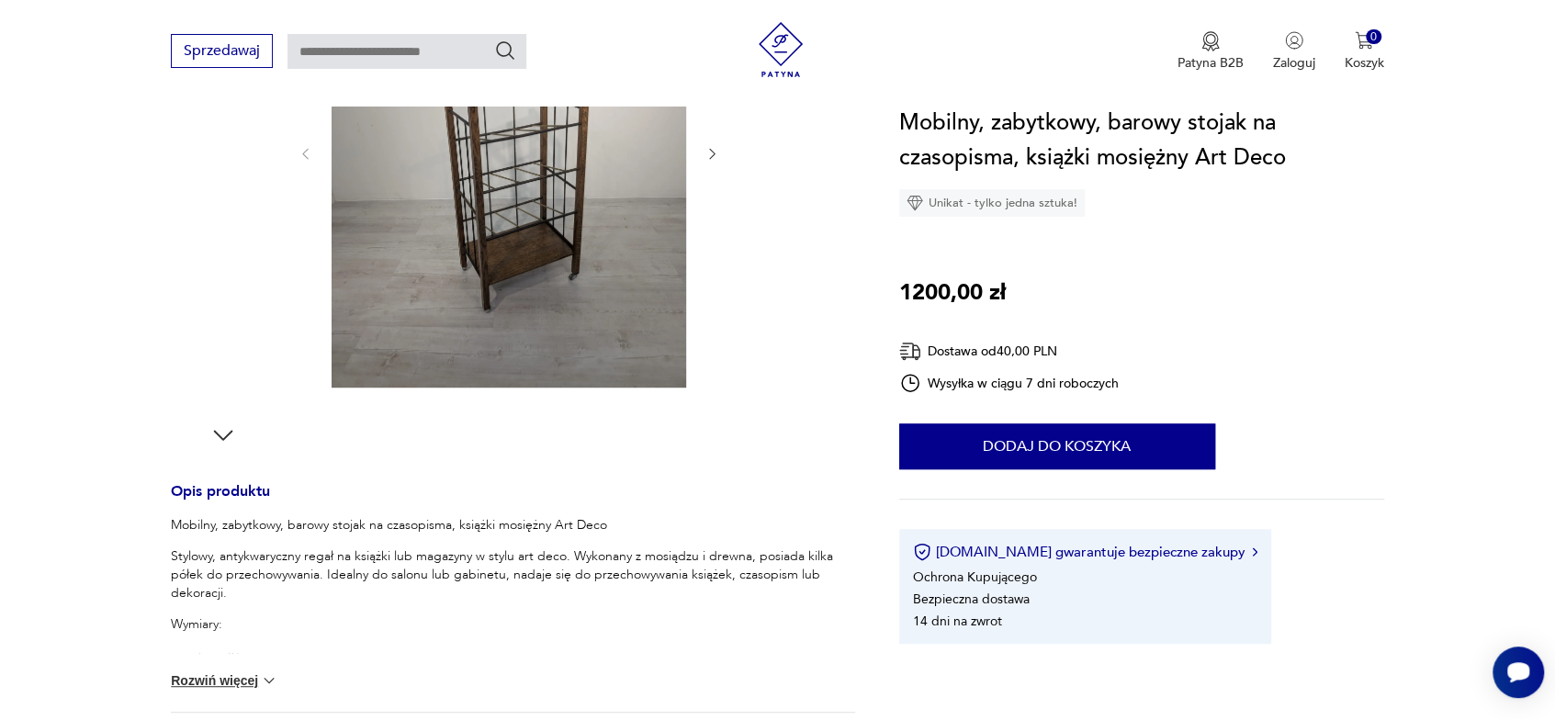
scroll to position [459, 0]
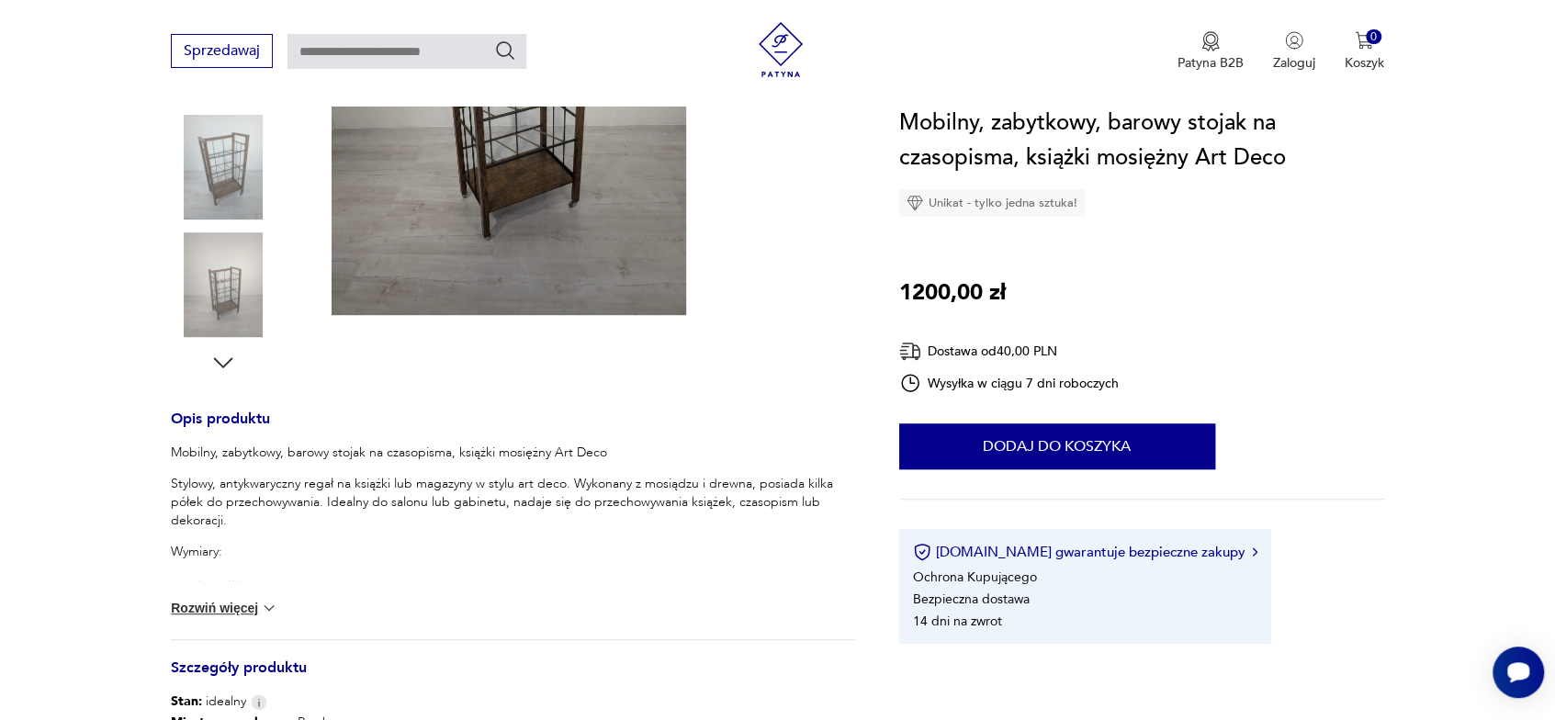
click at [211, 606] on button "Rozwiń więcej" at bounding box center [224, 608] width 107 height 18
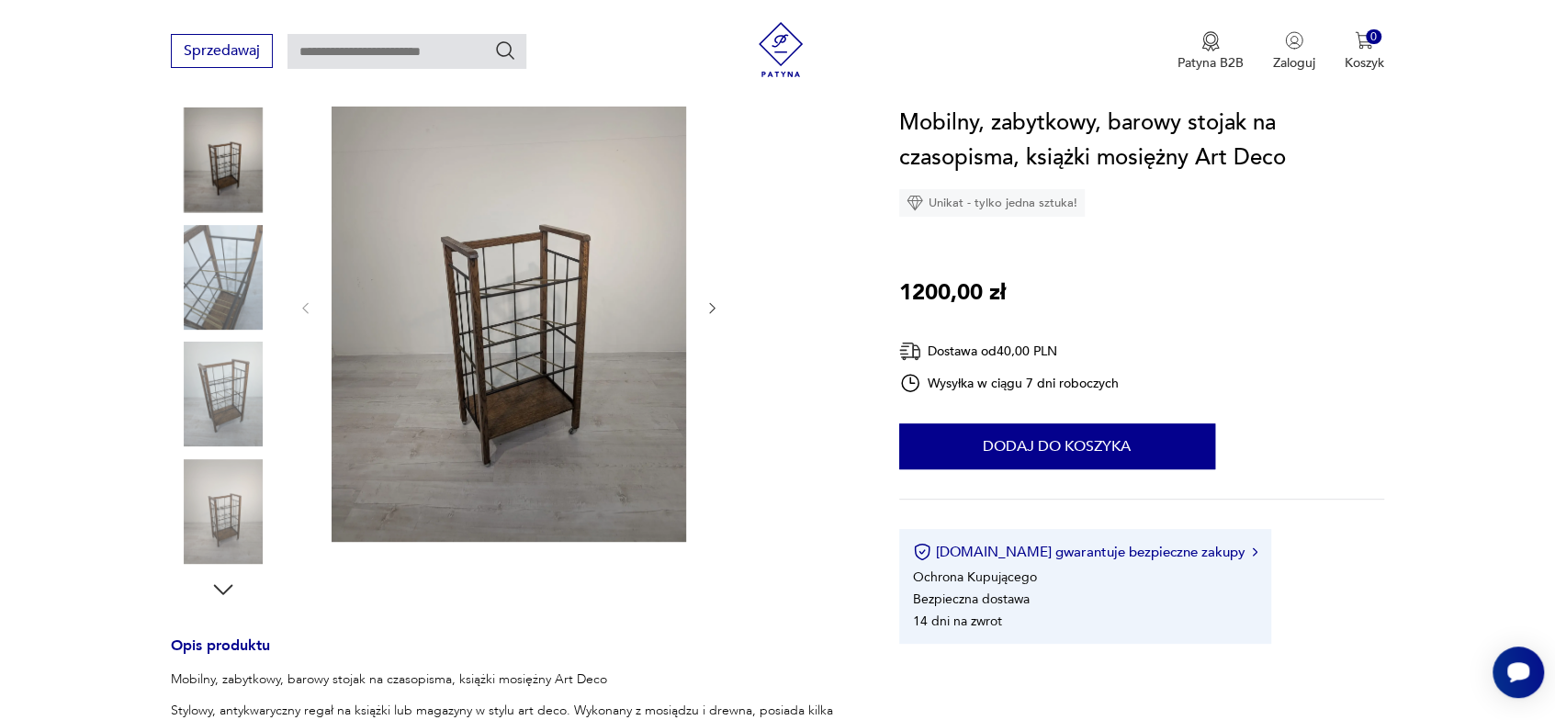
scroll to position [184, 0]
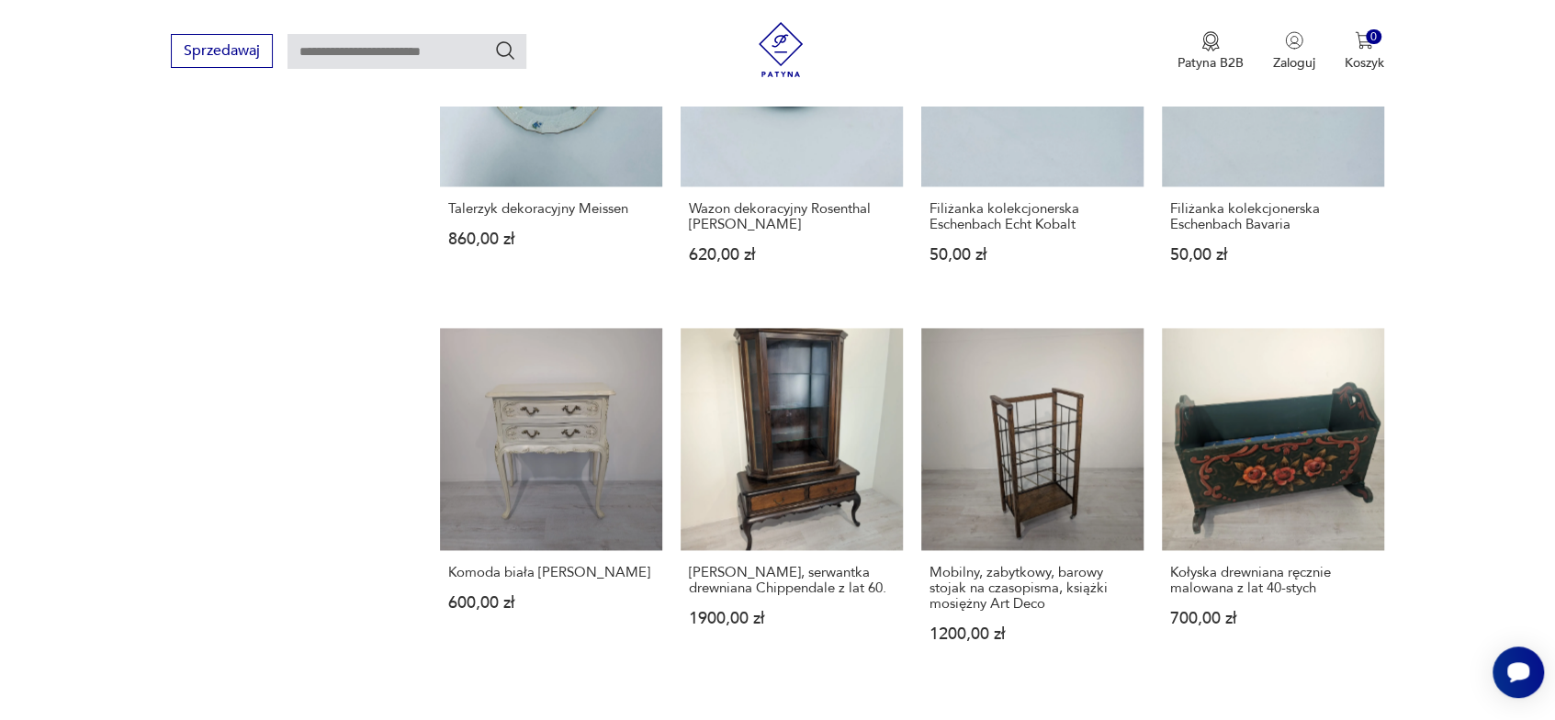
scroll to position [1809, 0]
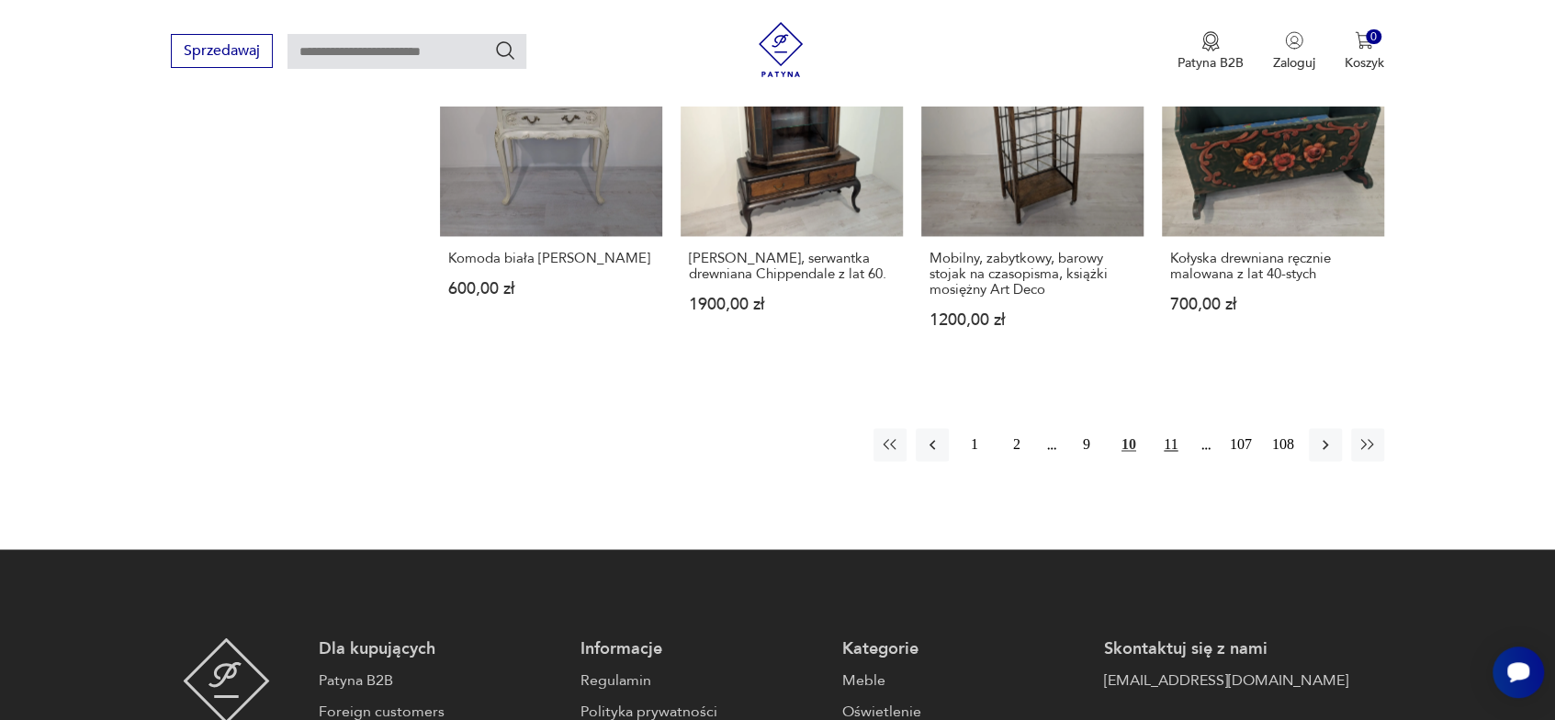
click at [1172, 444] on button "11" at bounding box center [1170, 444] width 33 height 33
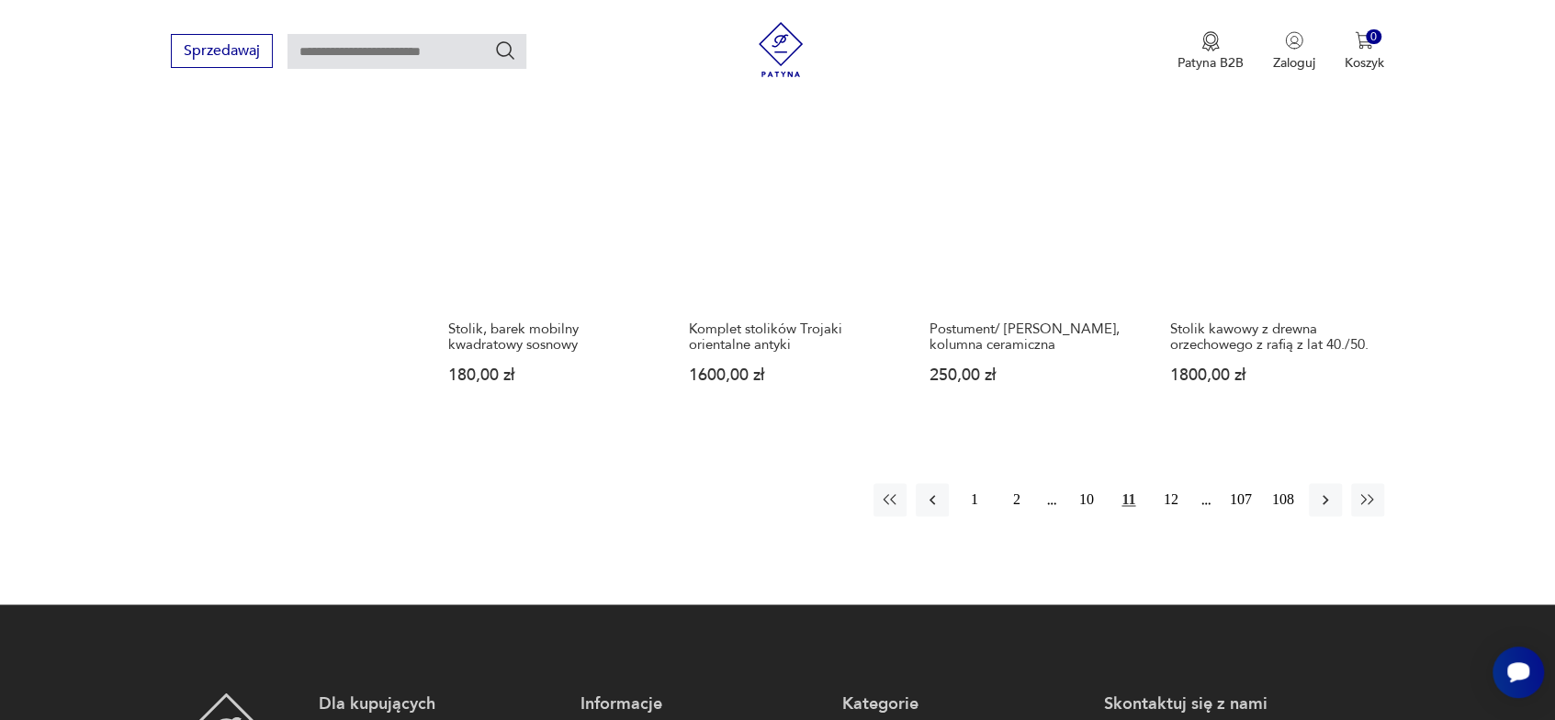
scroll to position [1756, 0]
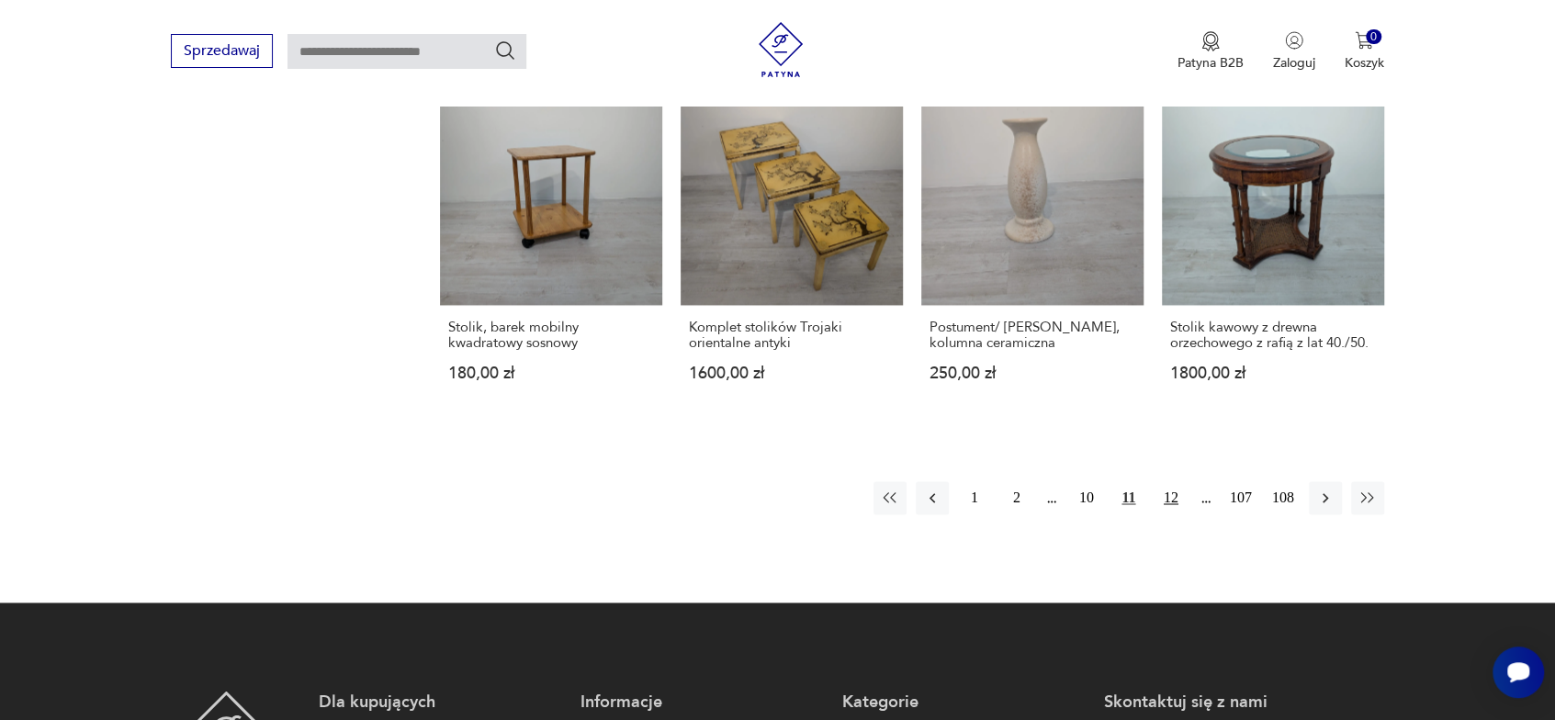
click at [1174, 481] on button "12" at bounding box center [1170, 497] width 33 height 33
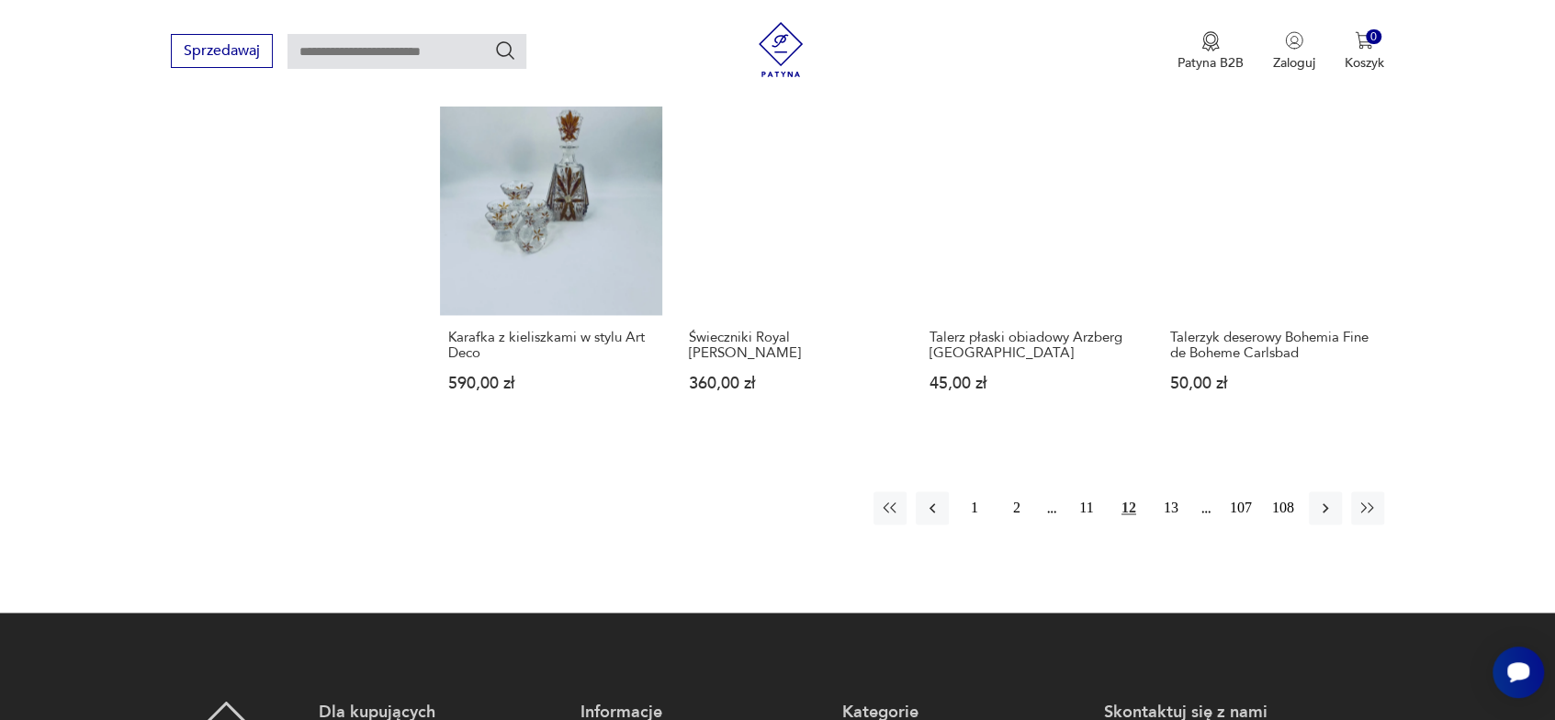
scroll to position [1756, 0]
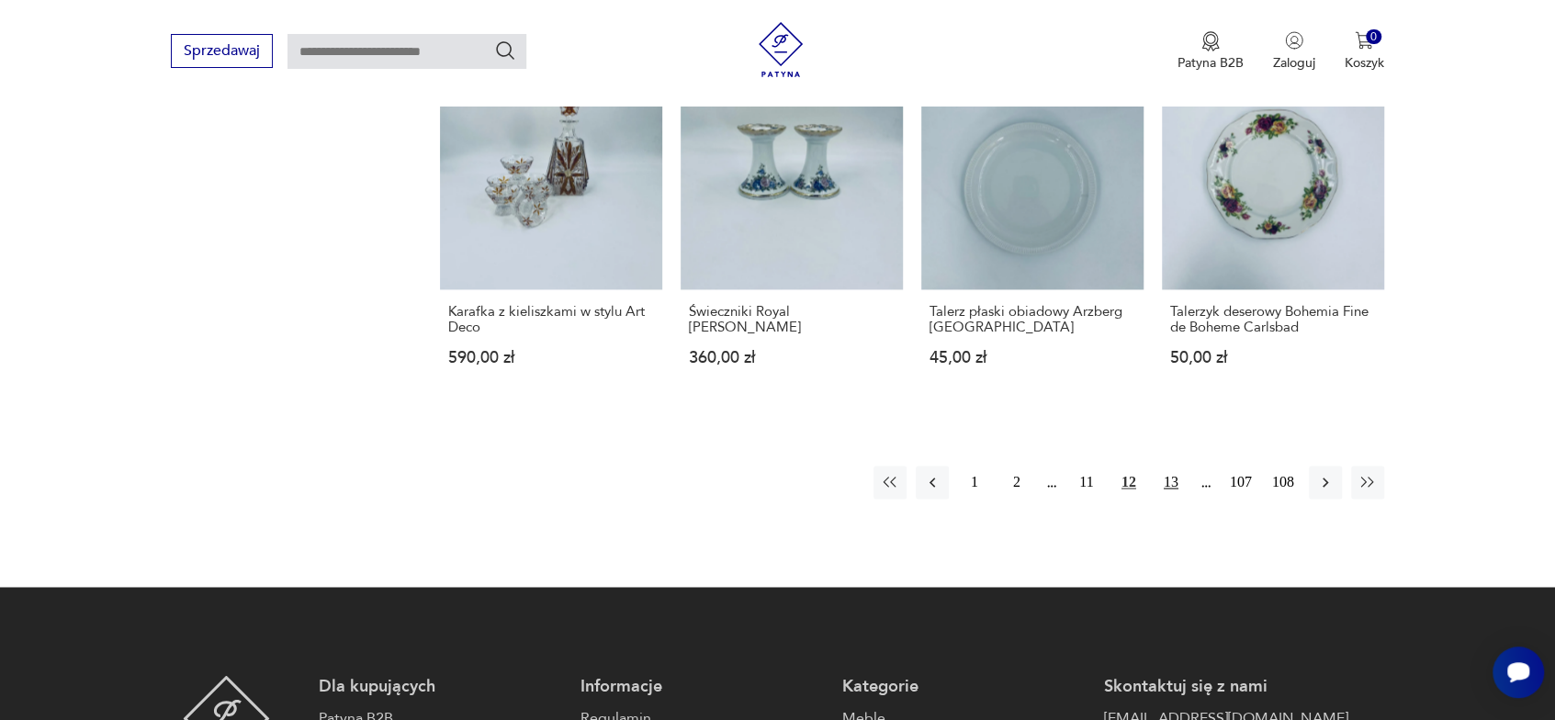
click at [1172, 469] on button "13" at bounding box center [1170, 482] width 33 height 33
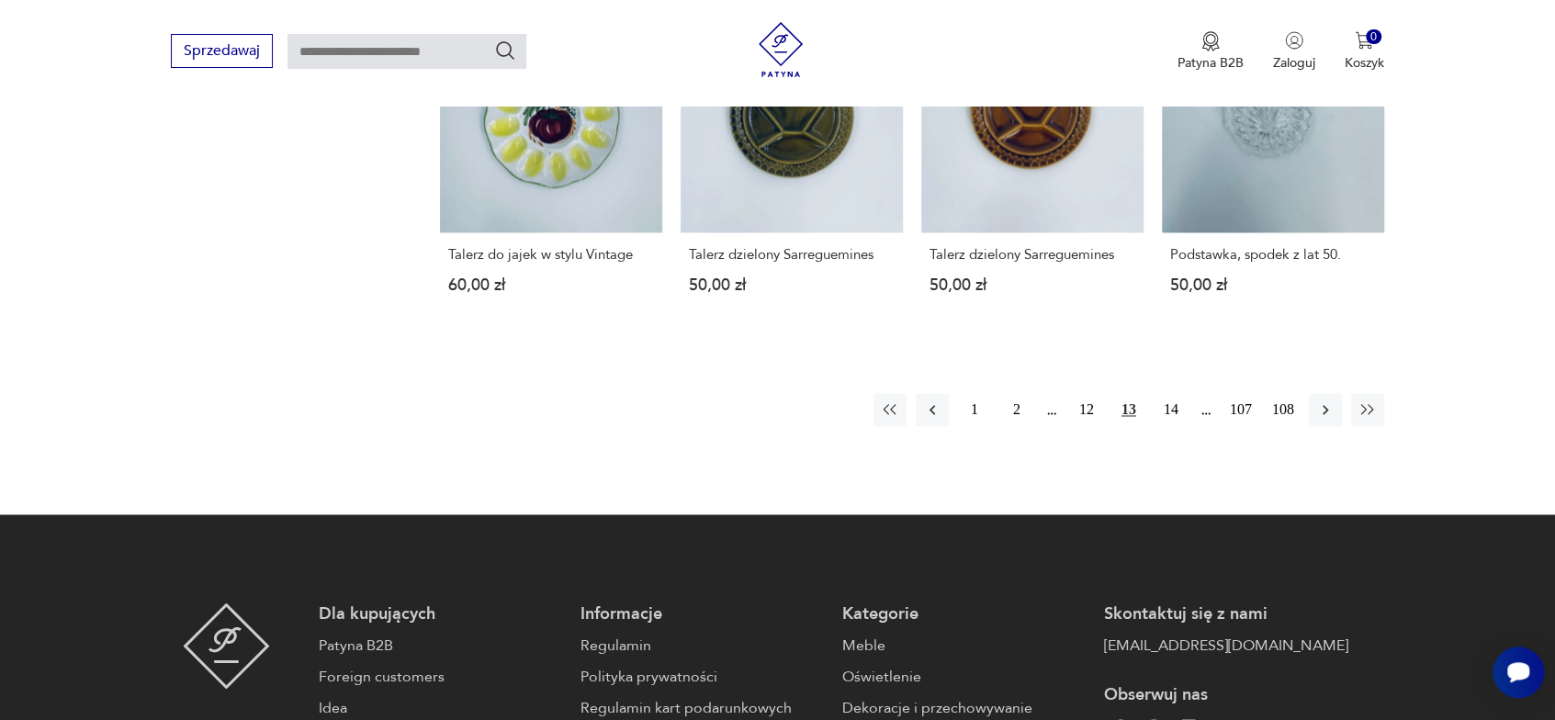
scroll to position [1847, 0]
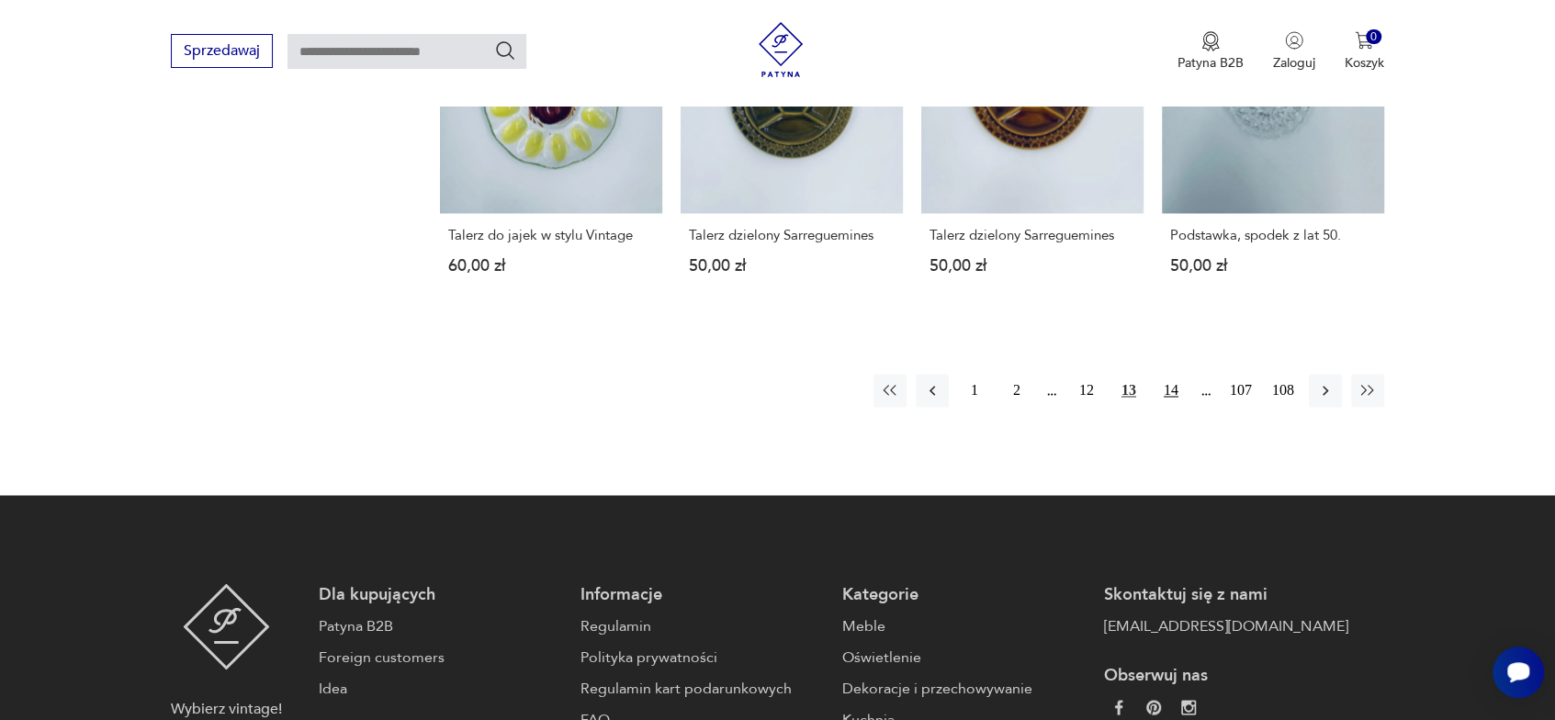
click at [1171, 374] on button "14" at bounding box center [1170, 390] width 33 height 33
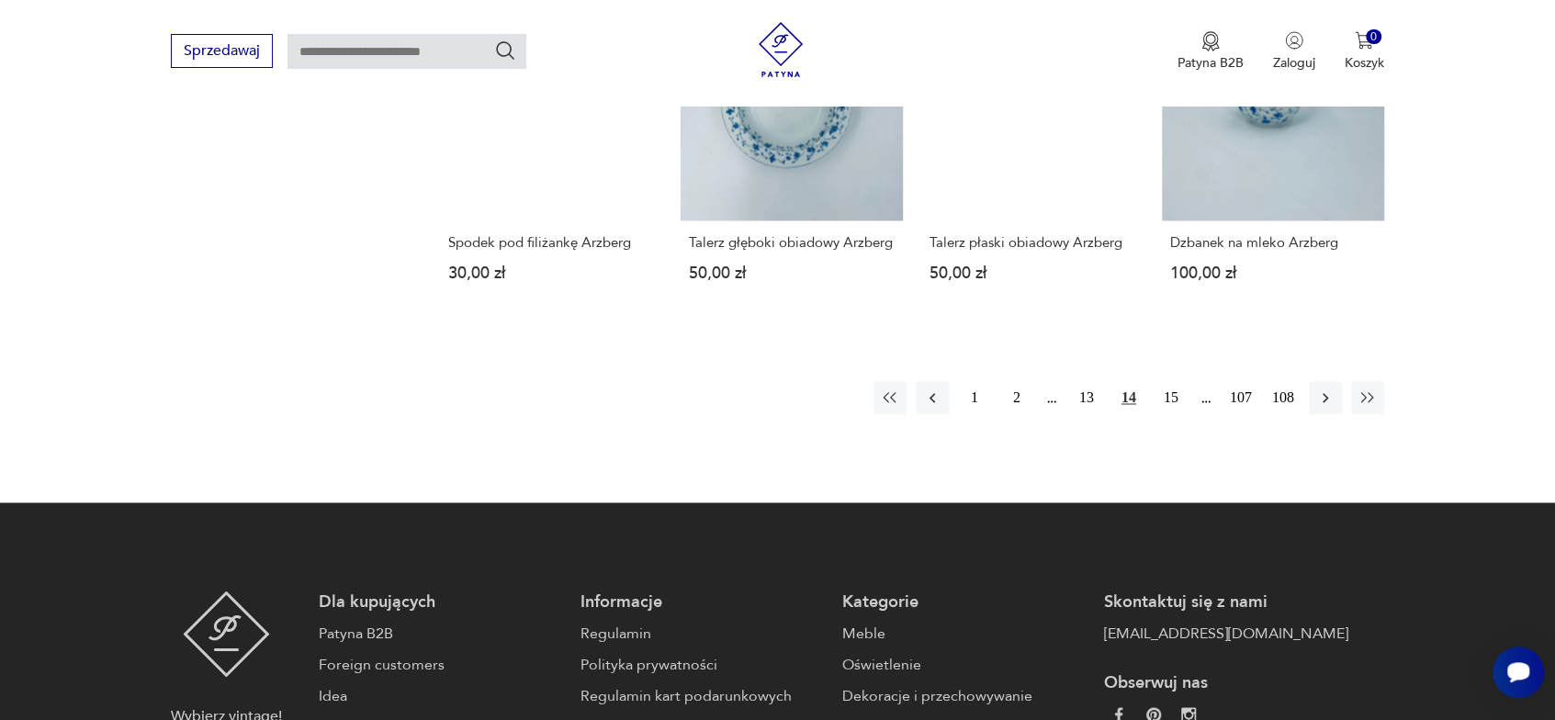
scroll to position [1939, 0]
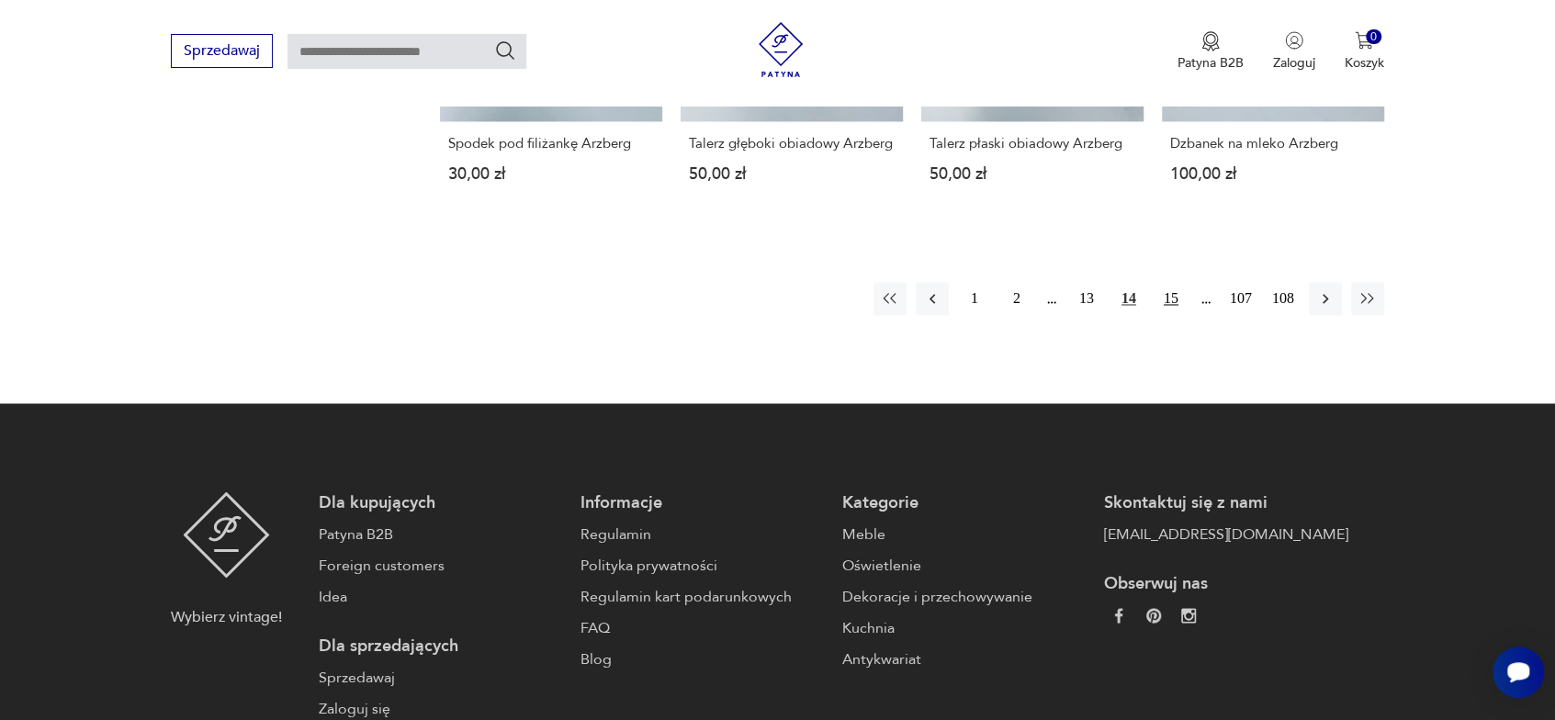
click at [1166, 282] on button "15" at bounding box center [1170, 298] width 33 height 33
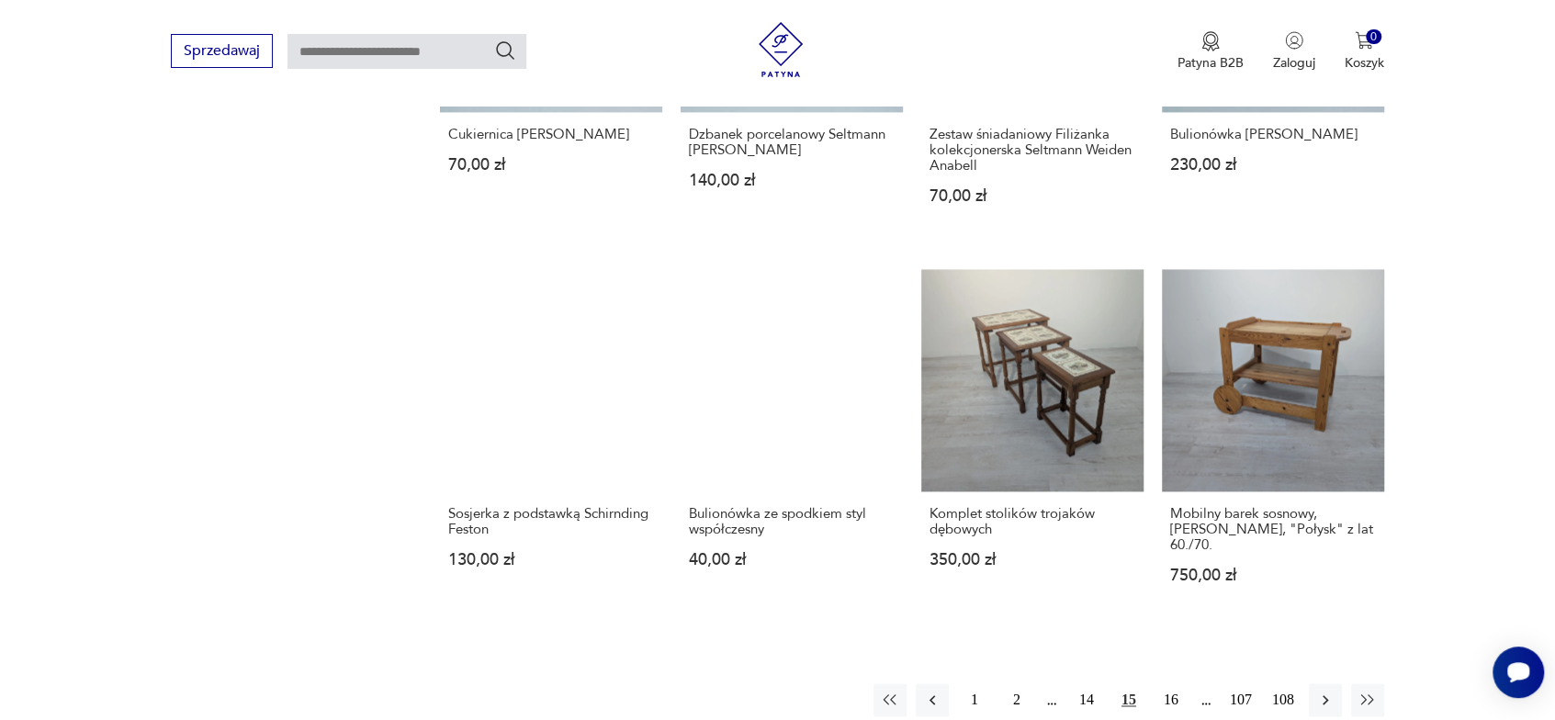
scroll to position [1664, 0]
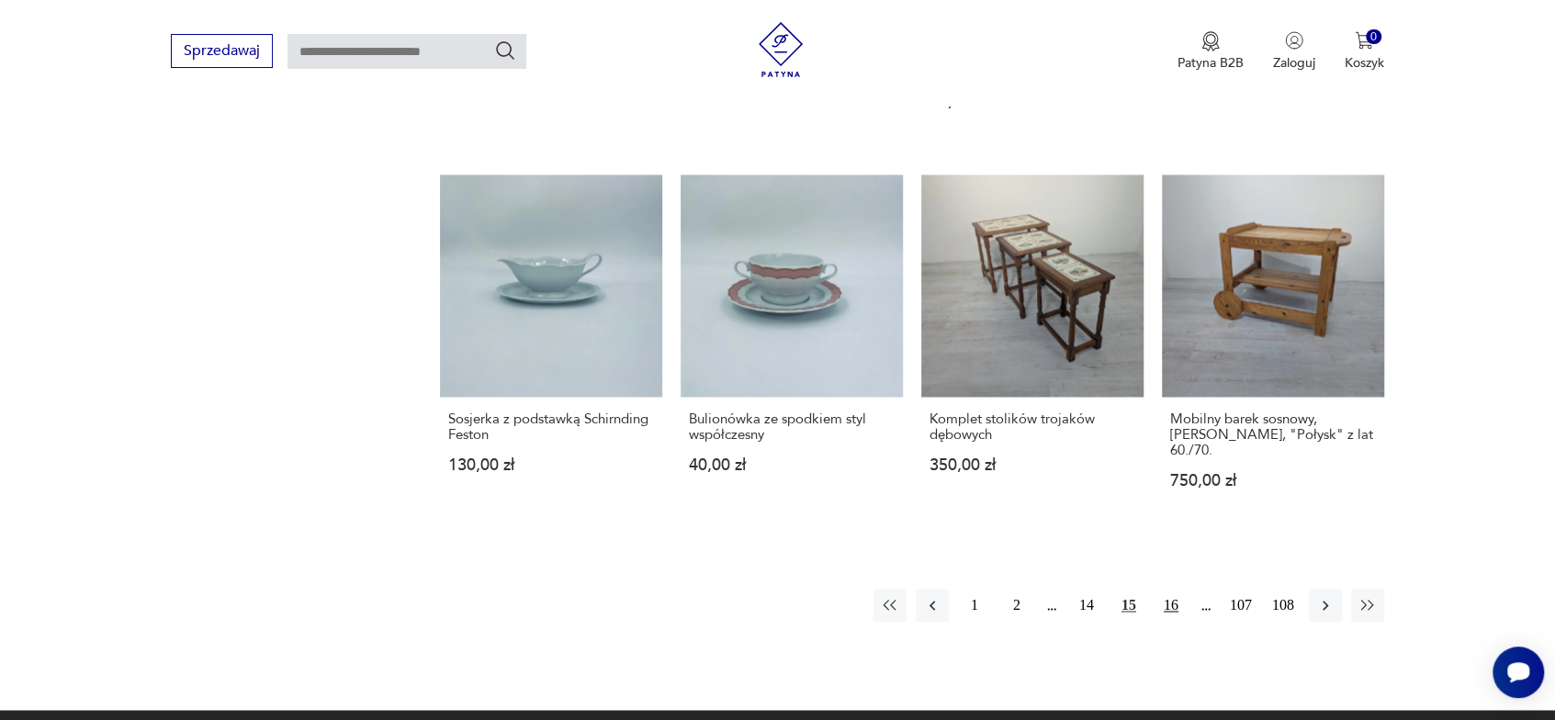
click at [1173, 591] on button "16" at bounding box center [1170, 605] width 33 height 33
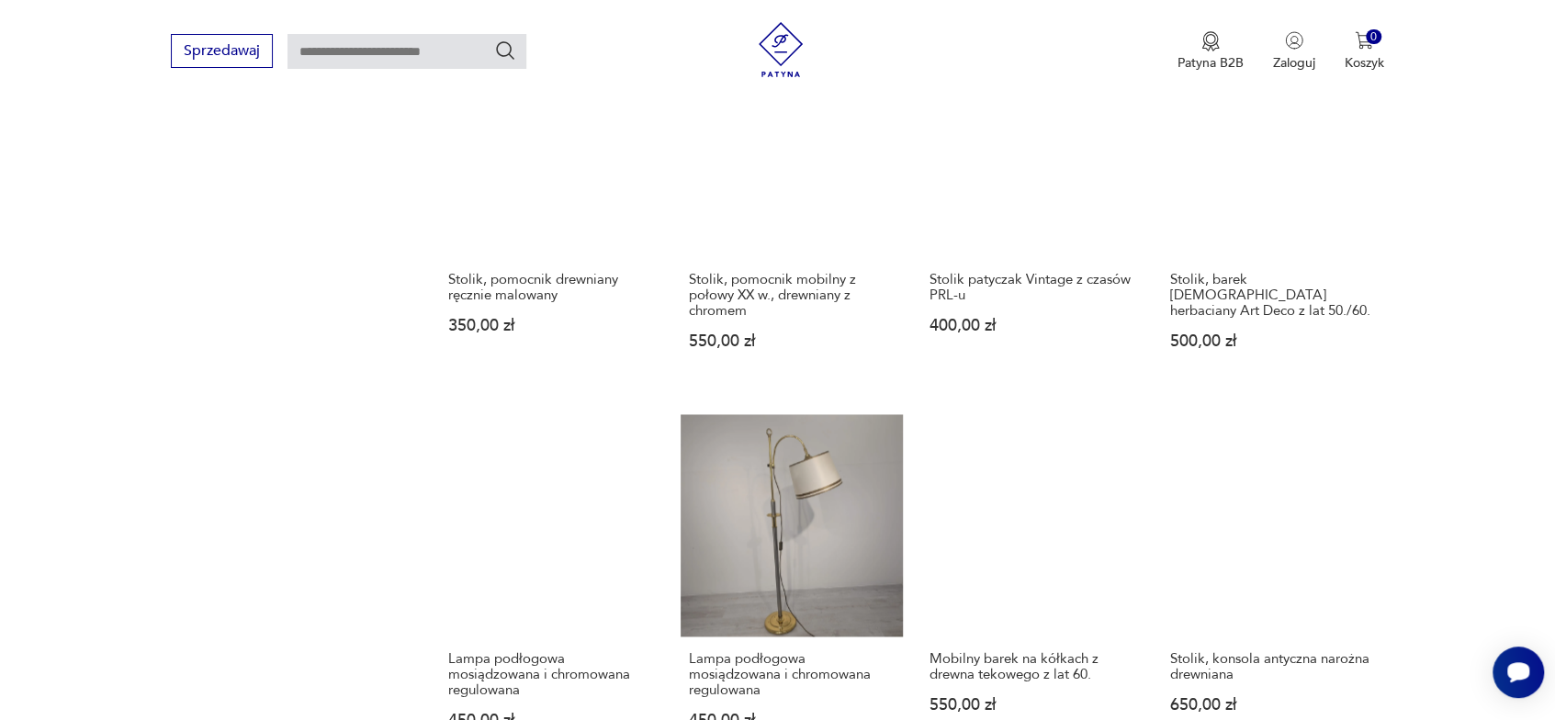
scroll to position [1664, 0]
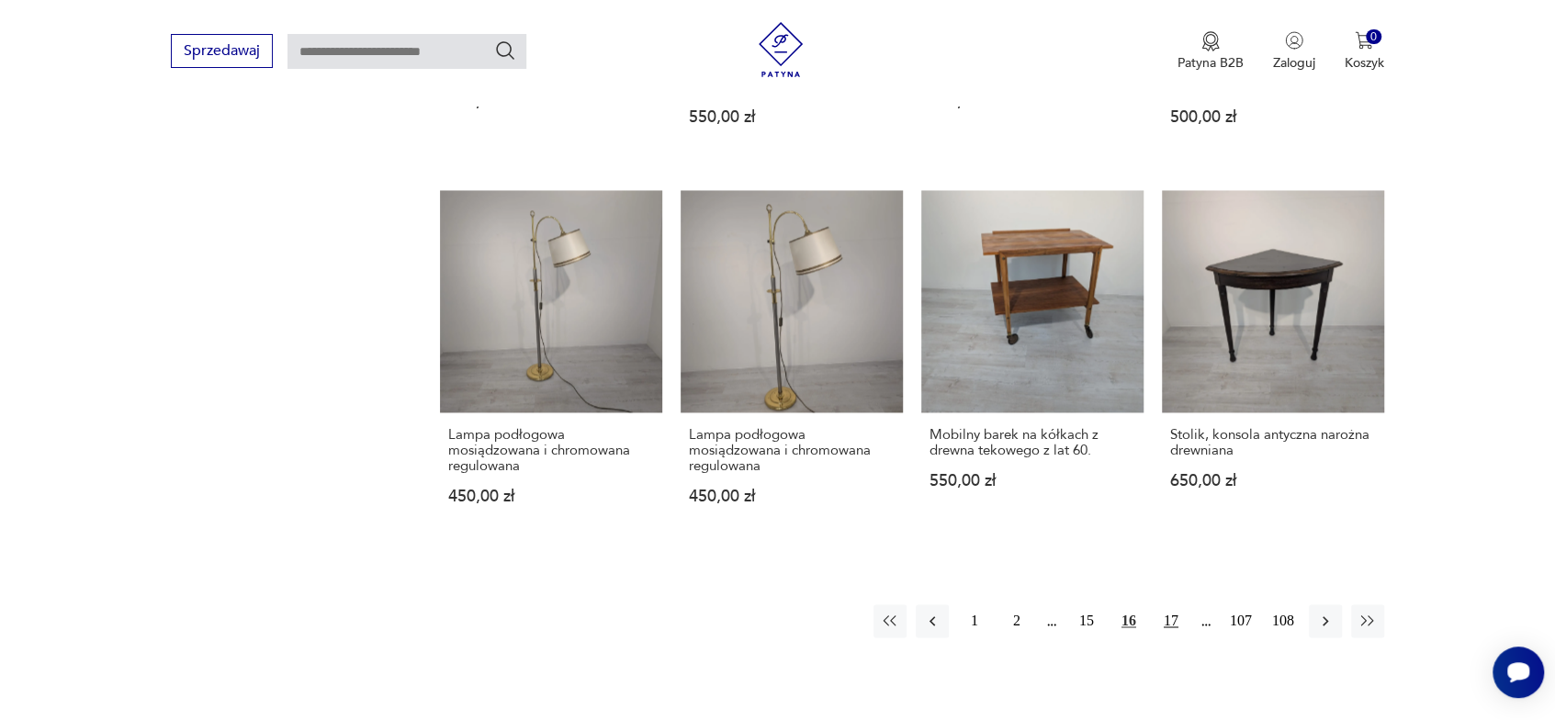
click at [1170, 620] on button "17" at bounding box center [1170, 620] width 33 height 33
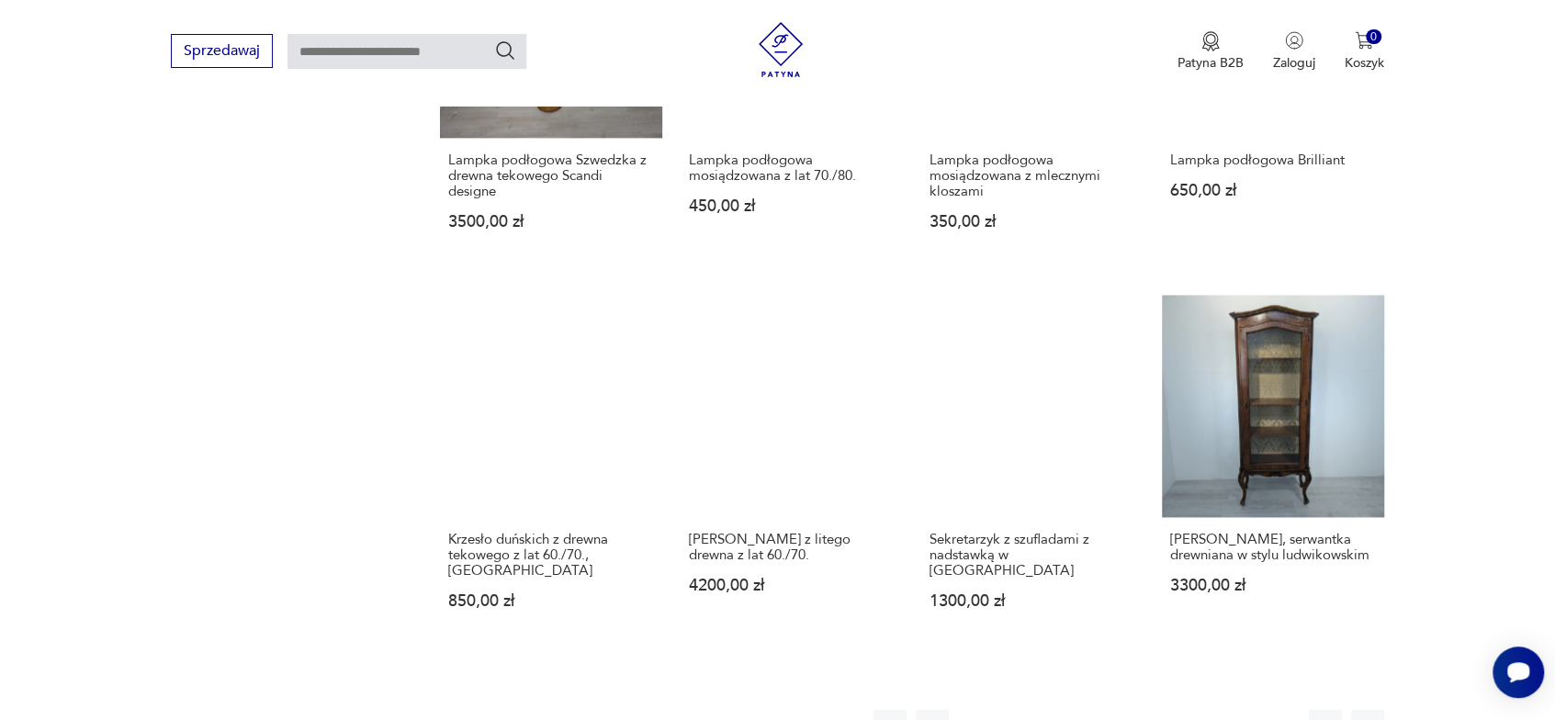
scroll to position [1572, 0]
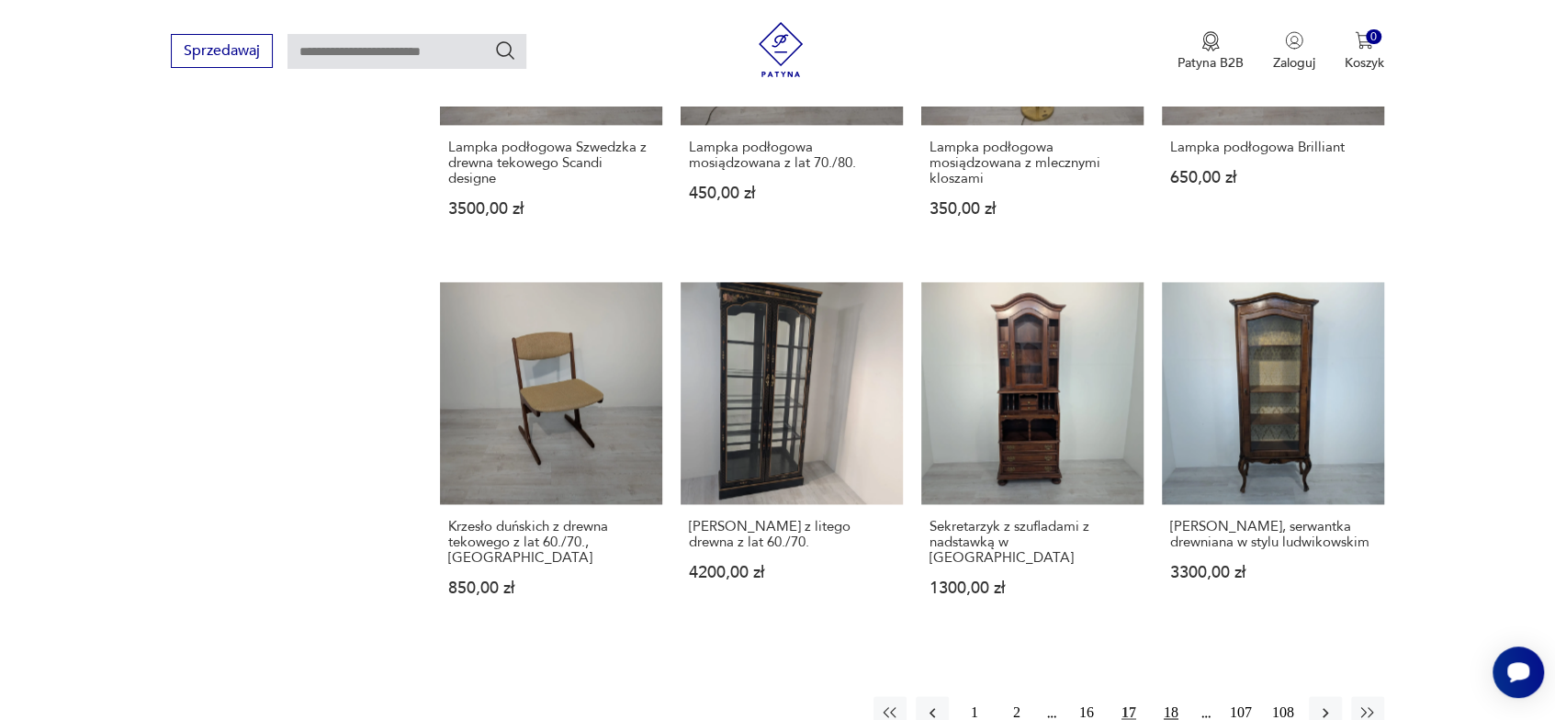
click at [1168, 696] on button "18" at bounding box center [1170, 712] width 33 height 33
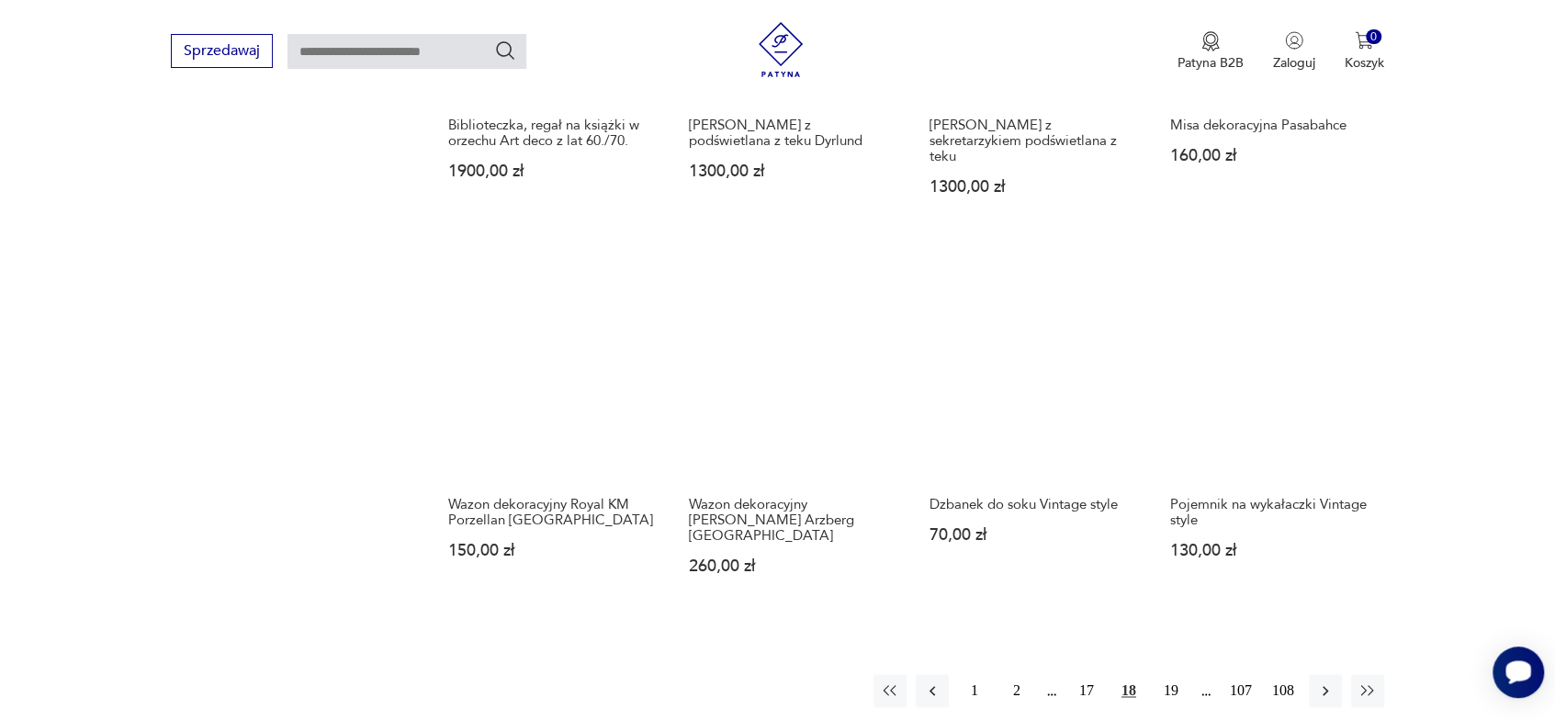
scroll to position [1664, 0]
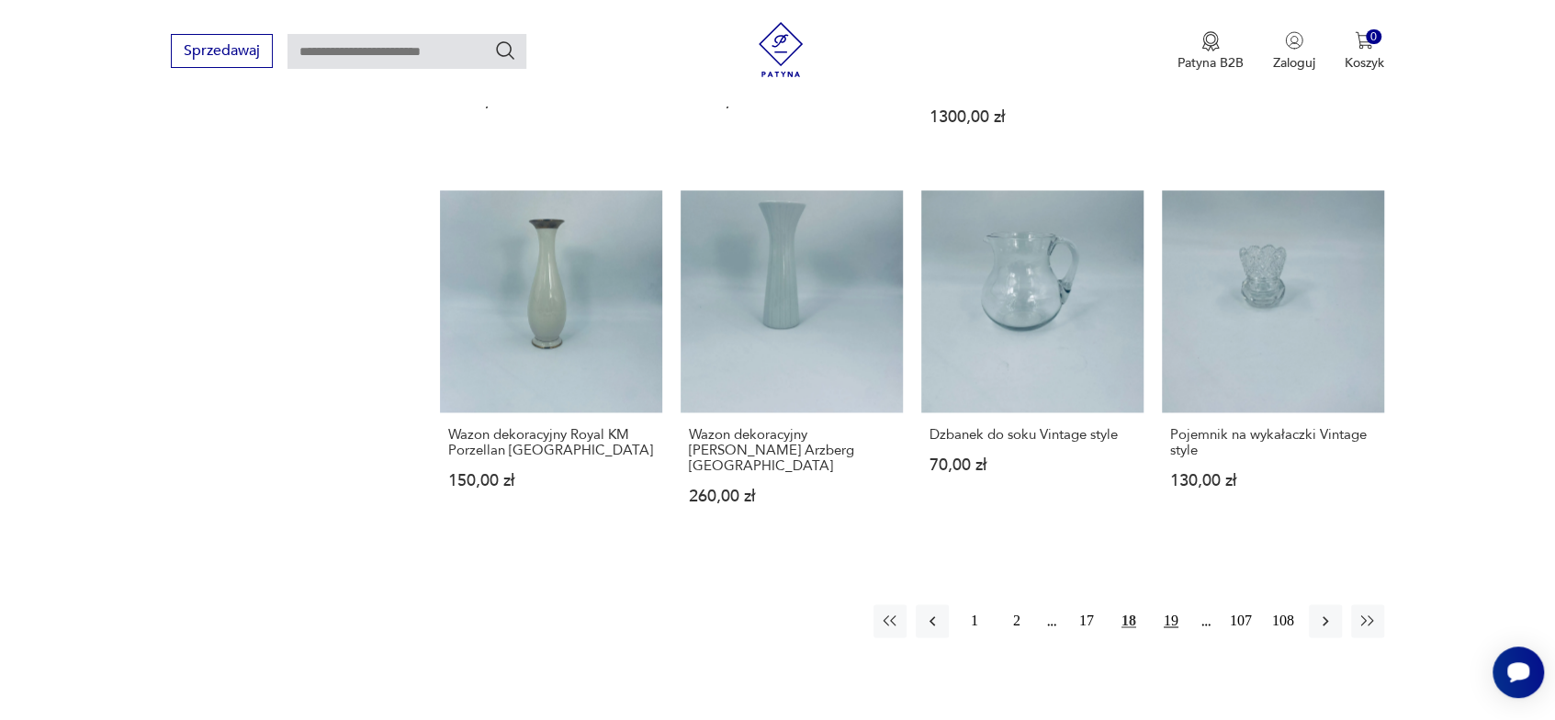
click at [1179, 604] on button "19" at bounding box center [1170, 620] width 33 height 33
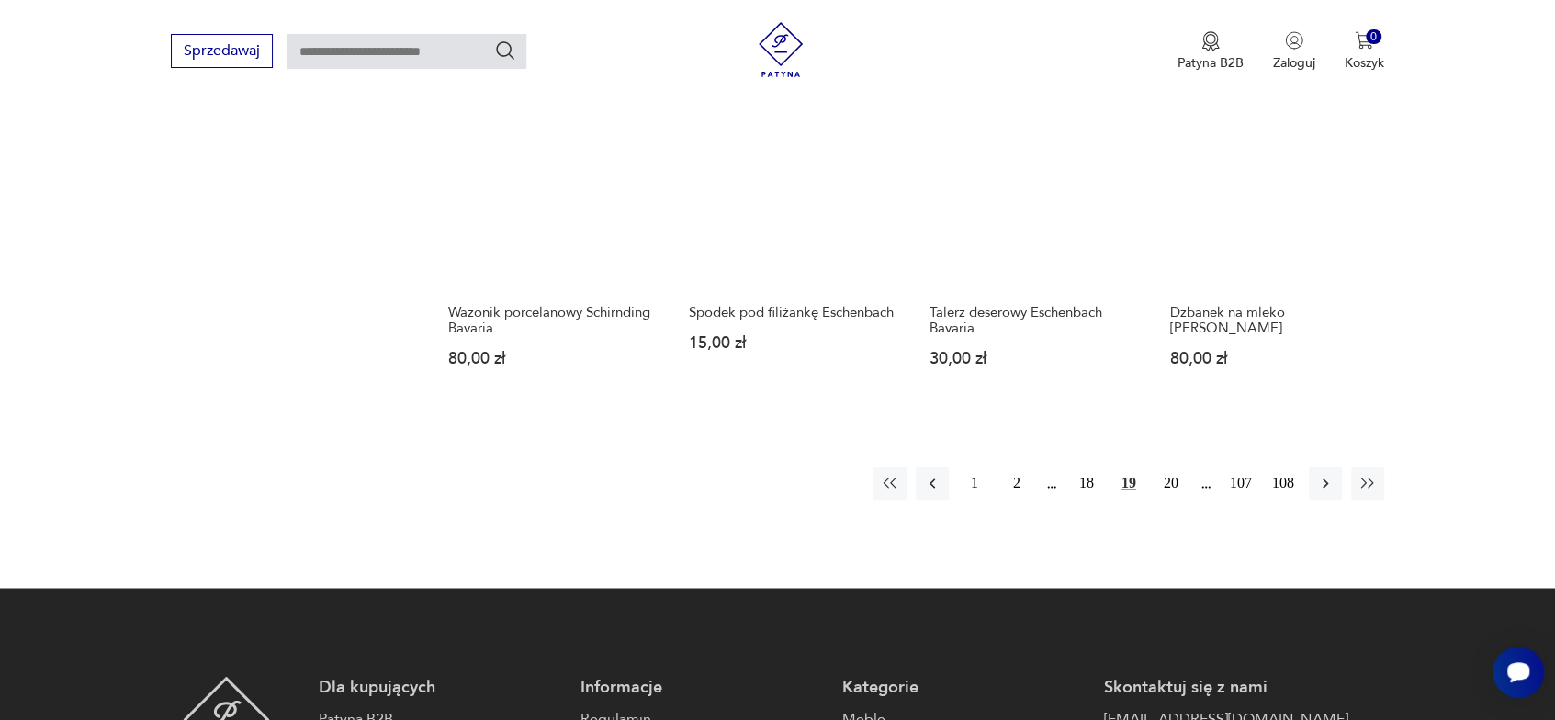
scroll to position [1847, 0]
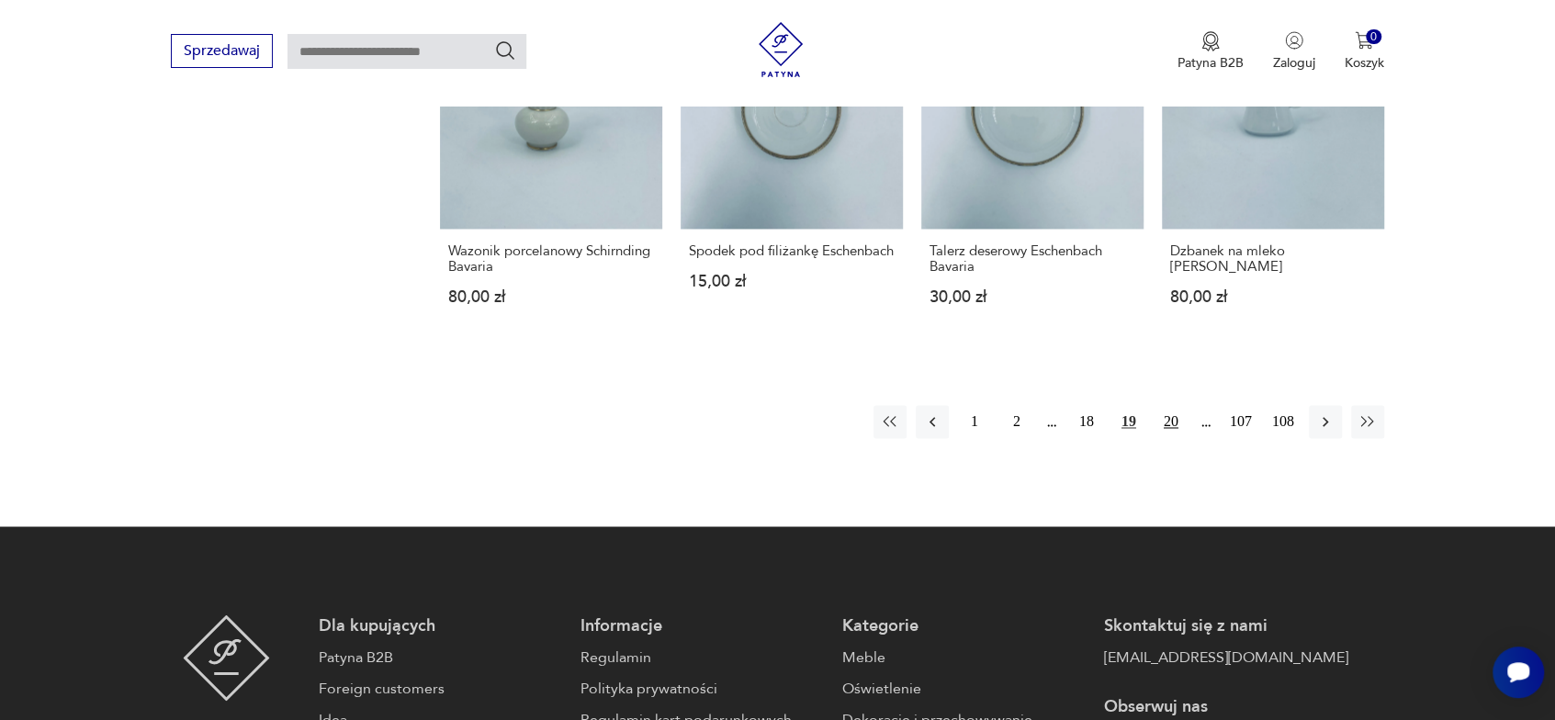
click at [1170, 421] on button "20" at bounding box center [1170, 421] width 33 height 33
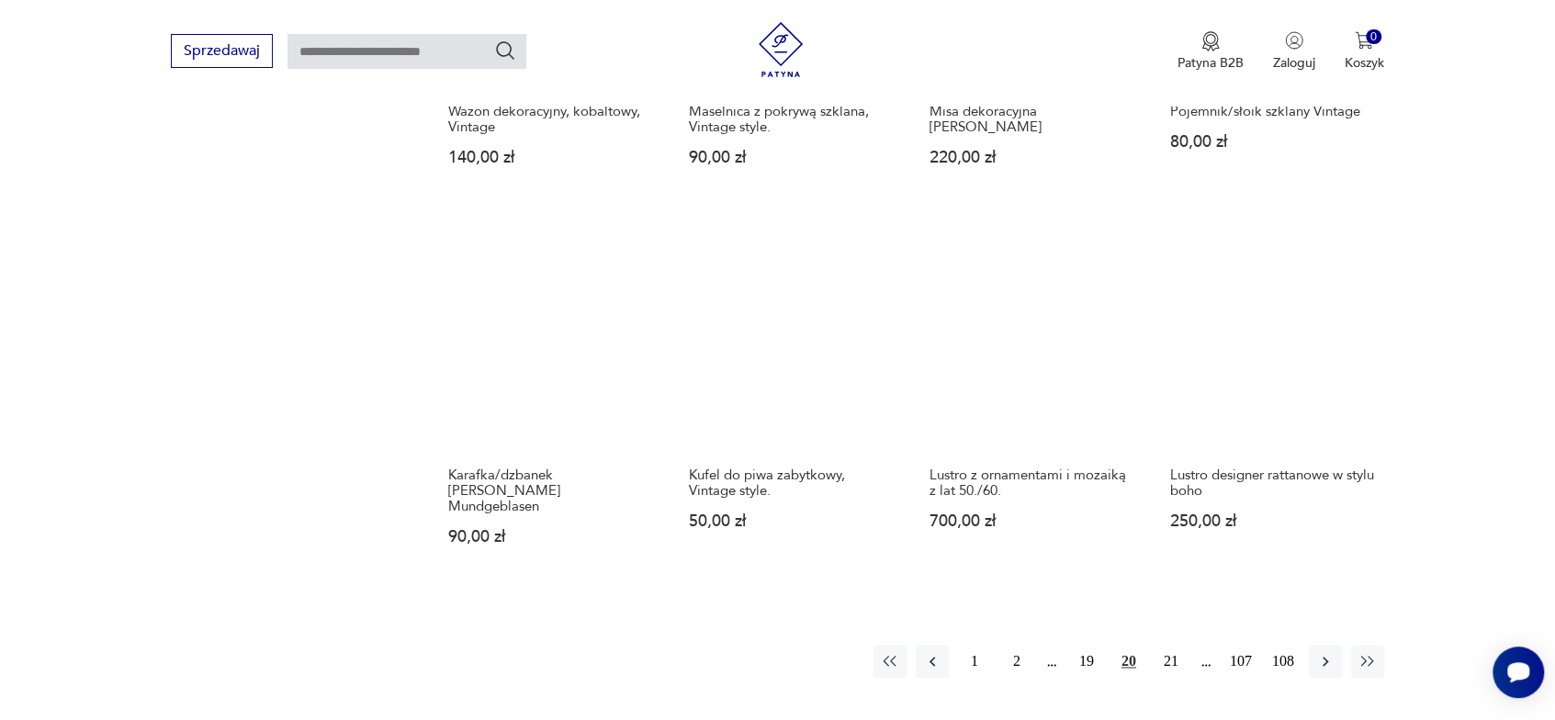
scroll to position [1664, 0]
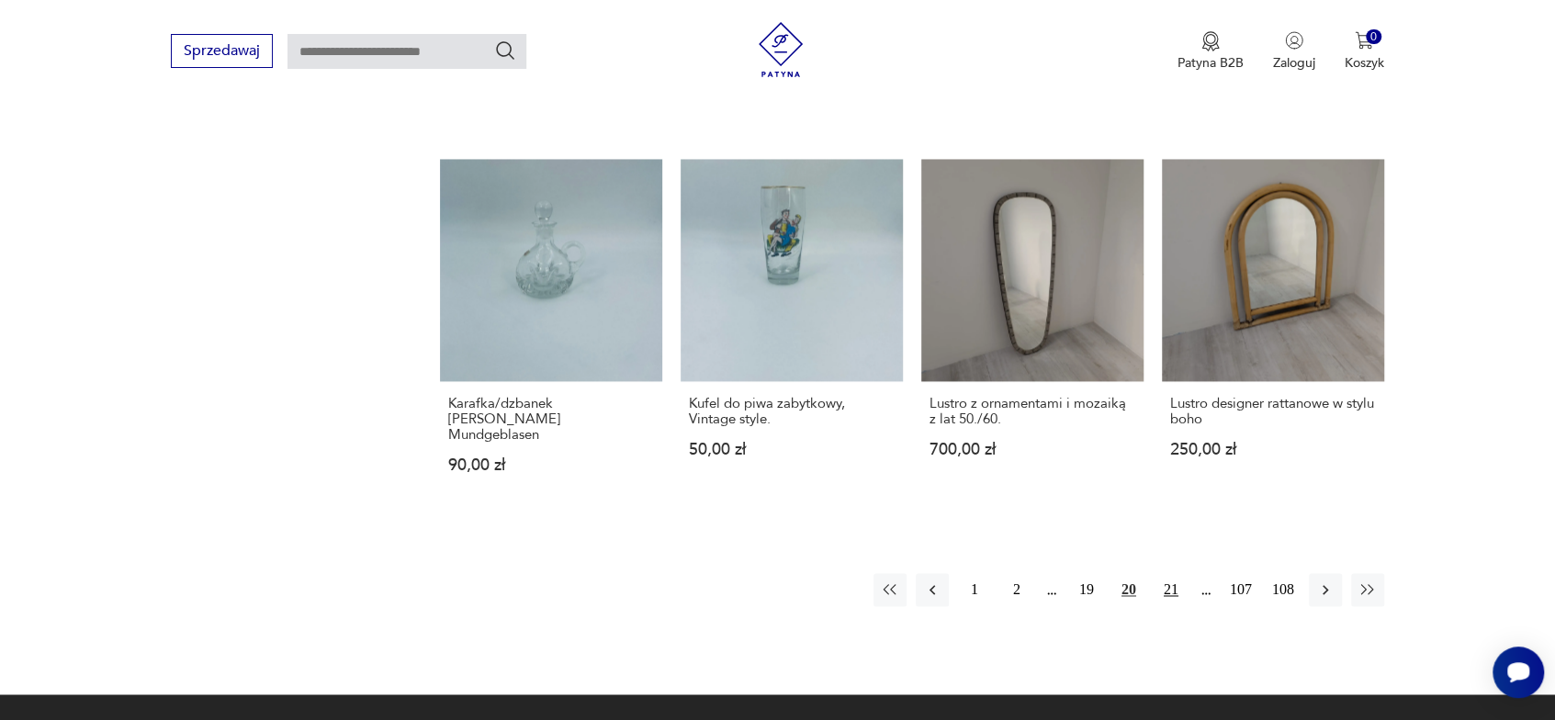
click at [1174, 574] on button "21" at bounding box center [1170, 589] width 33 height 33
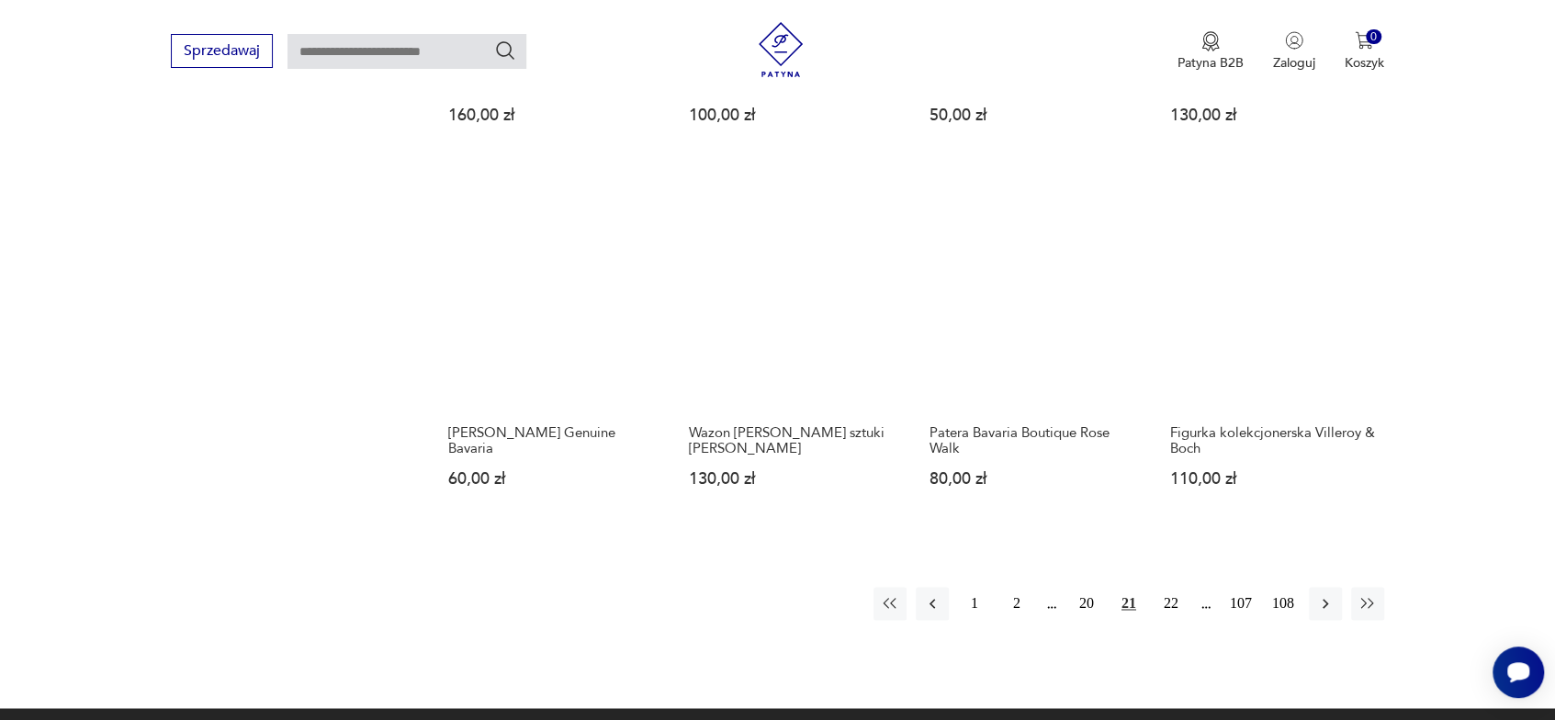
scroll to position [1756, 0]
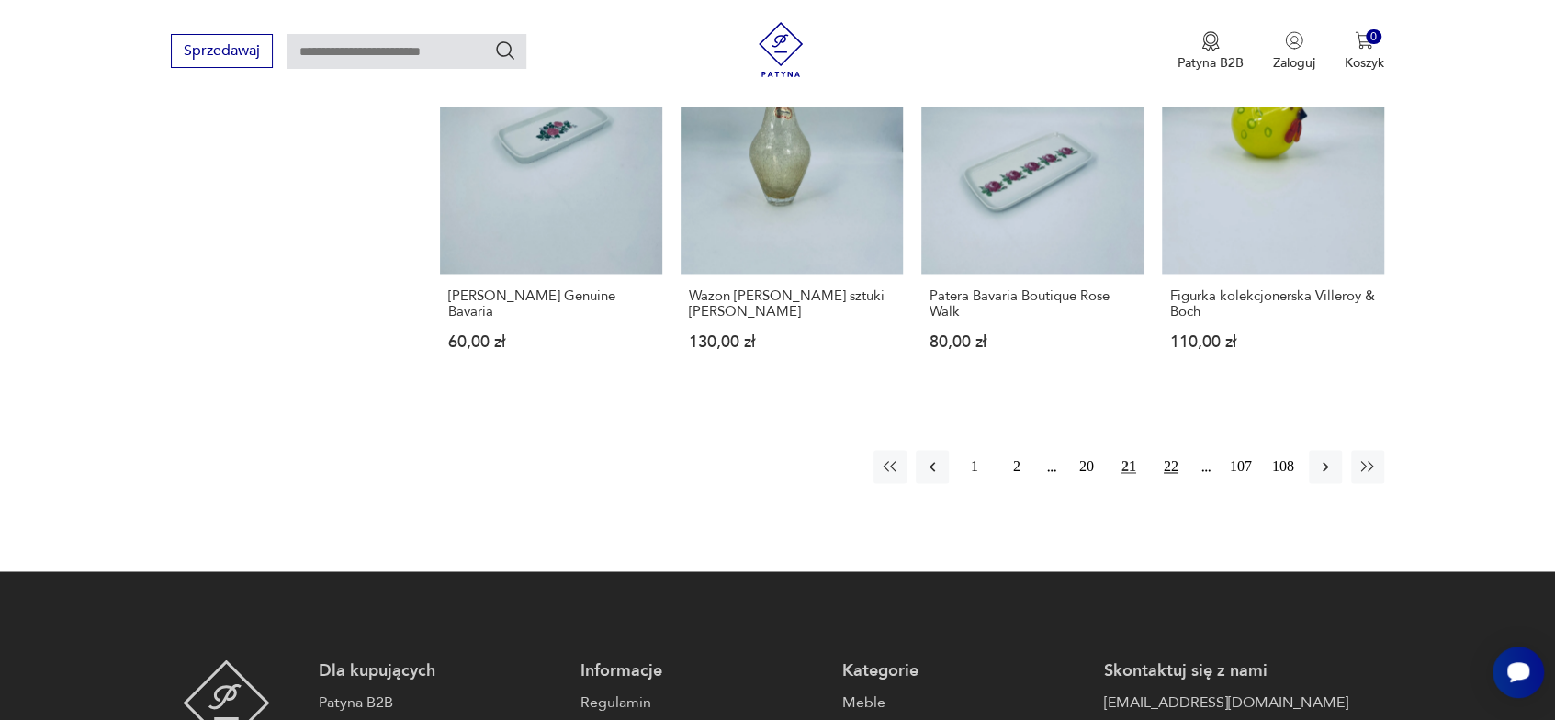
click at [1174, 466] on button "22" at bounding box center [1170, 466] width 33 height 33
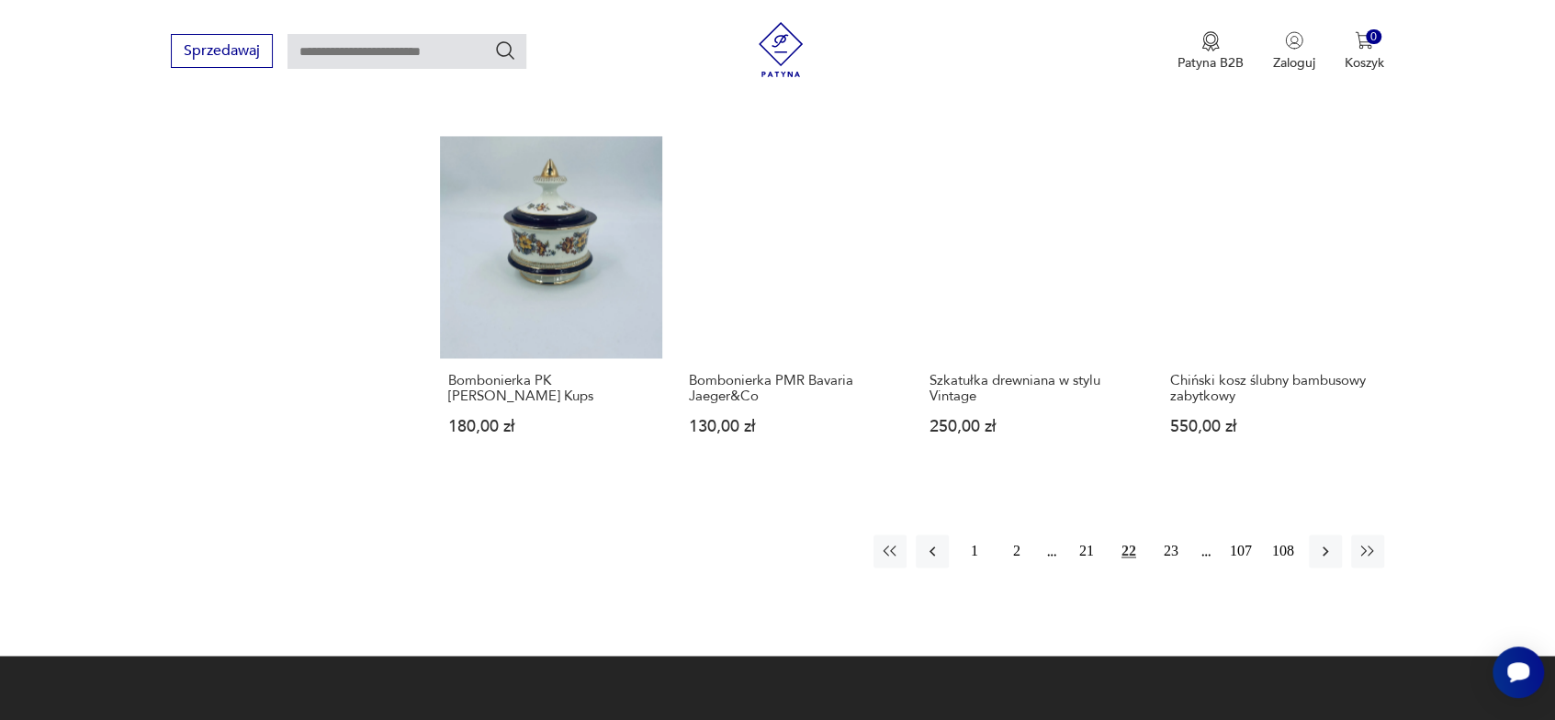
scroll to position [1756, 0]
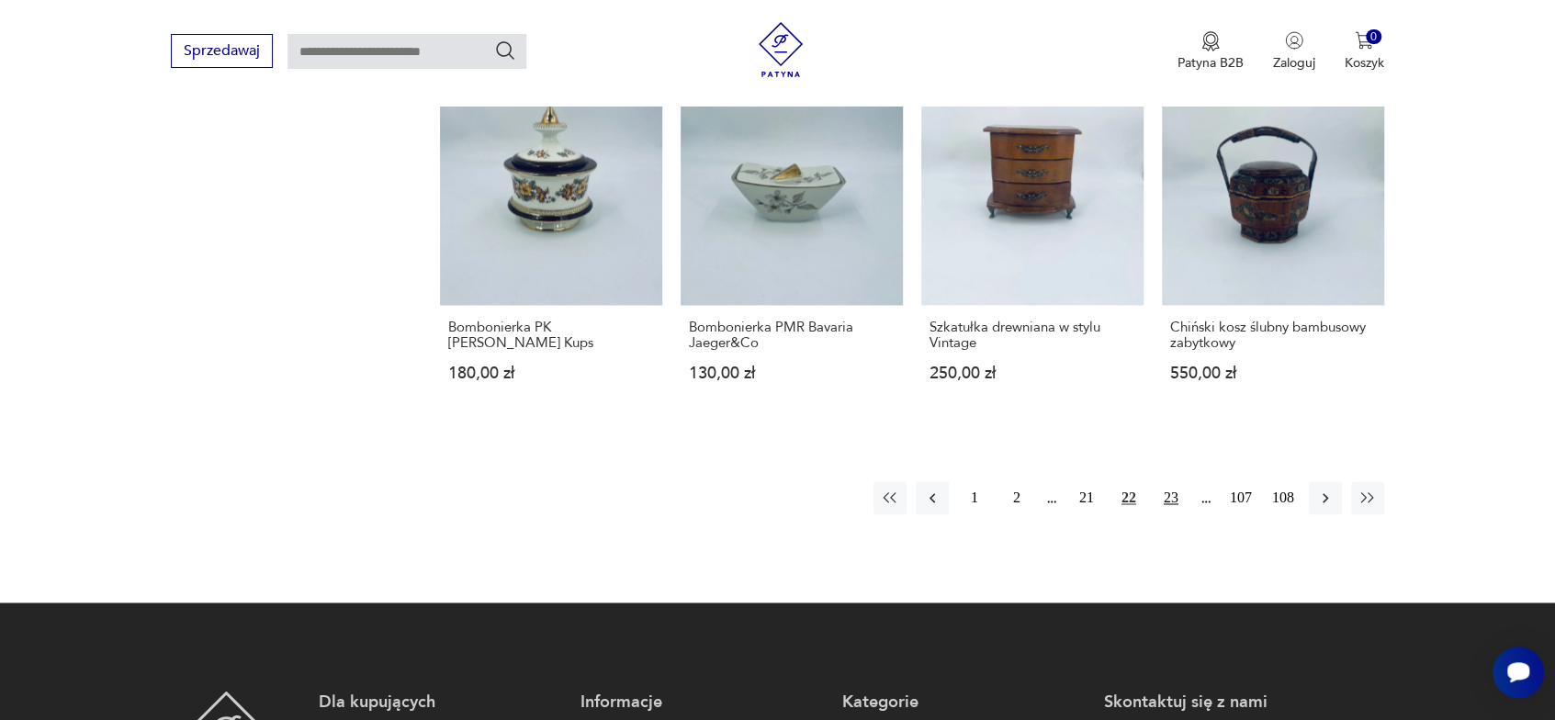
click at [1165, 493] on button "23" at bounding box center [1170, 497] width 33 height 33
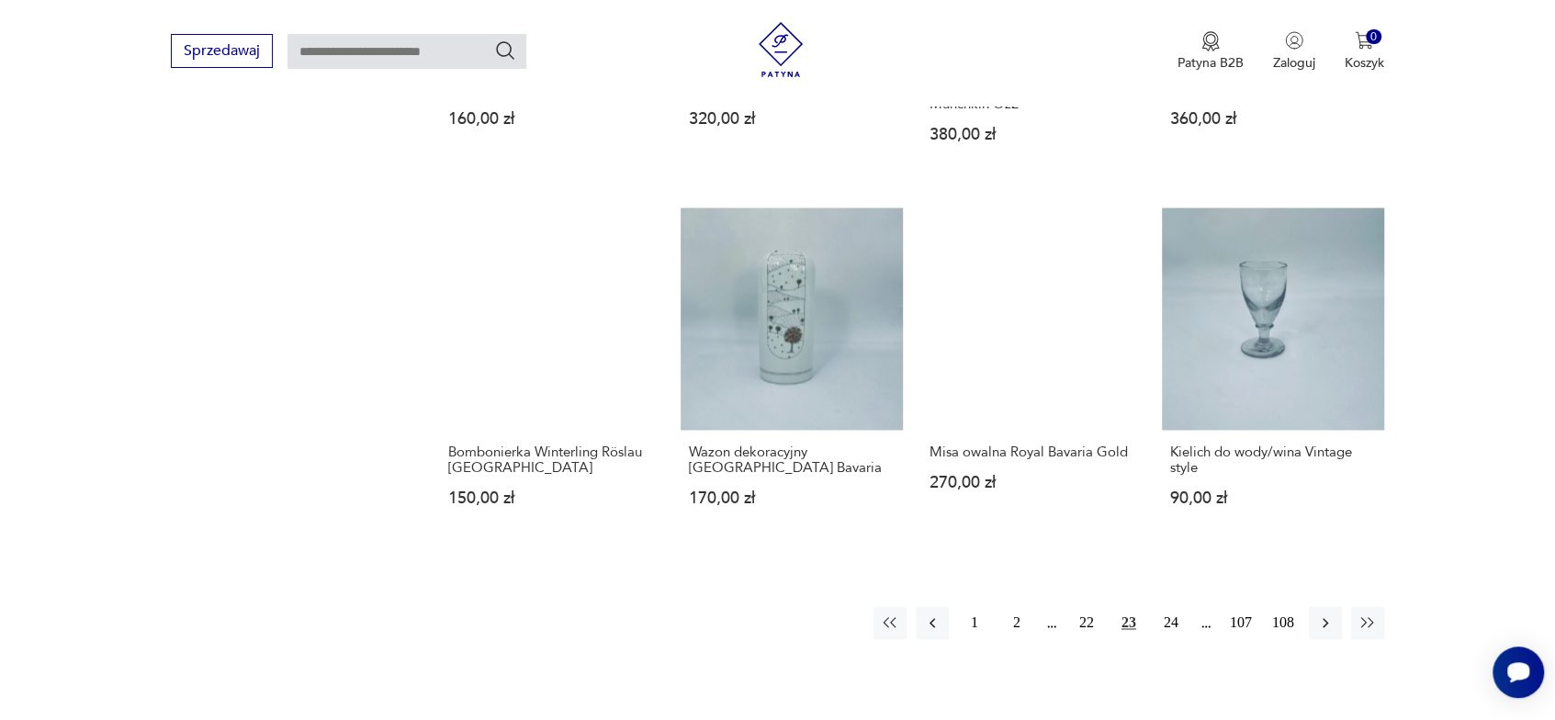
scroll to position [1664, 0]
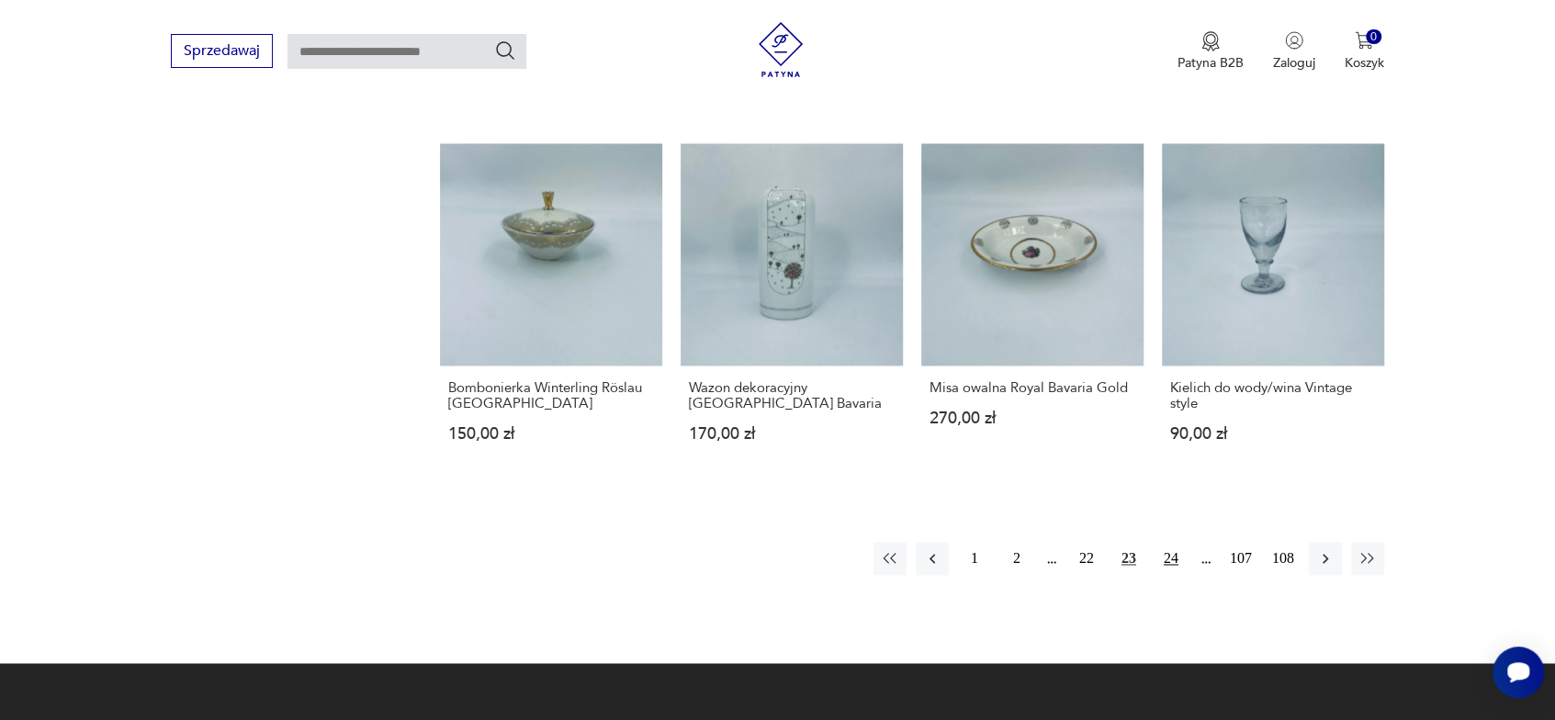
click at [1165, 557] on button "24" at bounding box center [1170, 558] width 33 height 33
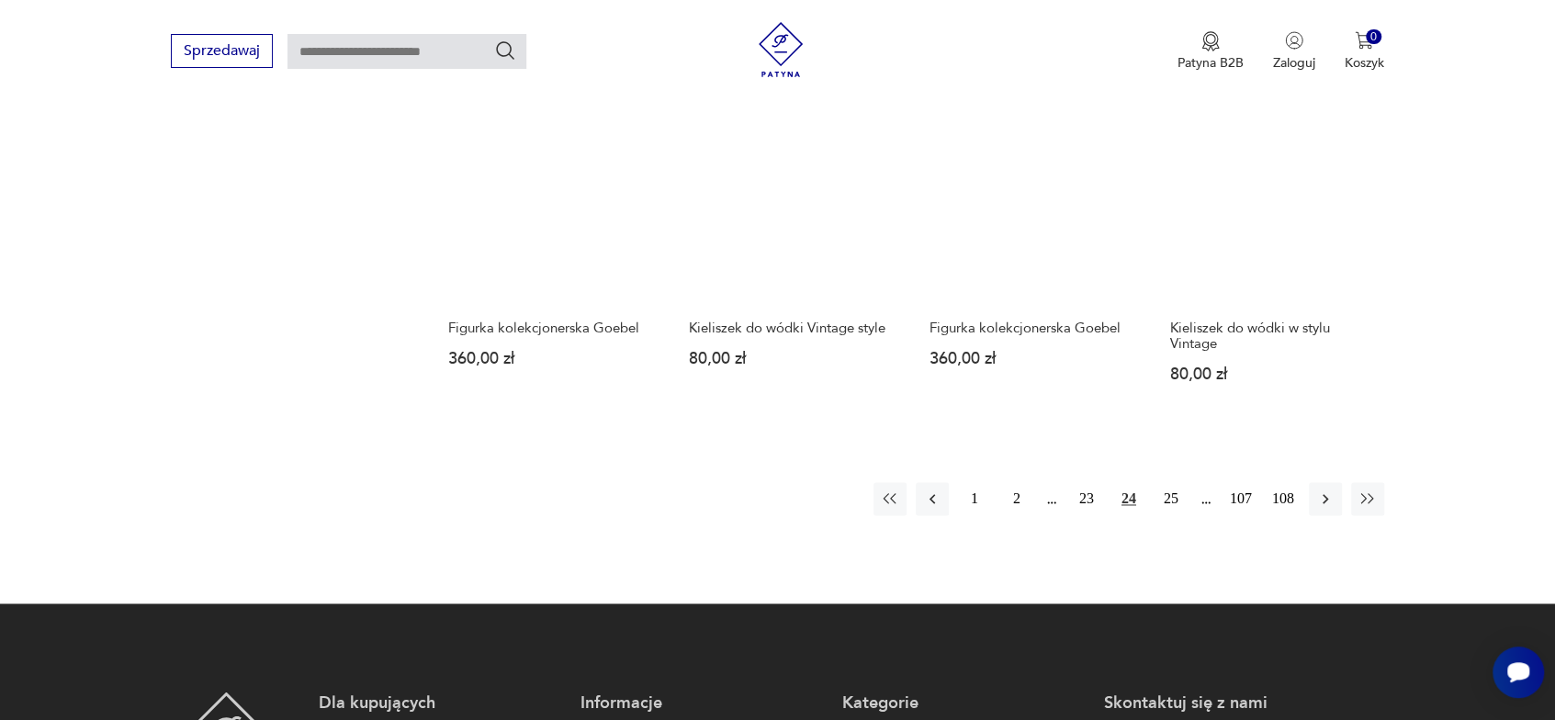
scroll to position [1756, 0]
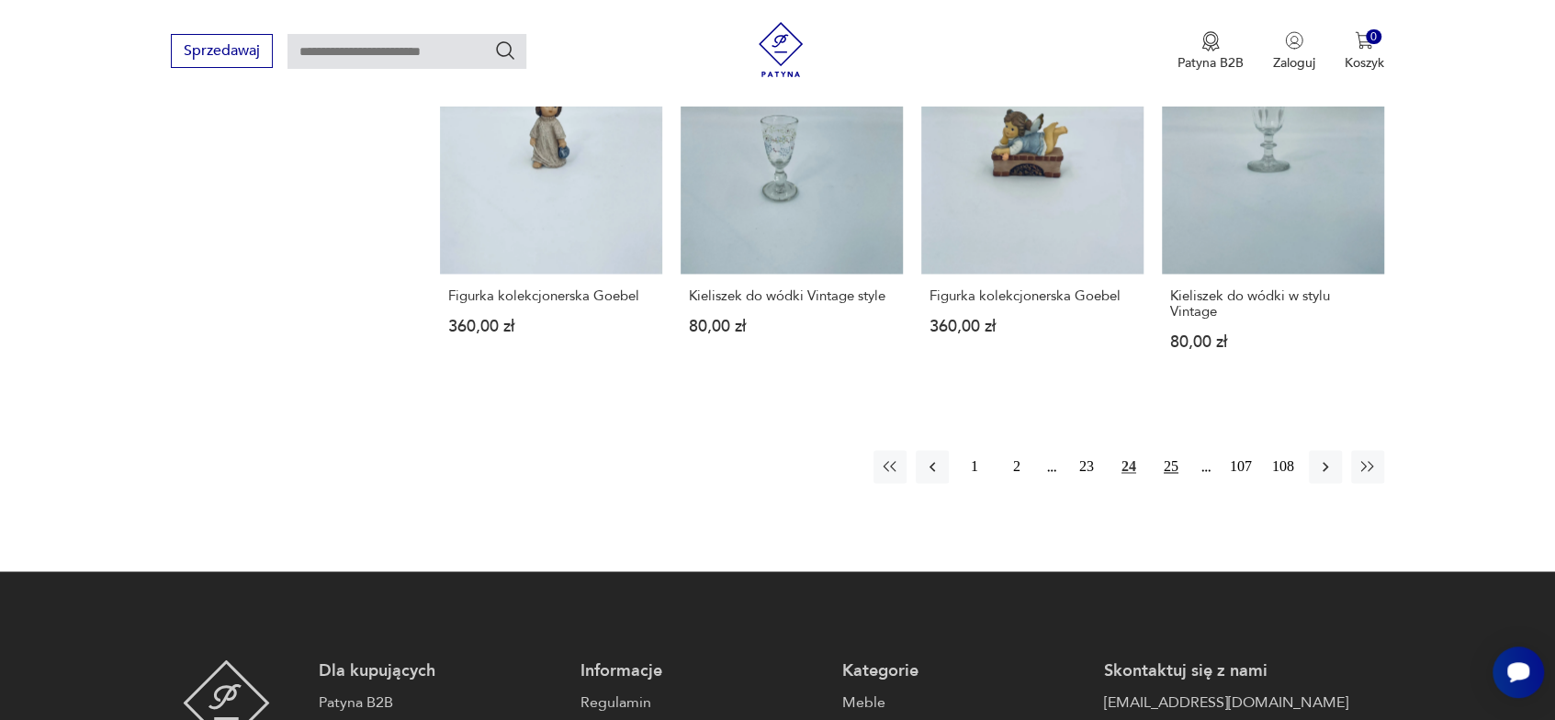
click at [1174, 467] on button "25" at bounding box center [1170, 466] width 33 height 33
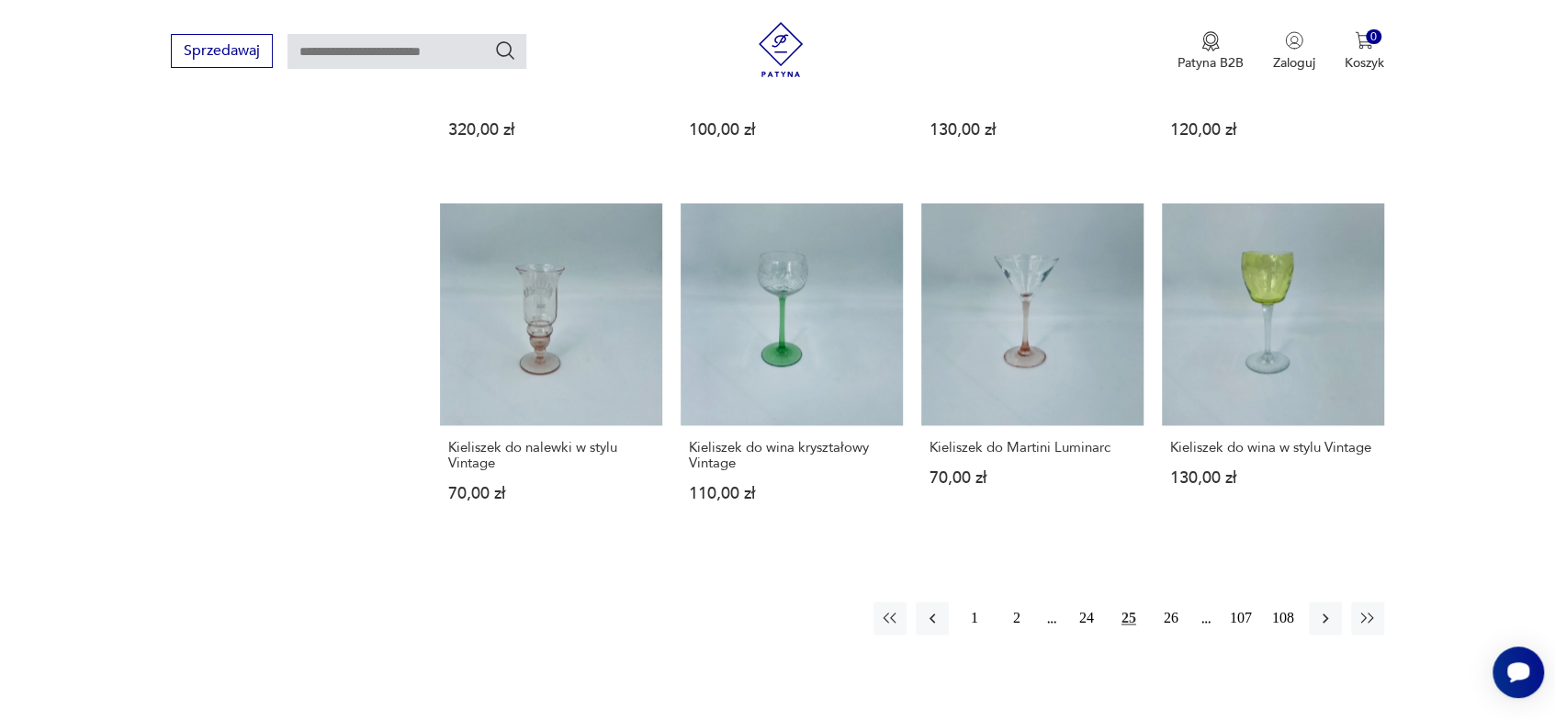
scroll to position [1664, 0]
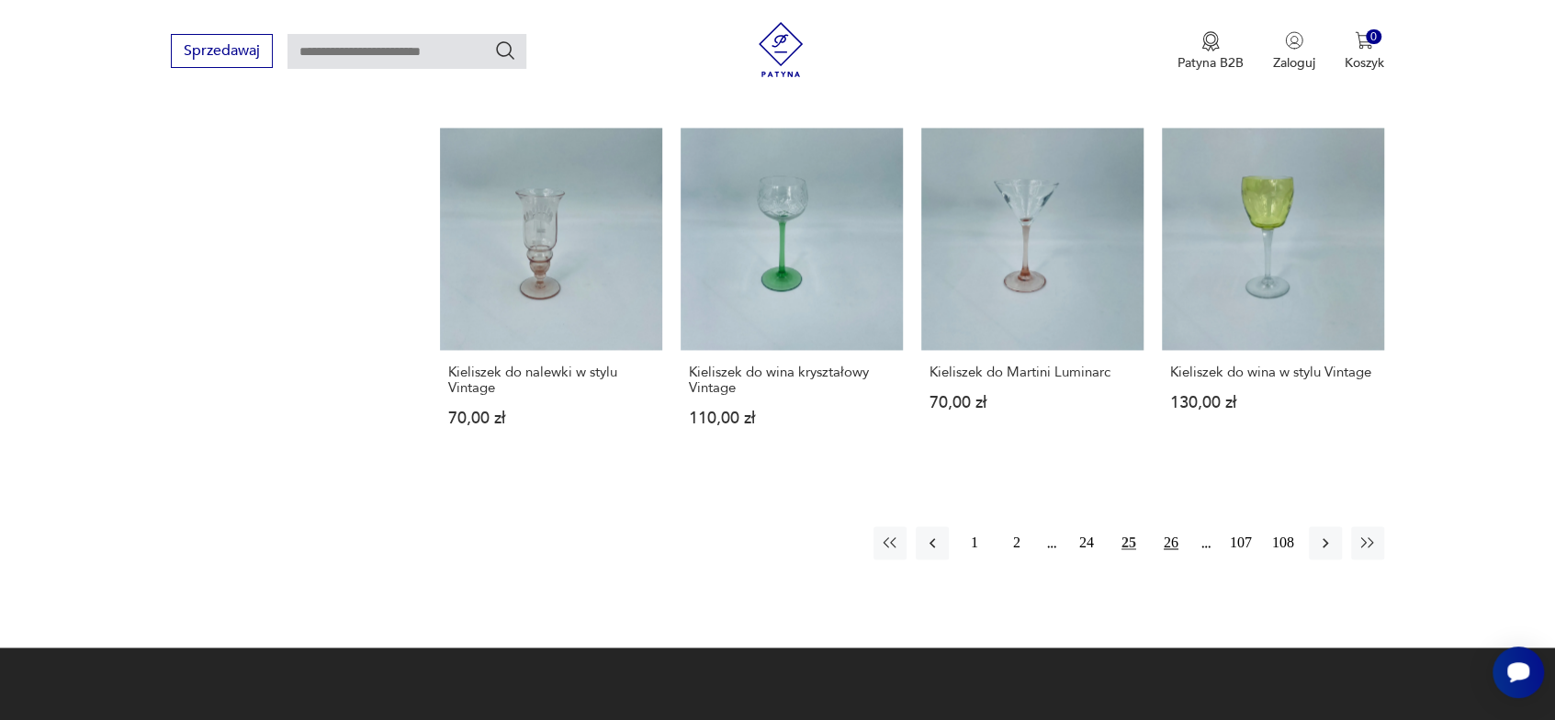
click at [1170, 541] on button "26" at bounding box center [1170, 542] width 33 height 33
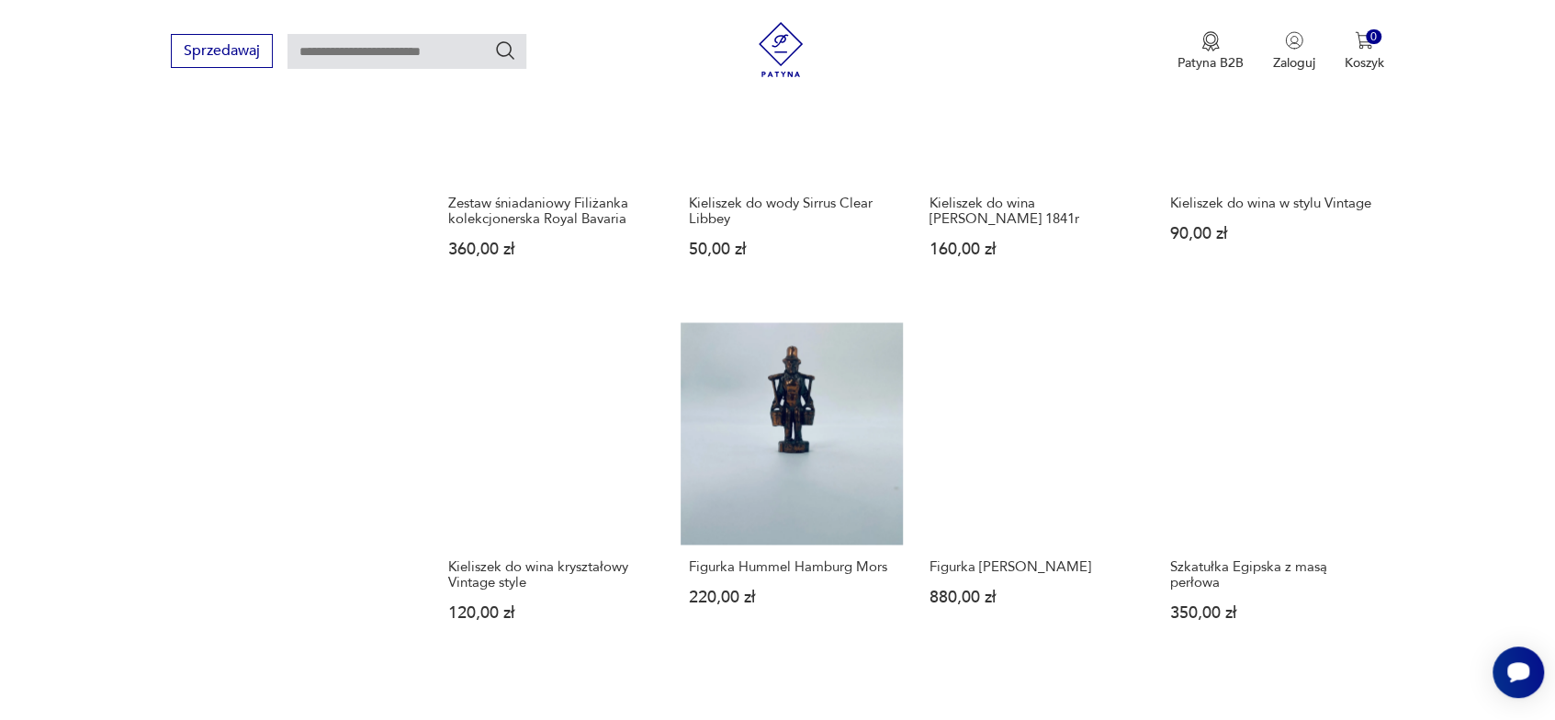
scroll to position [1572, 0]
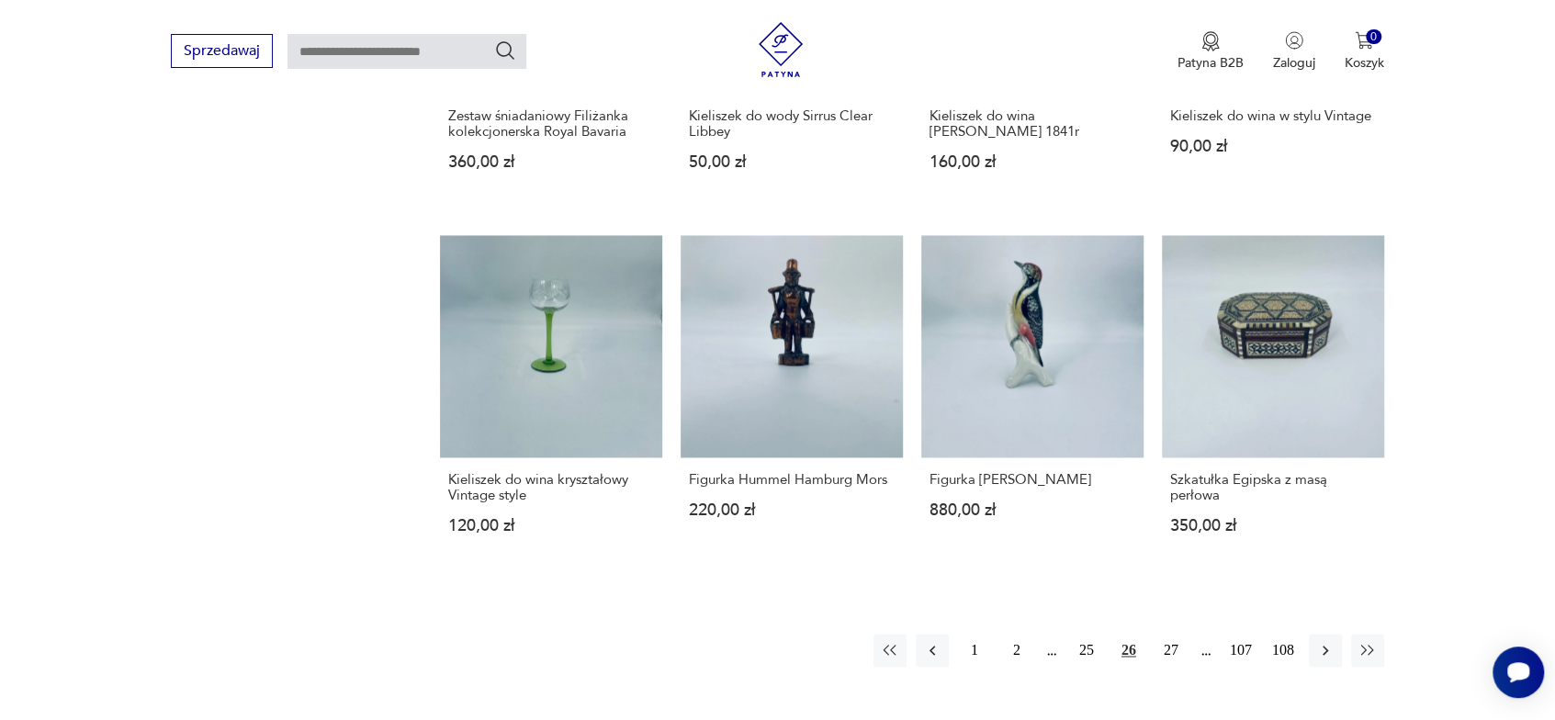
click at [773, 40] on img at bounding box center [780, 49] width 55 height 55
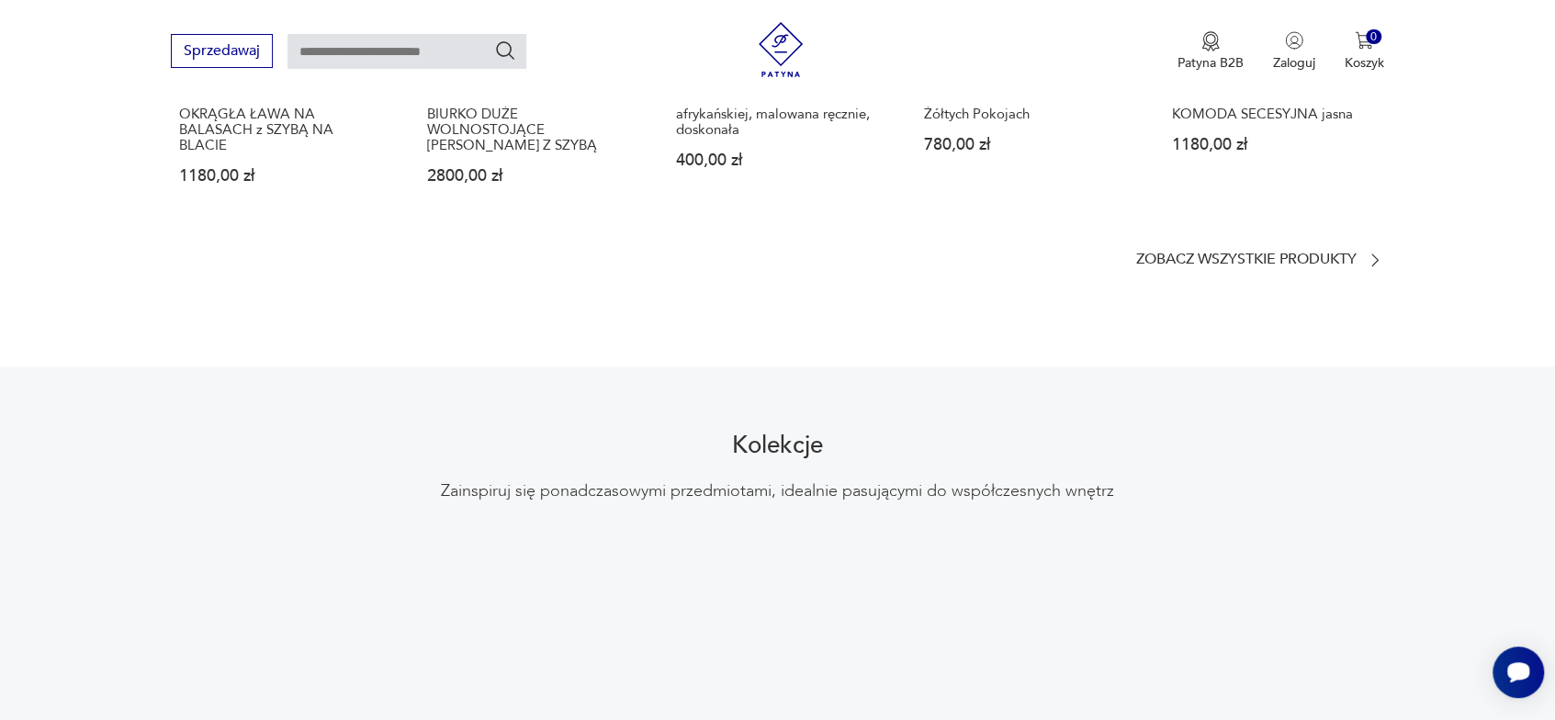
scroll to position [1297, 0]
